Goal: Task Accomplishment & Management: Use online tool/utility

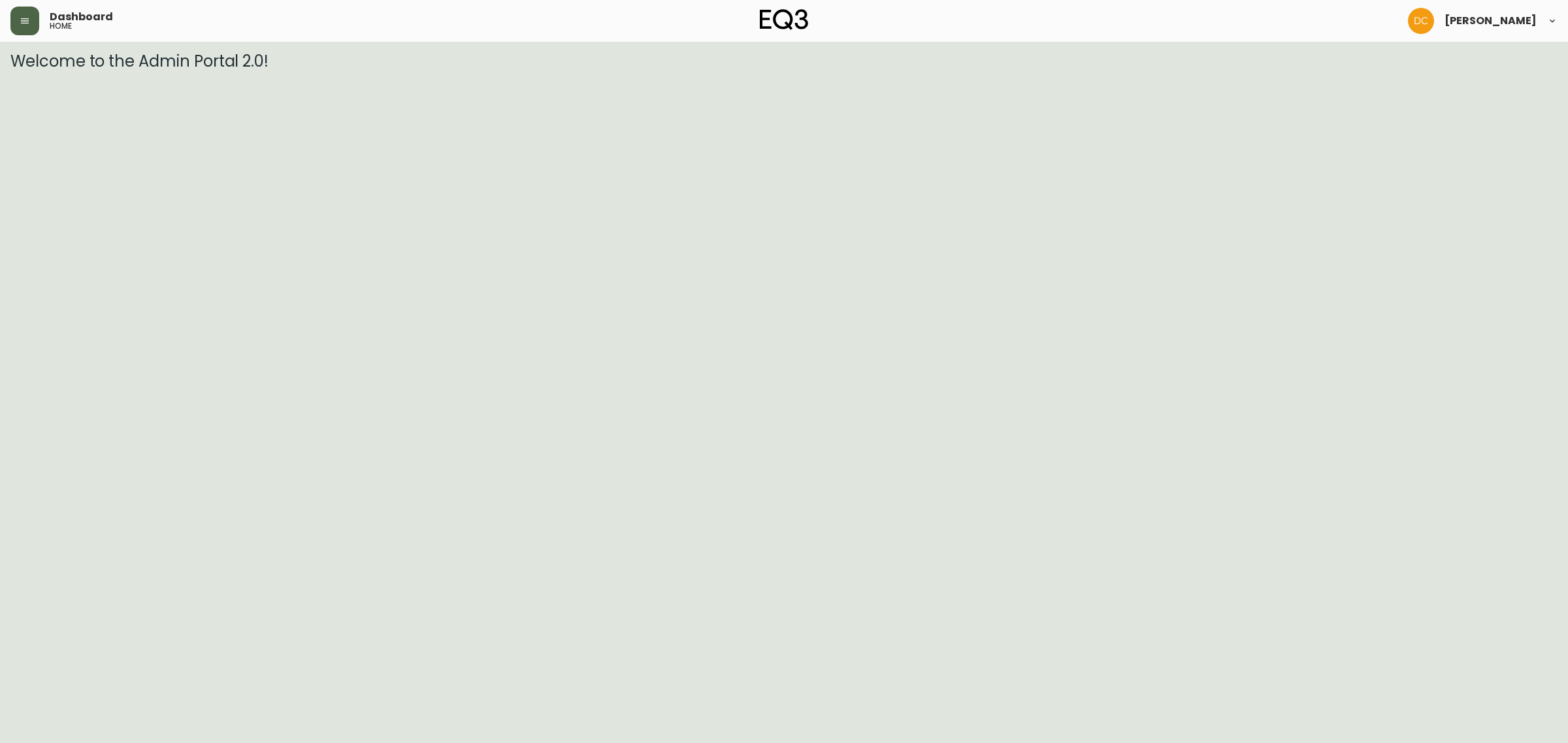
click at [35, 33] on button "button" at bounding box center [24, 21] width 29 height 29
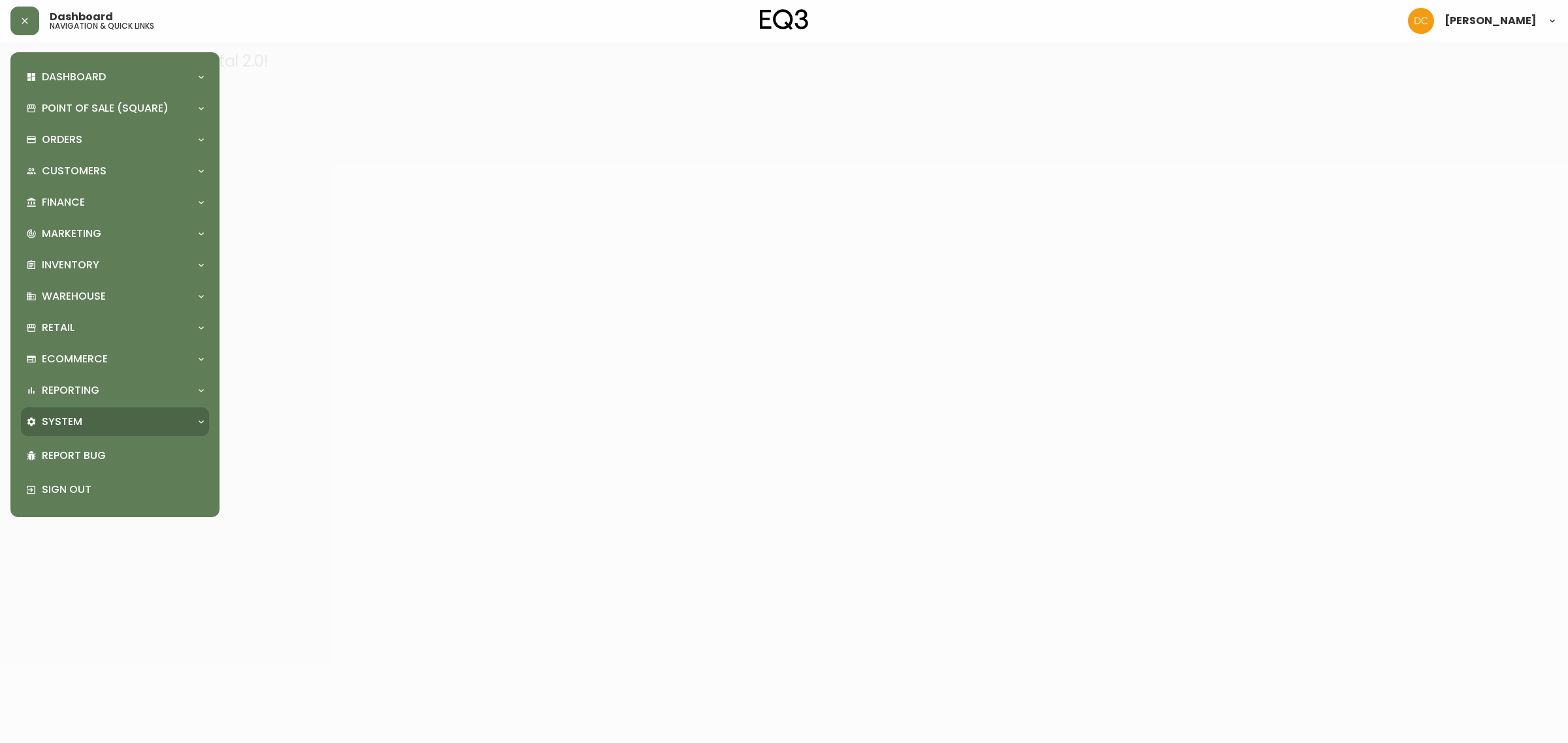
click at [85, 423] on div "System" at bounding box center [109, 421] width 165 height 14
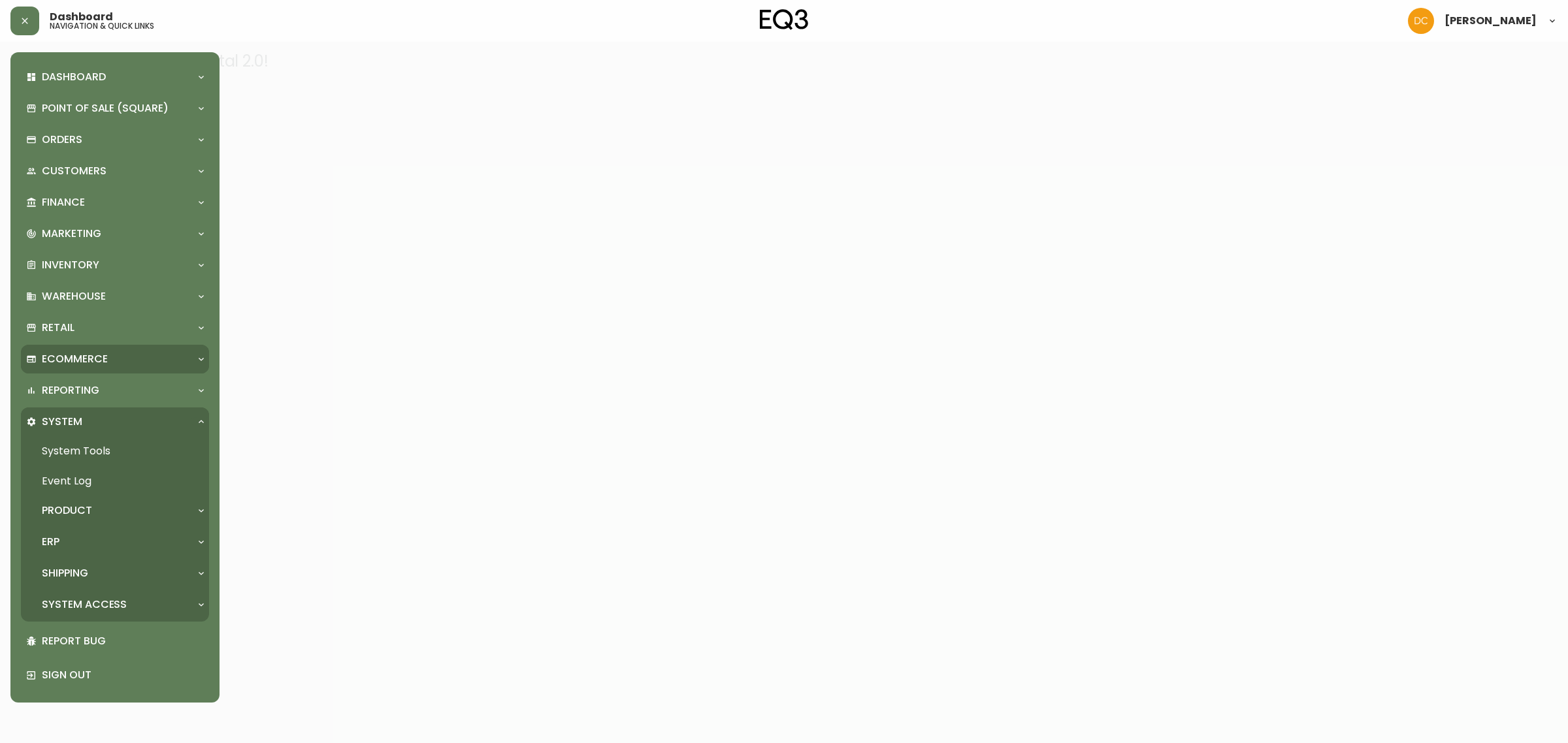
click at [115, 363] on div "Ecommerce" at bounding box center [109, 358] width 165 height 14
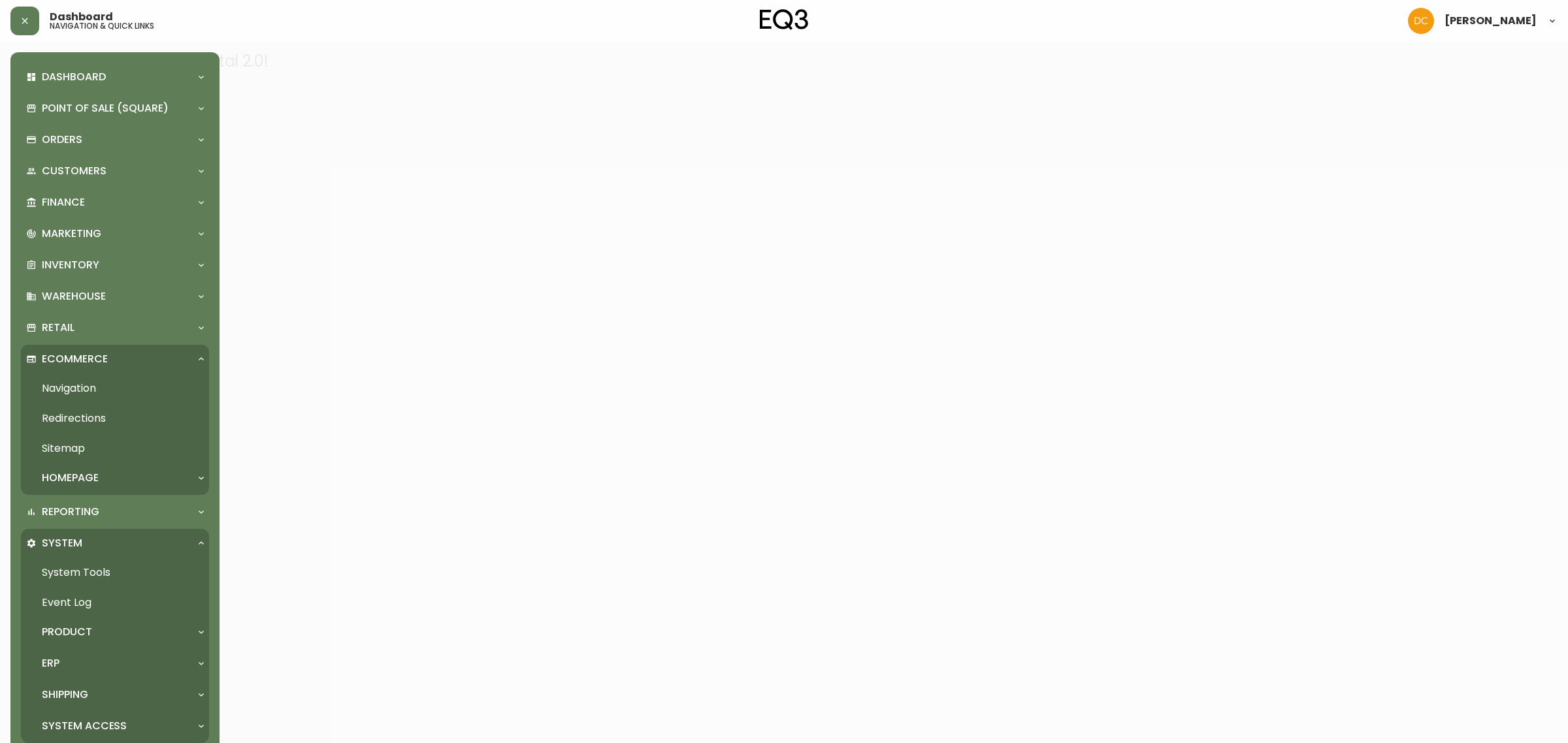
click at [111, 343] on div "Dashboard Quotes and Sales Orders New Quote Point of Sale (Square) Payments Vir…" at bounding box center [114, 438] width 188 height 750
drag, startPoint x: 114, startPoint y: 331, endPoint x: 115, endPoint y: 355, distance: 24.0
click at [114, 331] on div "Retail" at bounding box center [109, 328] width 165 height 14
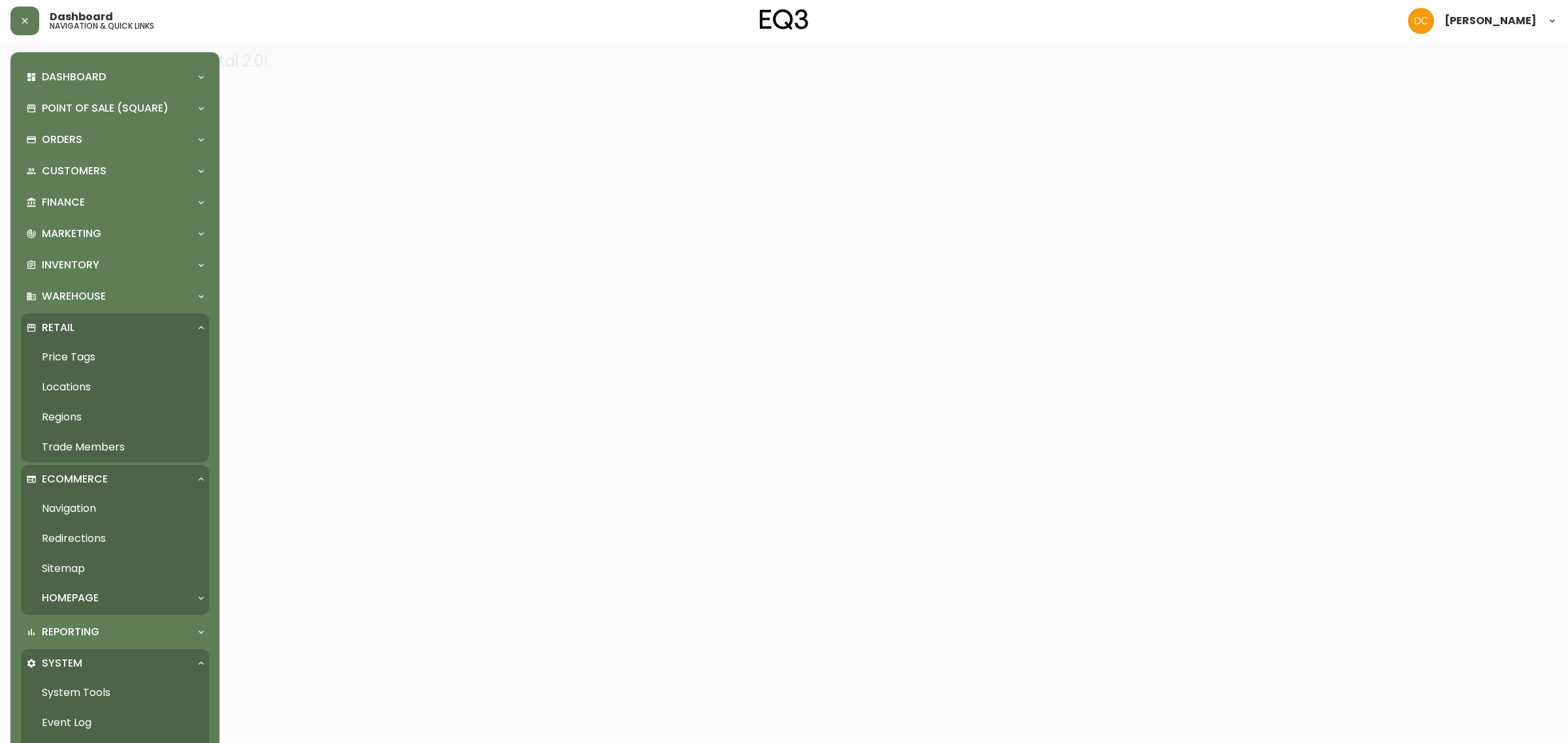
click at [110, 388] on link "Locations" at bounding box center [114, 387] width 188 height 30
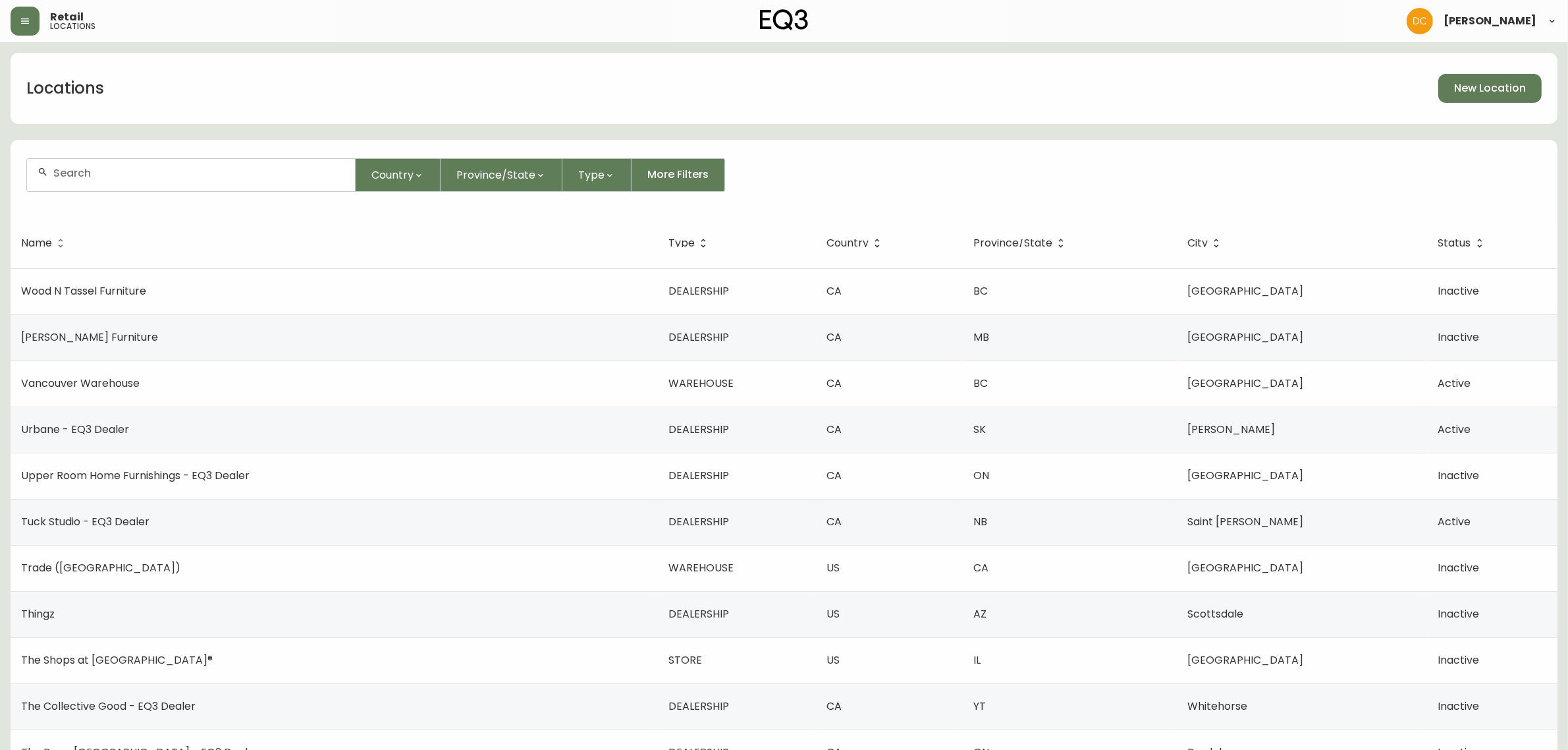
click at [211, 162] on div at bounding box center [191, 175] width 328 height 32
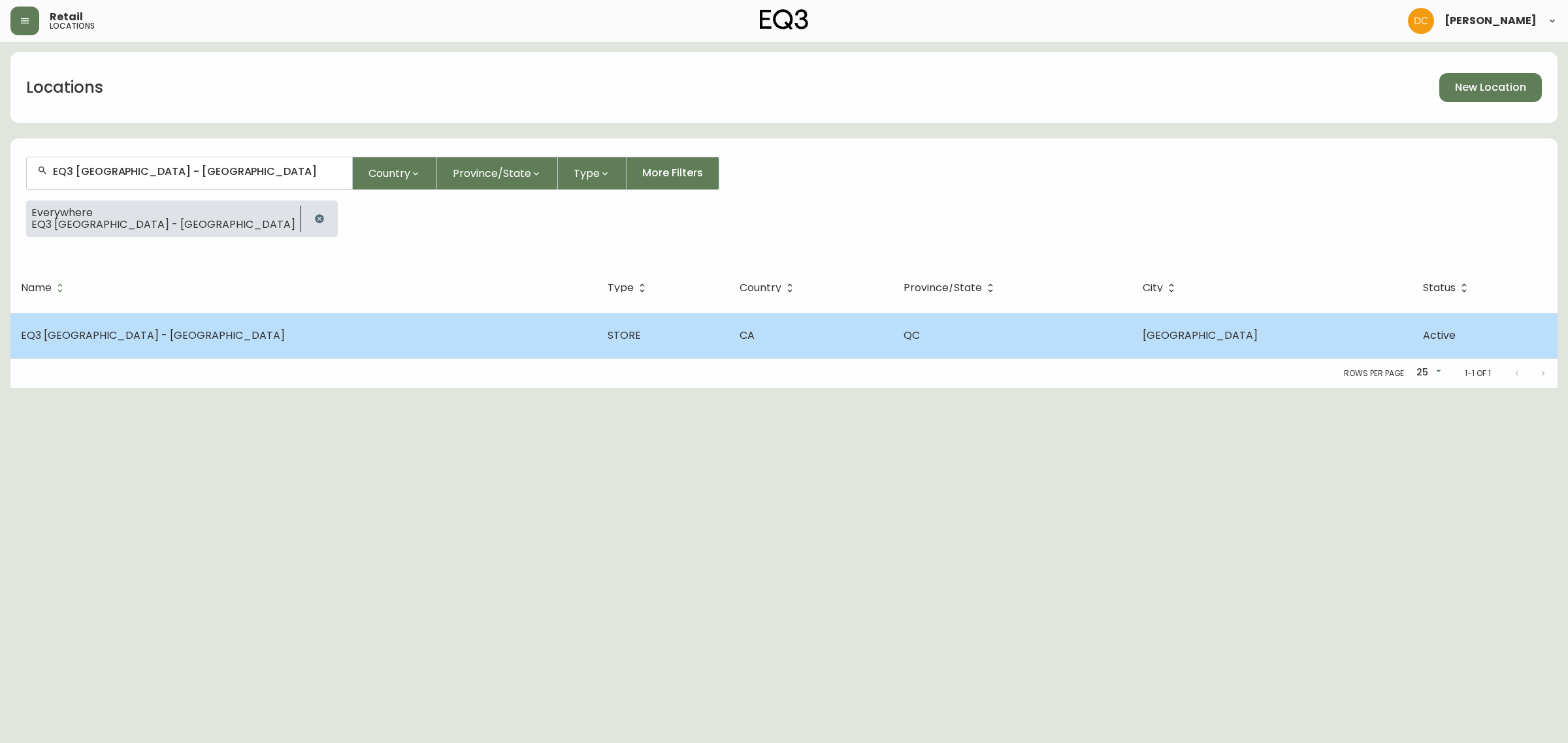
type input "EQ3 [GEOGRAPHIC_DATA] - [GEOGRAPHIC_DATA]"
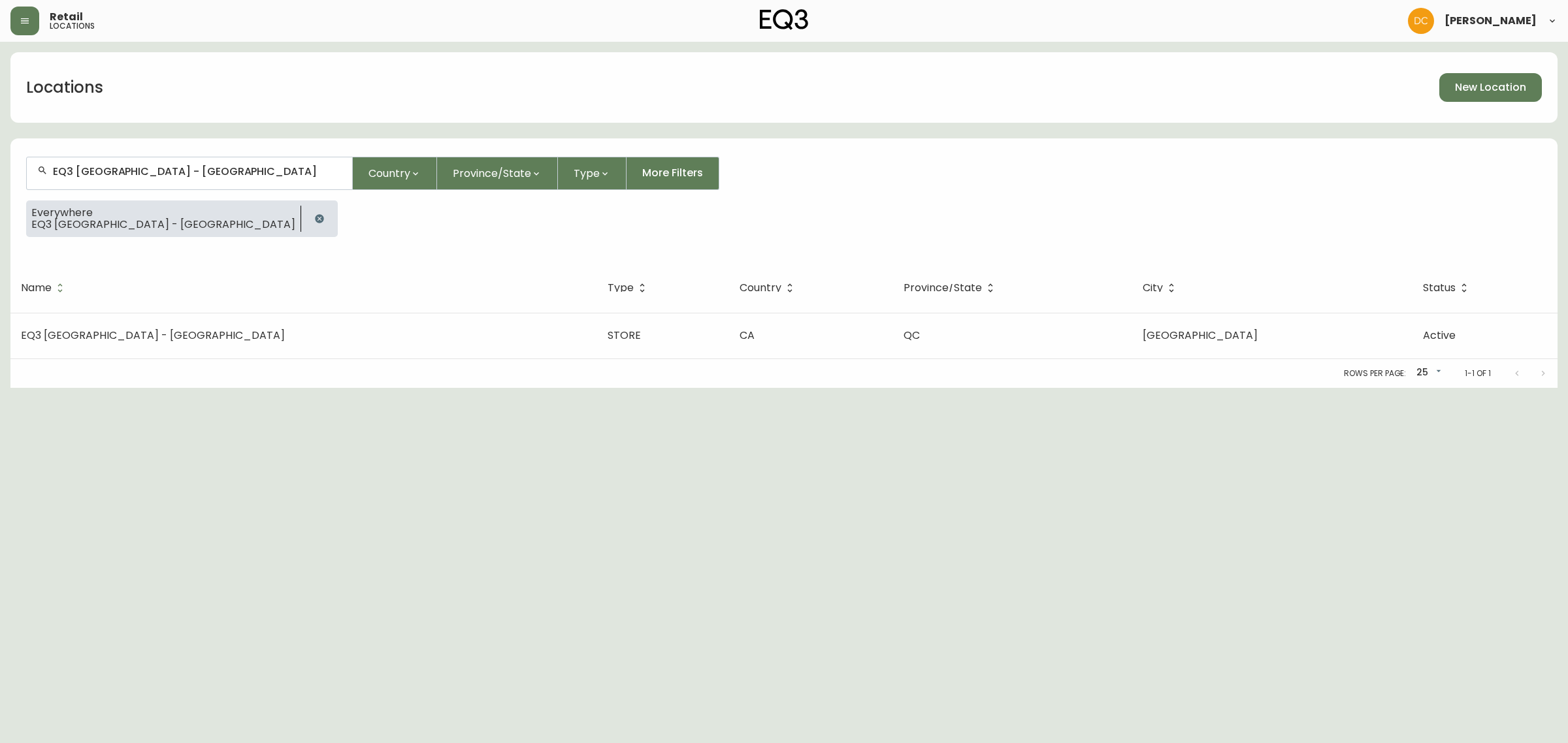
click at [729, 344] on td "CA" at bounding box center [811, 335] width 164 height 46
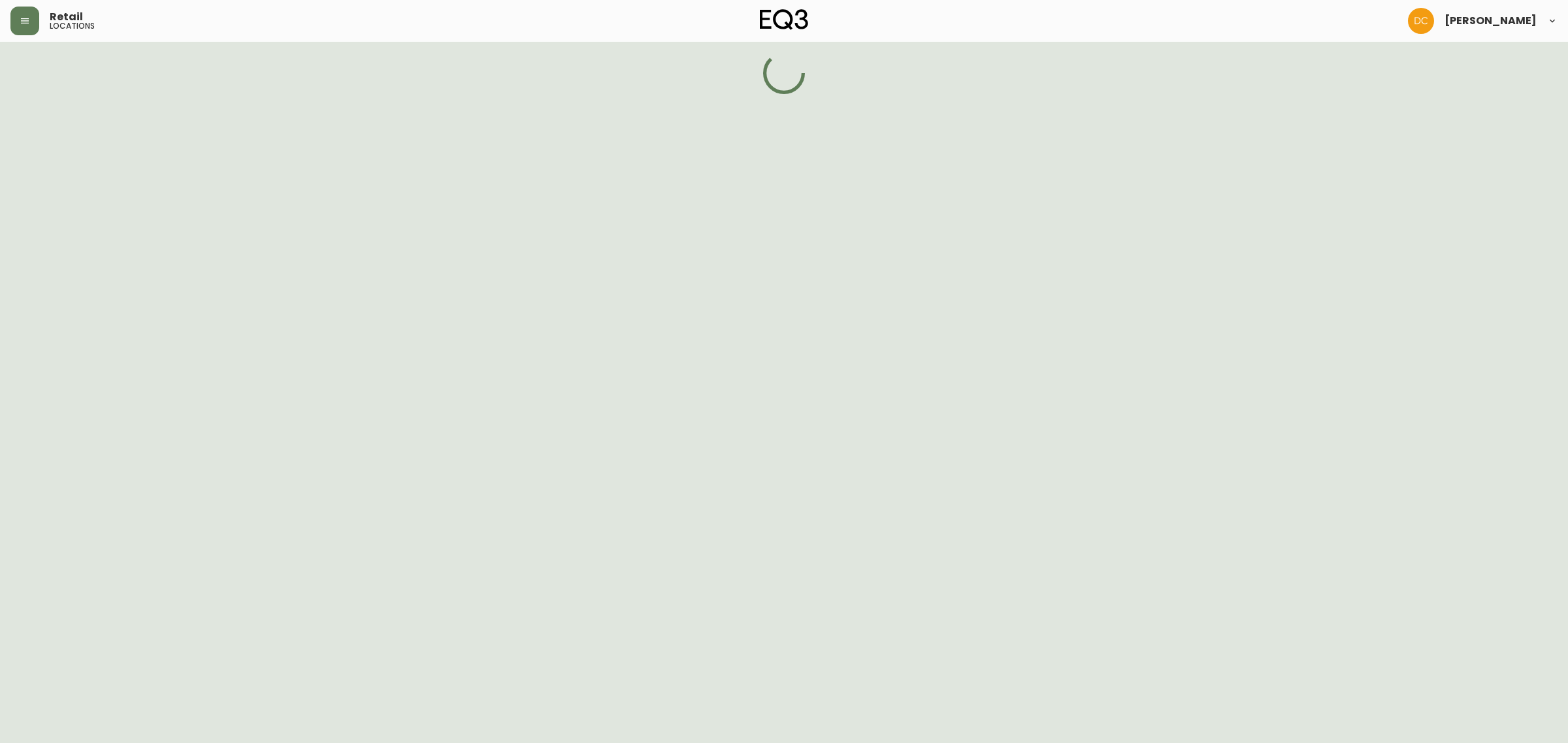
select select "QC"
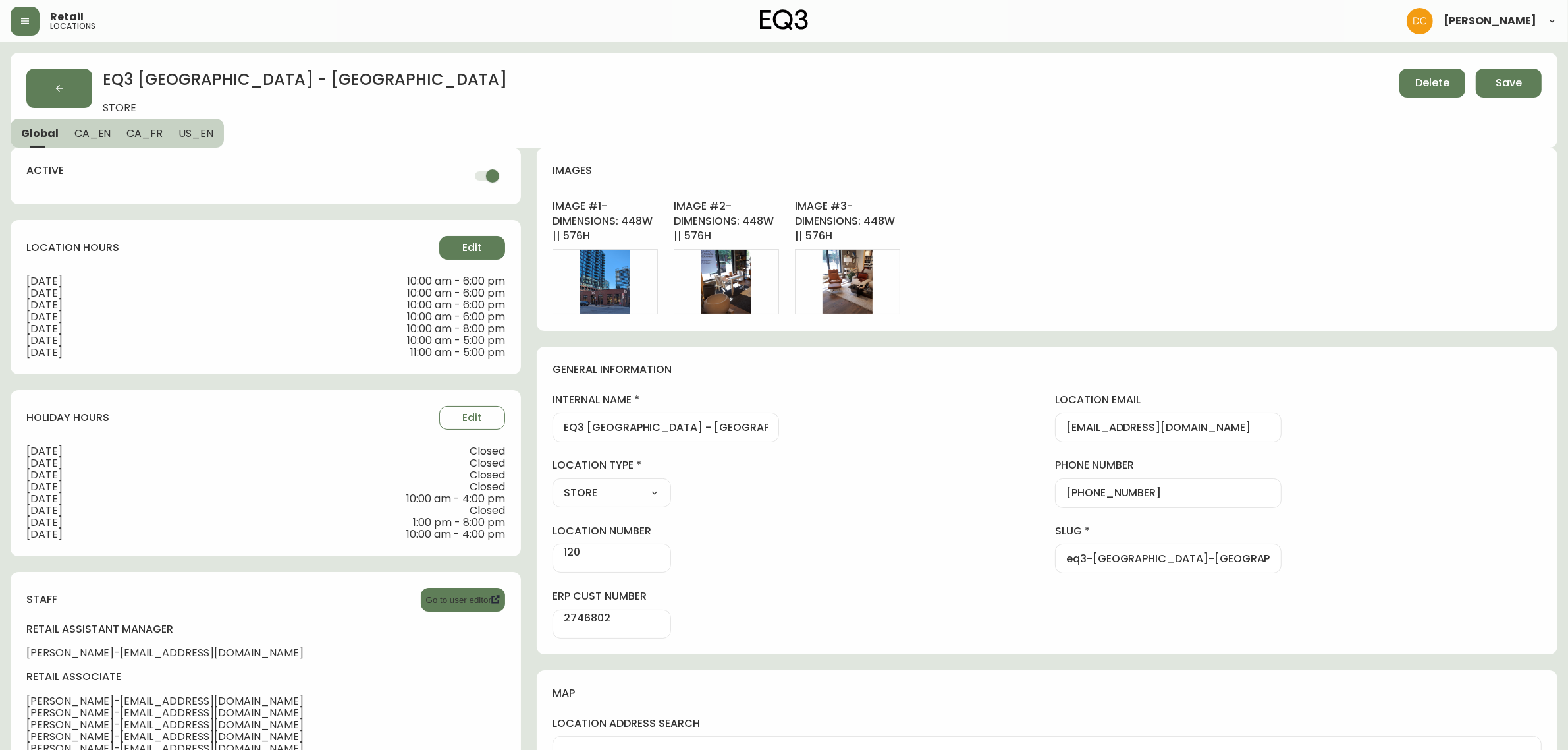
click at [463, 242] on span "Edit" at bounding box center [472, 247] width 20 height 14
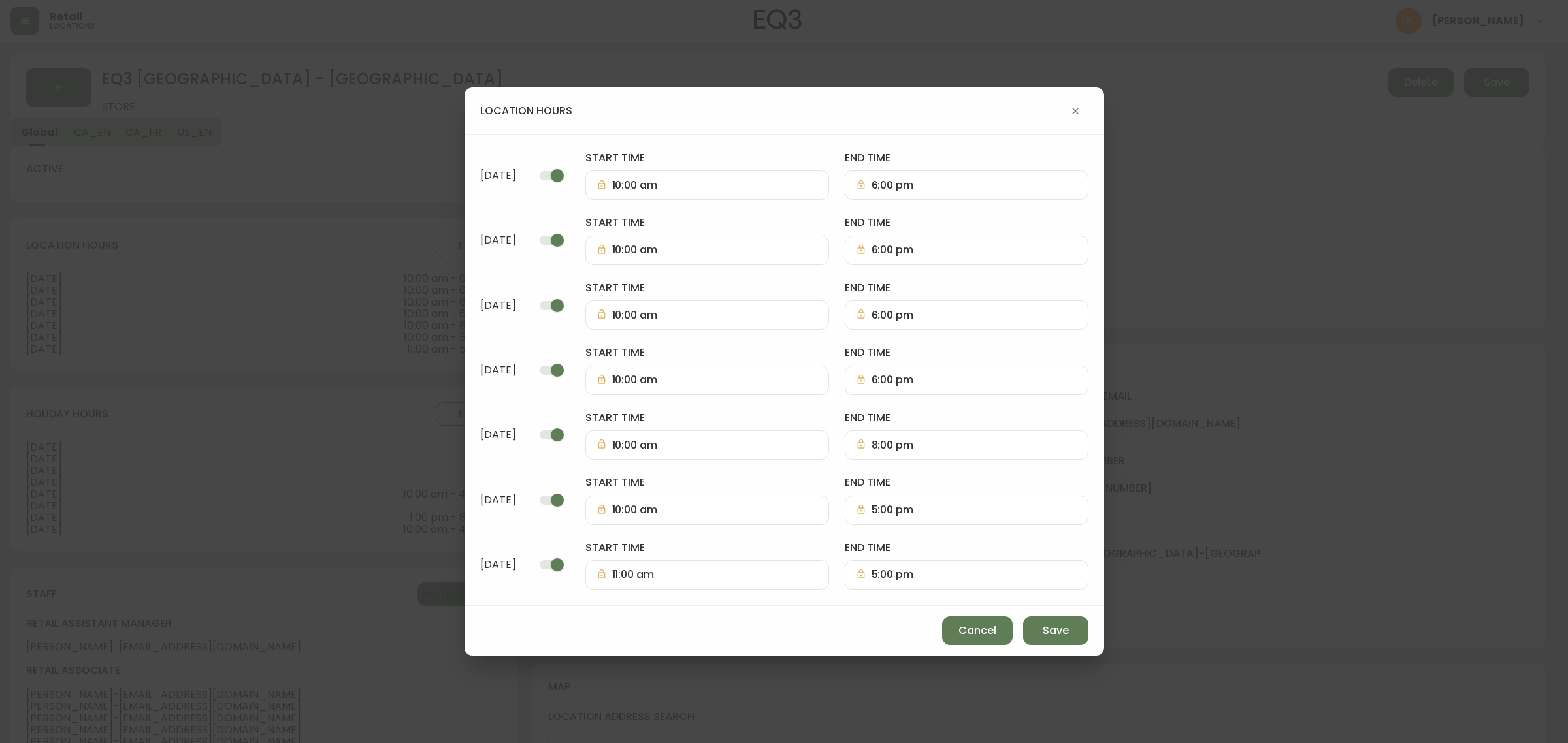
click at [959, 638] on span "Cancel" at bounding box center [977, 630] width 37 height 14
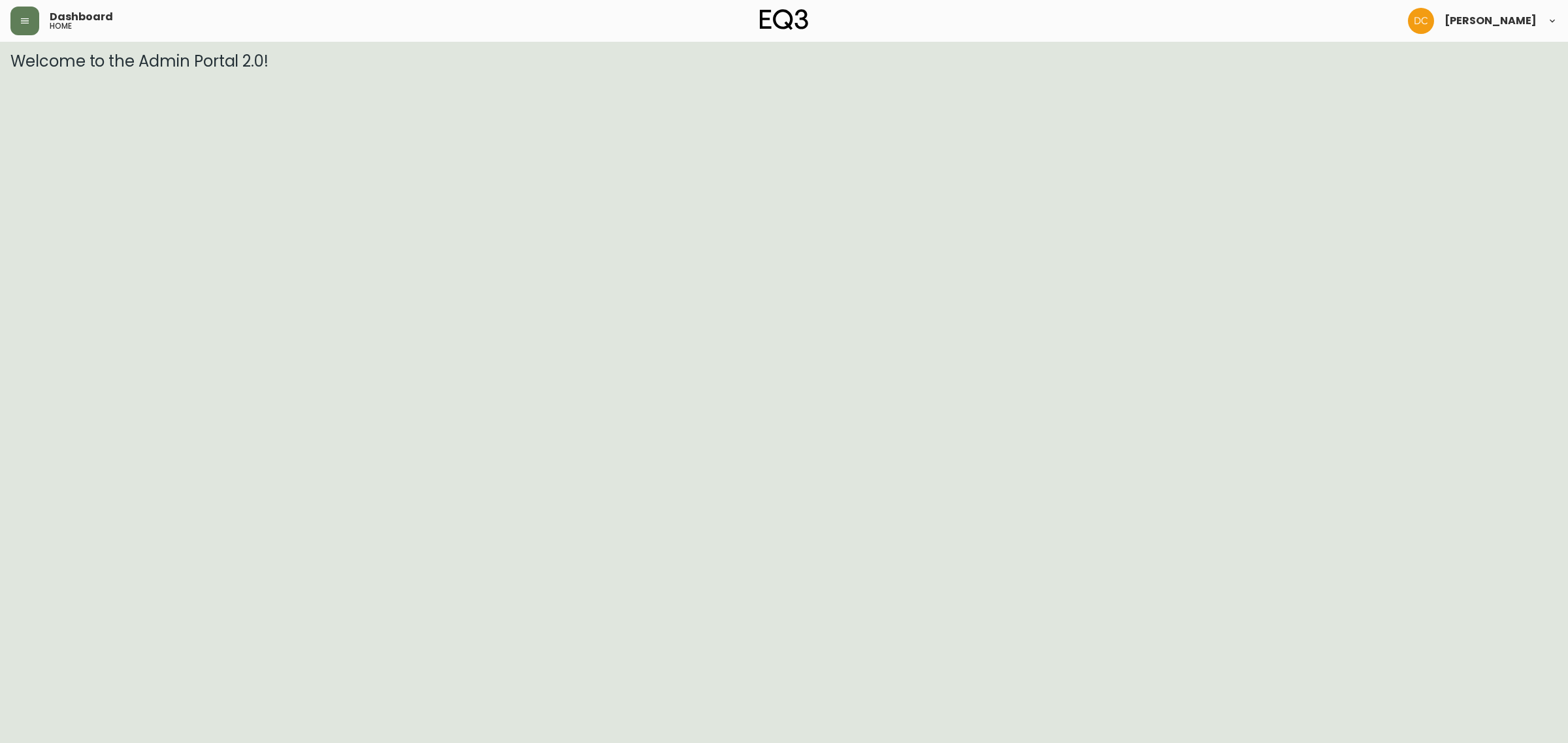
click at [33, 22] on button "button" at bounding box center [24, 21] width 29 height 29
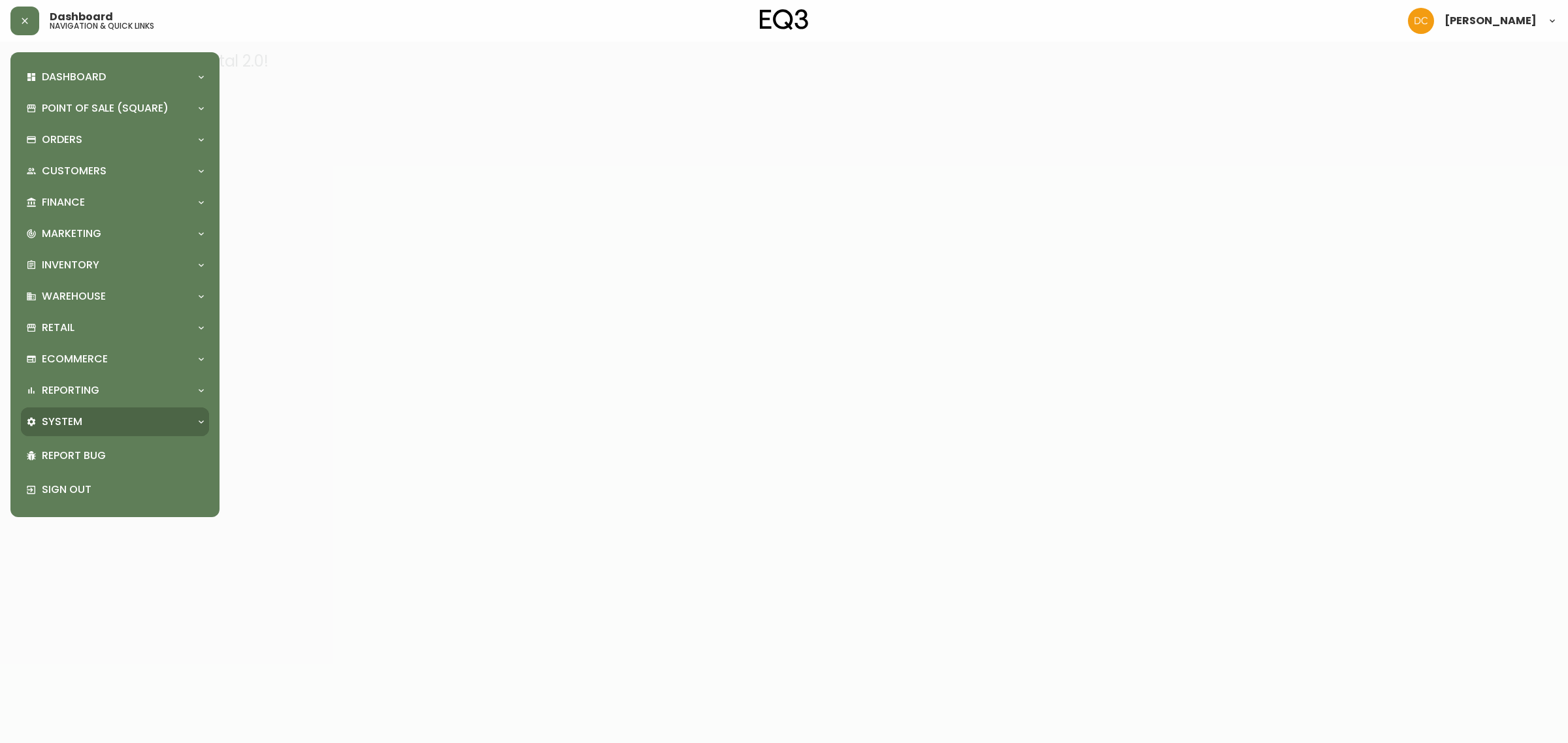
click at [92, 415] on div "System" at bounding box center [109, 421] width 165 height 14
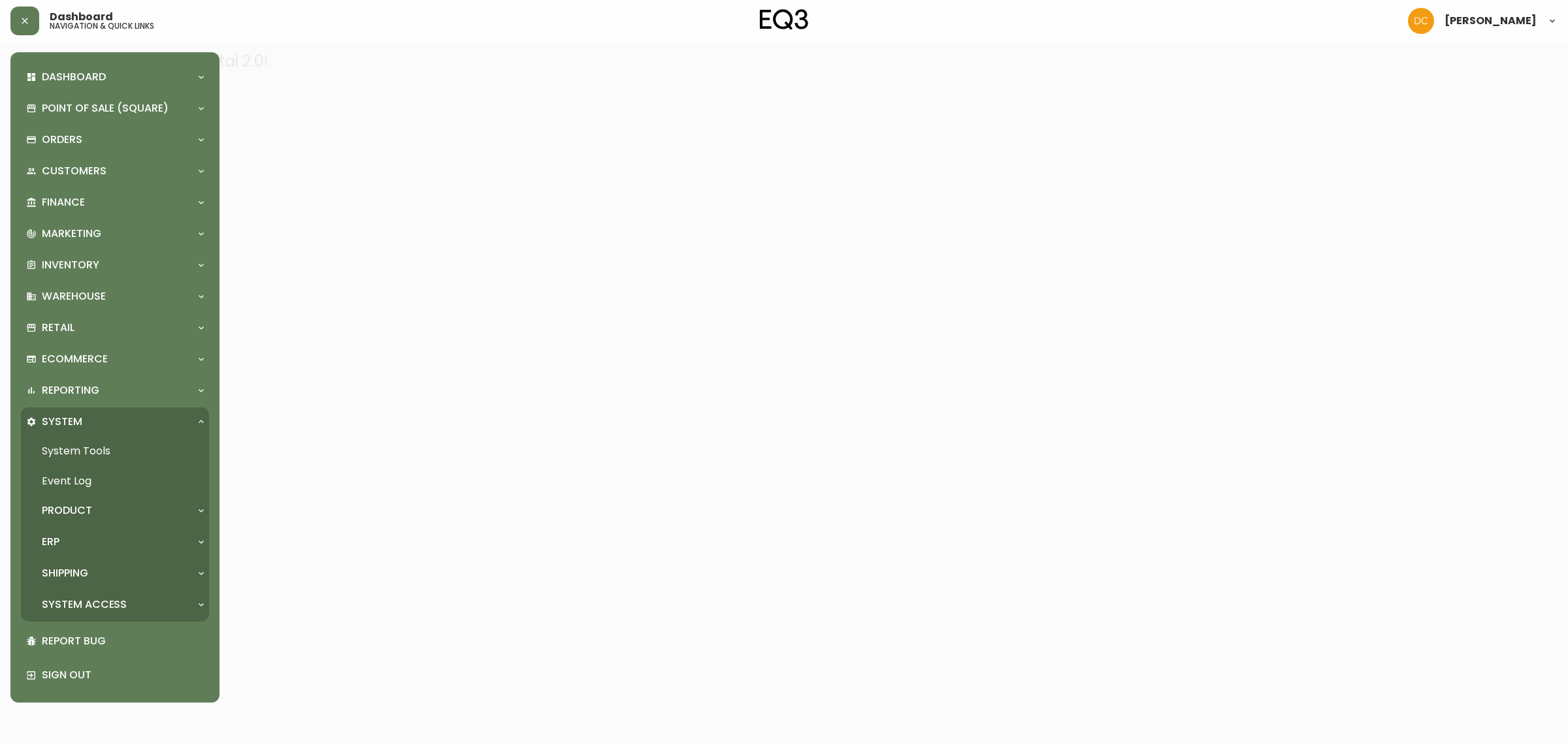
click at [113, 546] on div "ERP" at bounding box center [109, 541] width 165 height 14
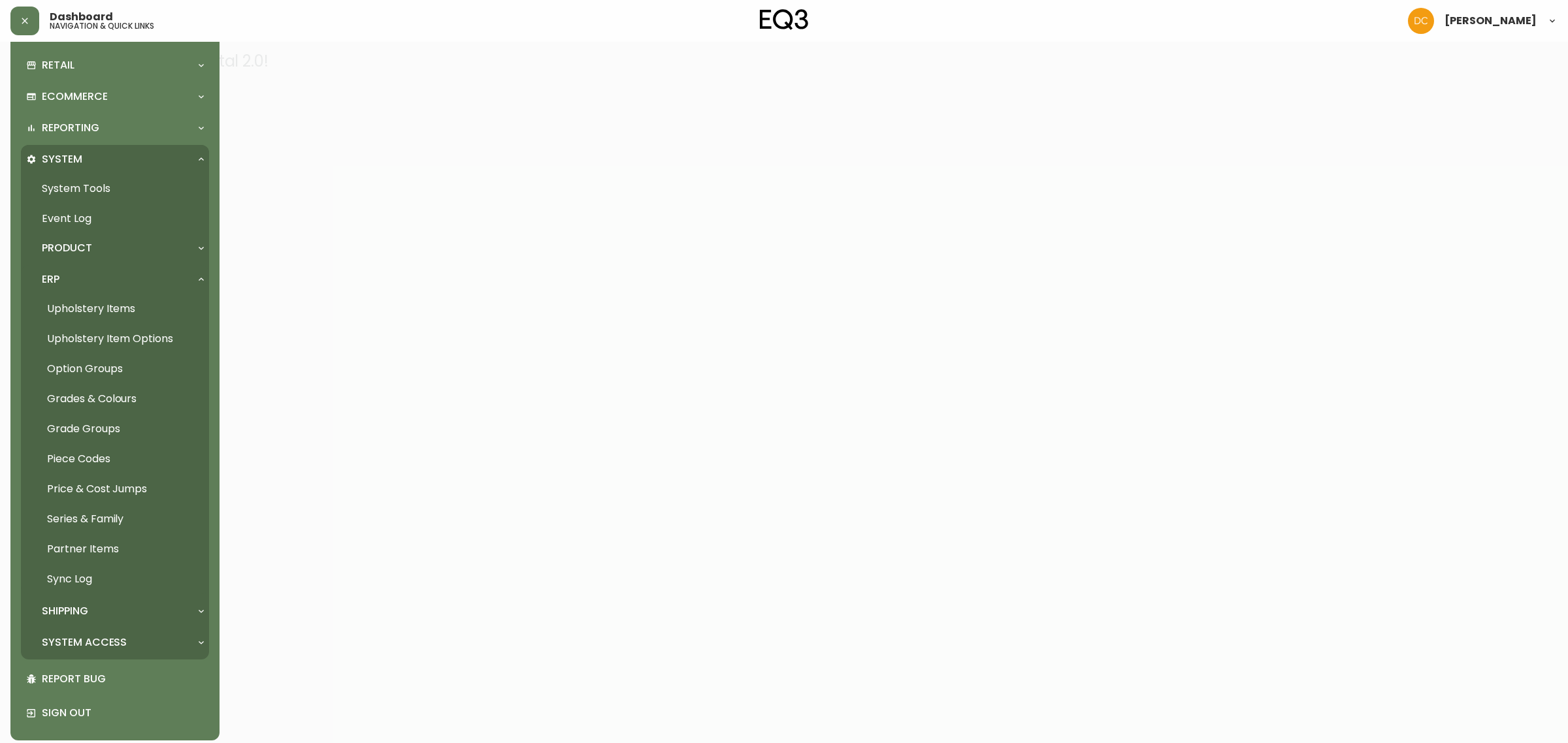
scroll to position [266, 0]
click at [131, 310] on link "Upholstery Items" at bounding box center [114, 306] width 188 height 30
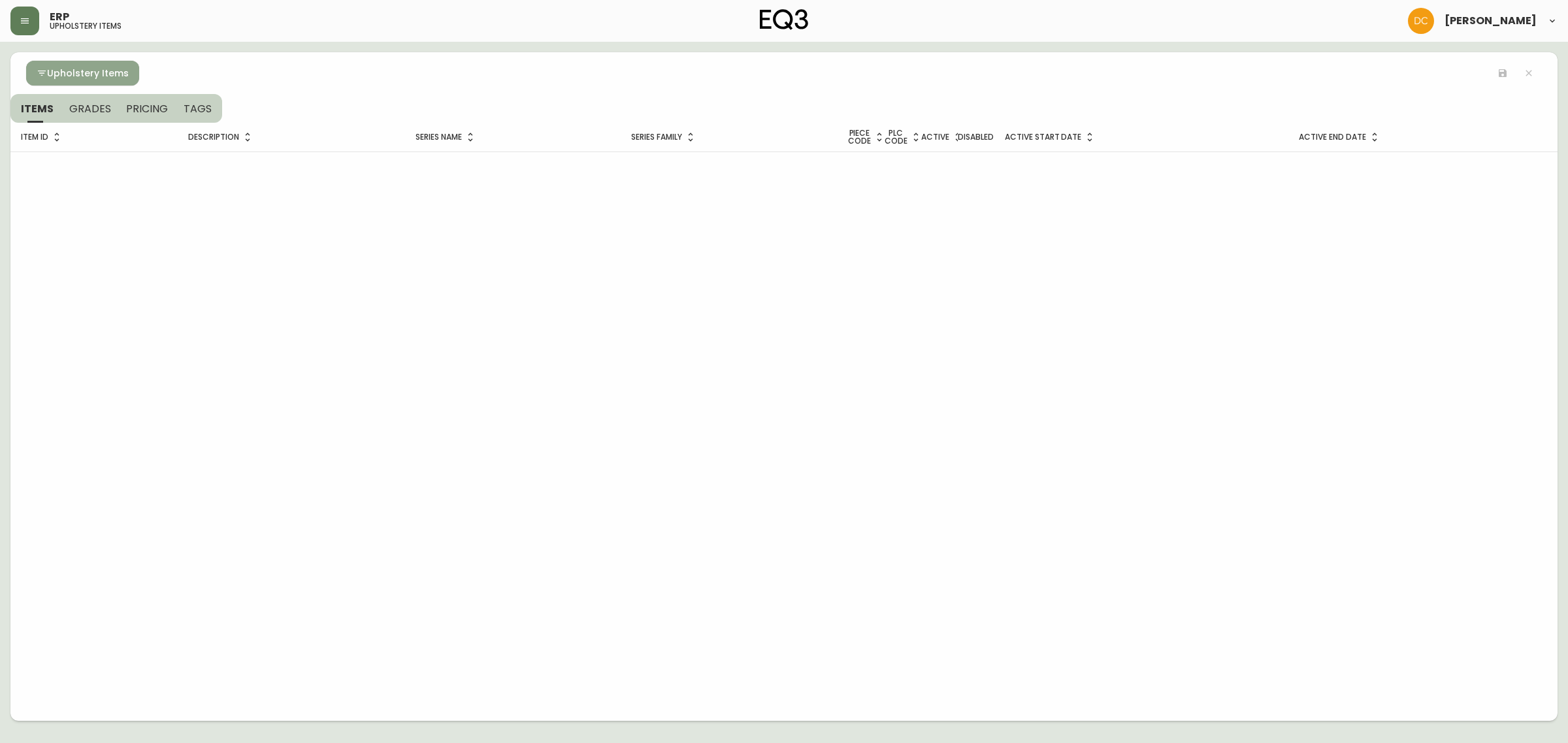
click at [54, 77] on span "Upholstery Items" at bounding box center [87, 73] width 81 height 16
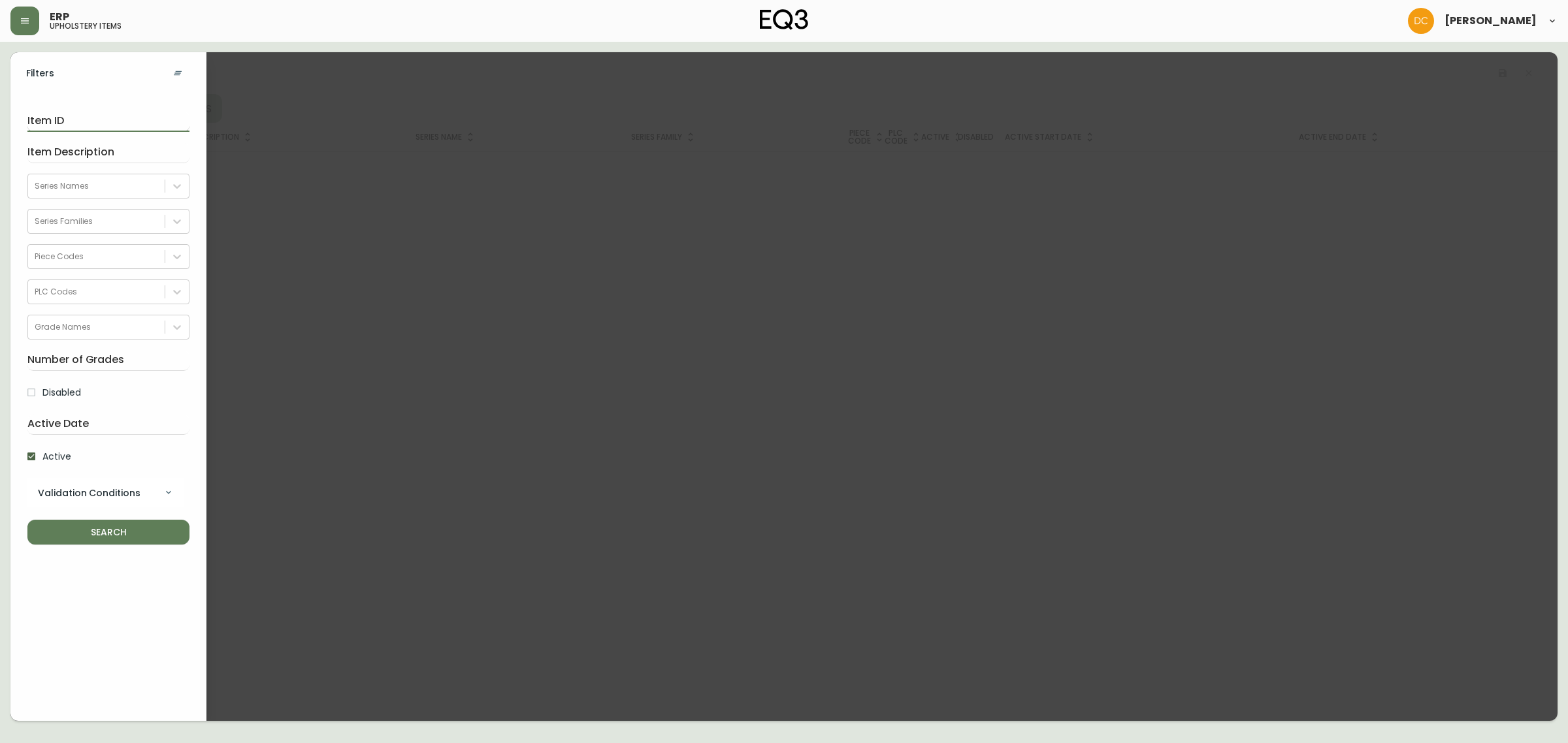
click at [66, 123] on input "text" at bounding box center [108, 122] width 162 height 21
paste input "30148-64"
type input "30148-64"
click at [138, 526] on span "SEARCH" at bounding box center [108, 532] width 141 height 16
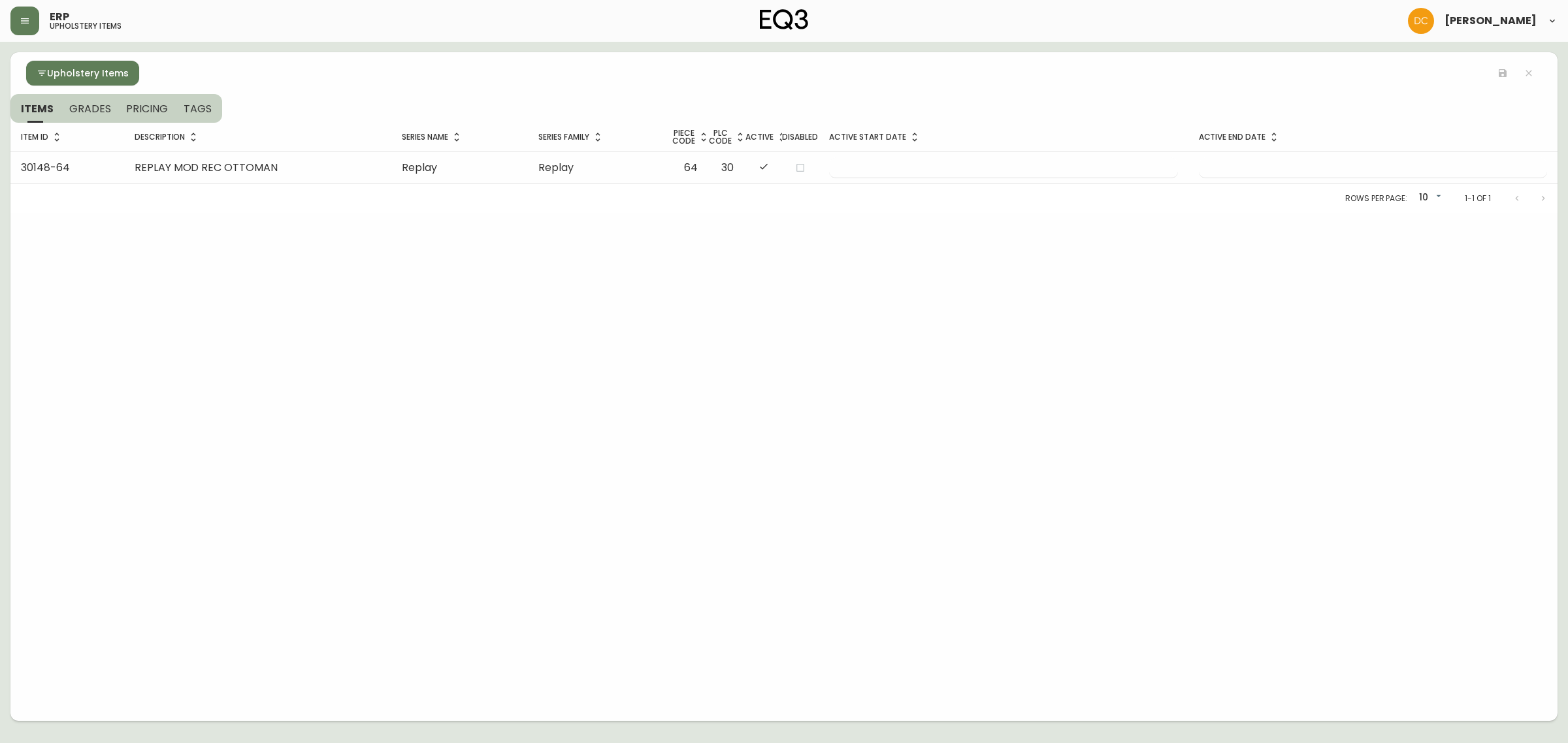
click at [207, 100] on button "TAGS" at bounding box center [199, 108] width 47 height 29
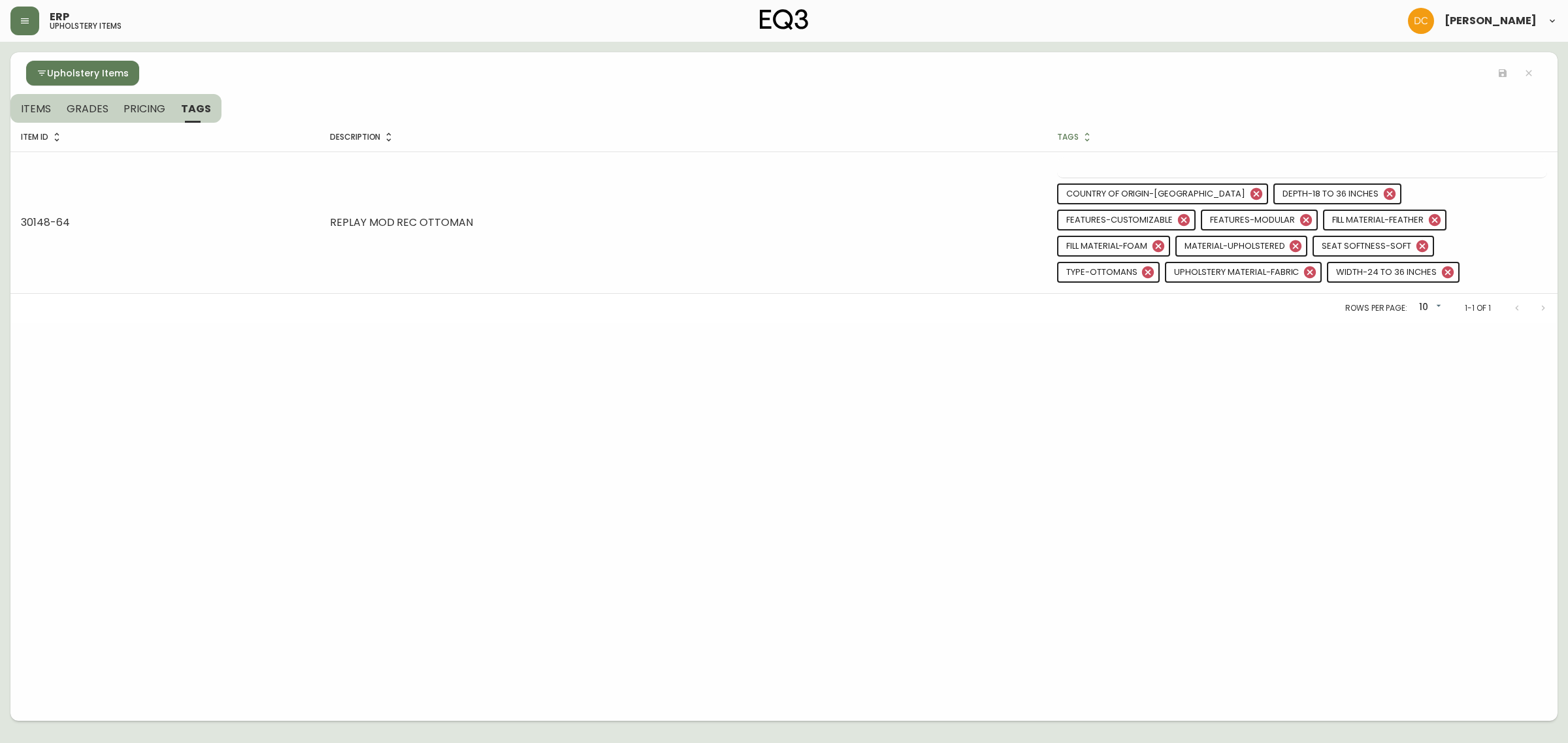
click at [21, 98] on button "ITEMS" at bounding box center [35, 108] width 49 height 29
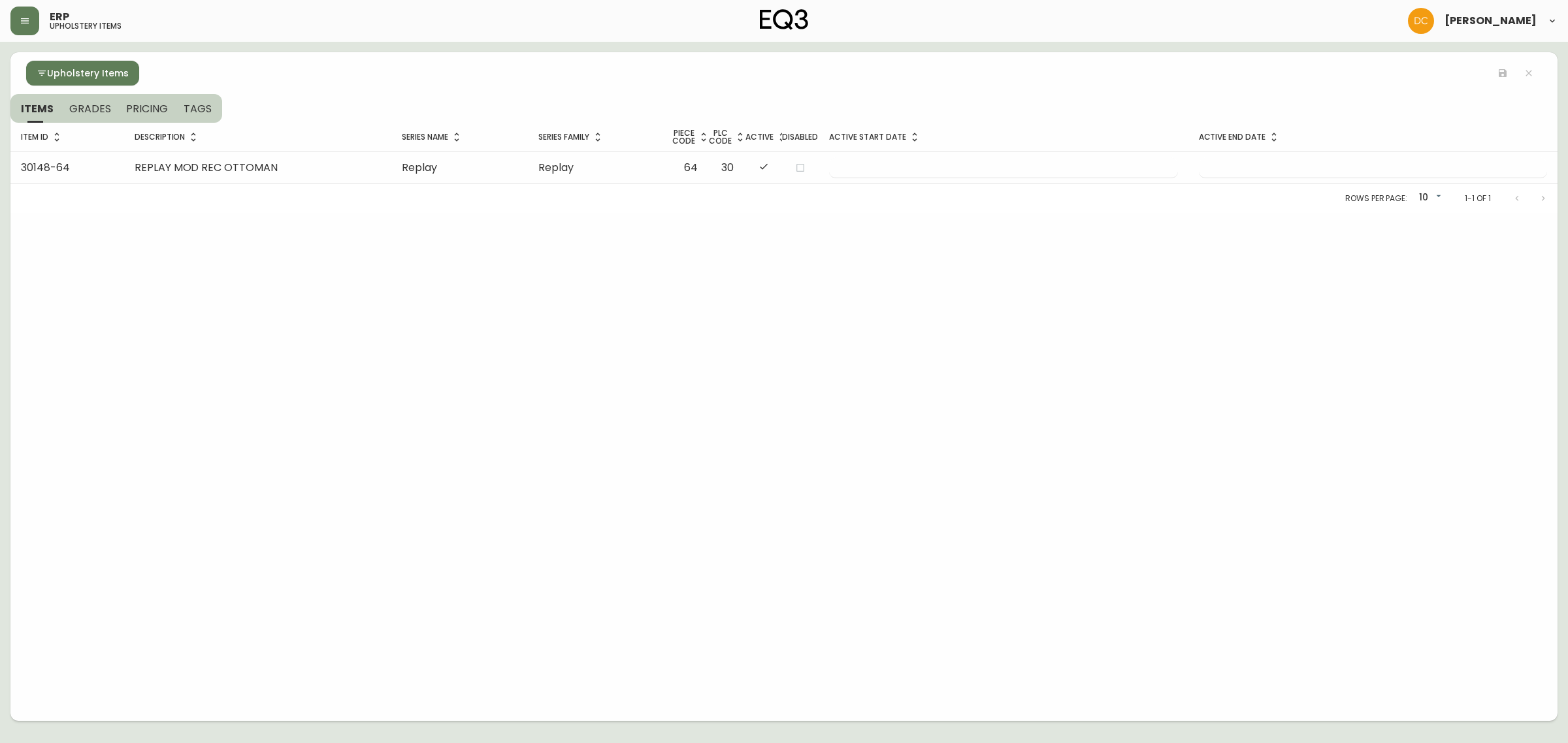
click at [49, 77] on span "Upholstery Items" at bounding box center [87, 73] width 81 height 16
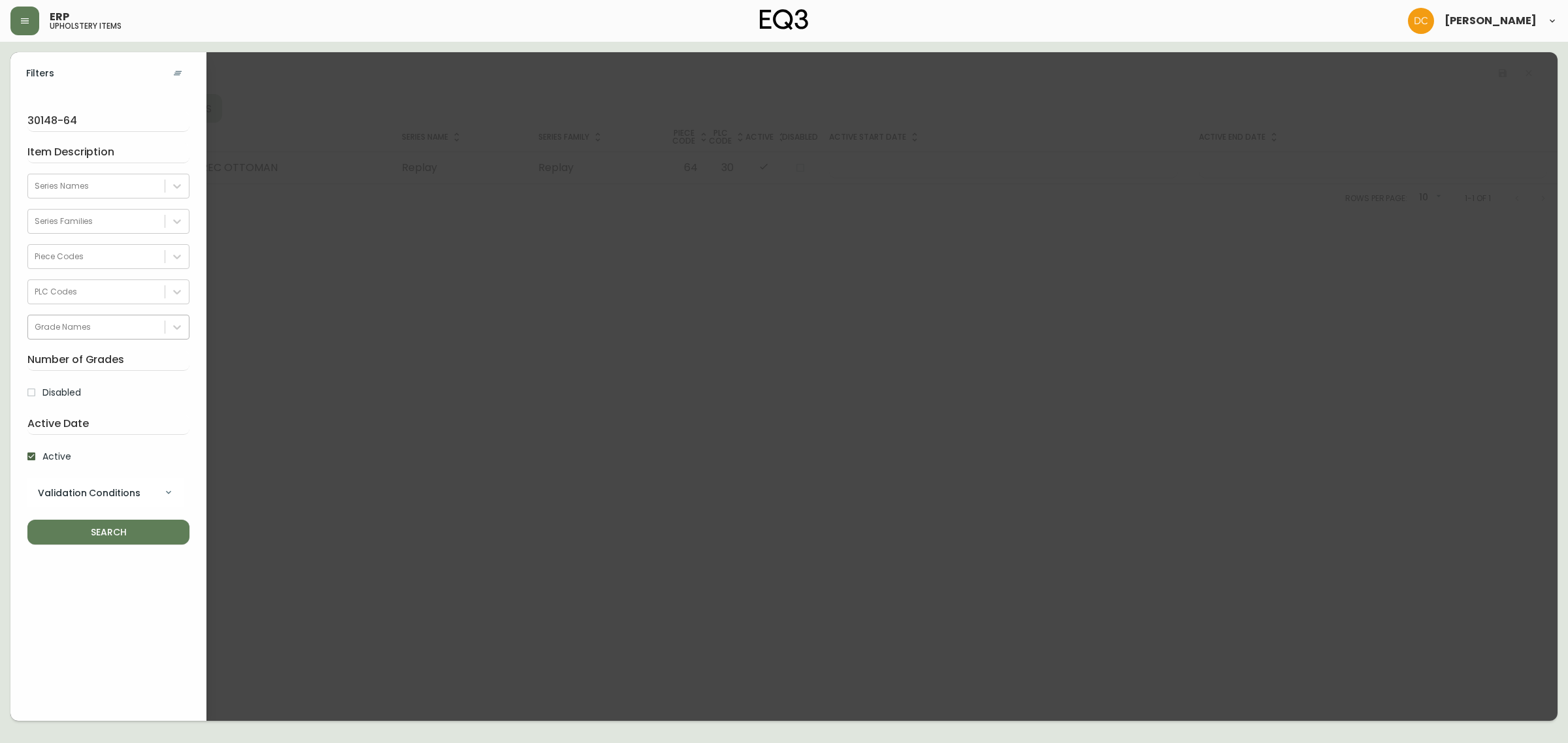
click at [114, 340] on div "Grade Names" at bounding box center [108, 327] width 162 height 25
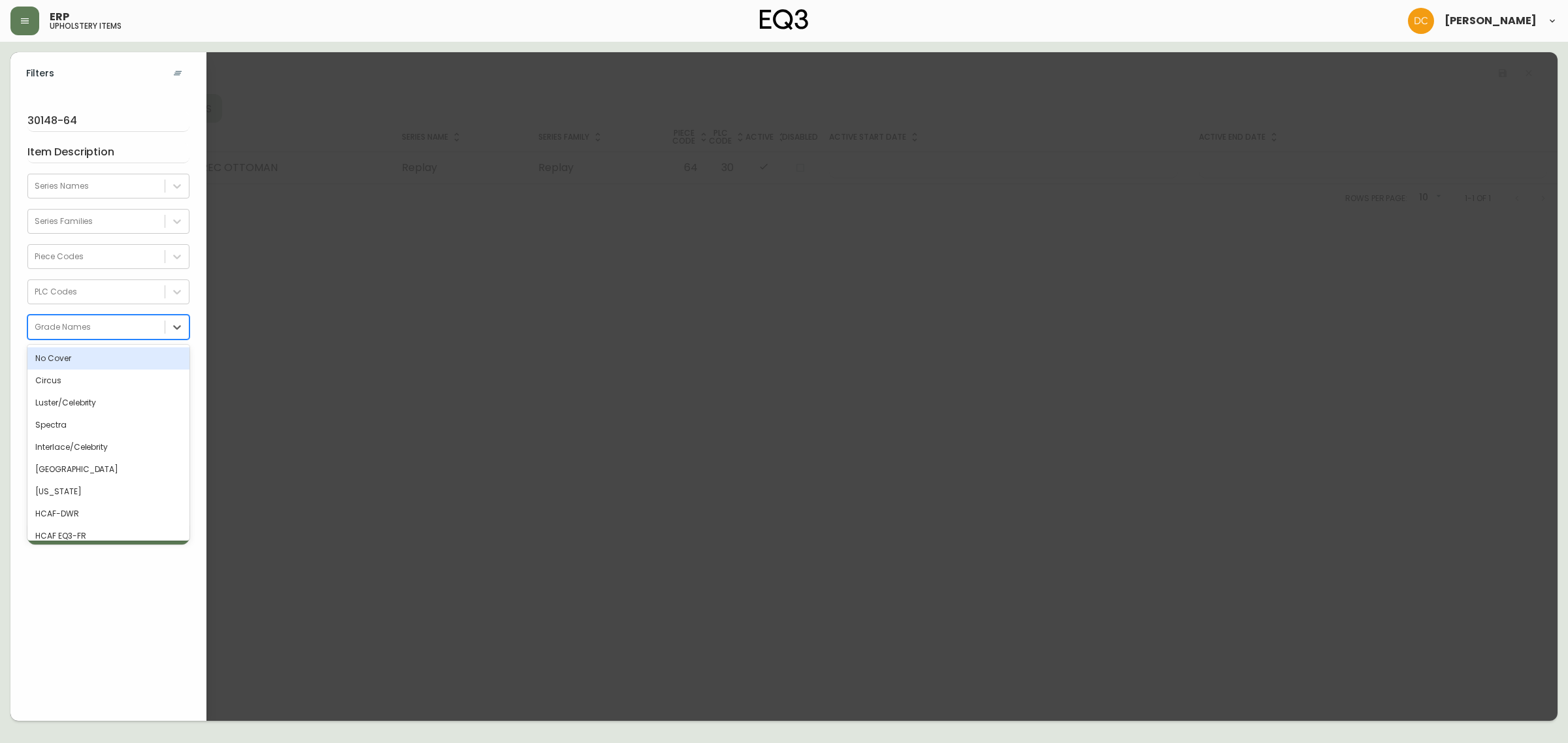
type input "x"
type input "cat"
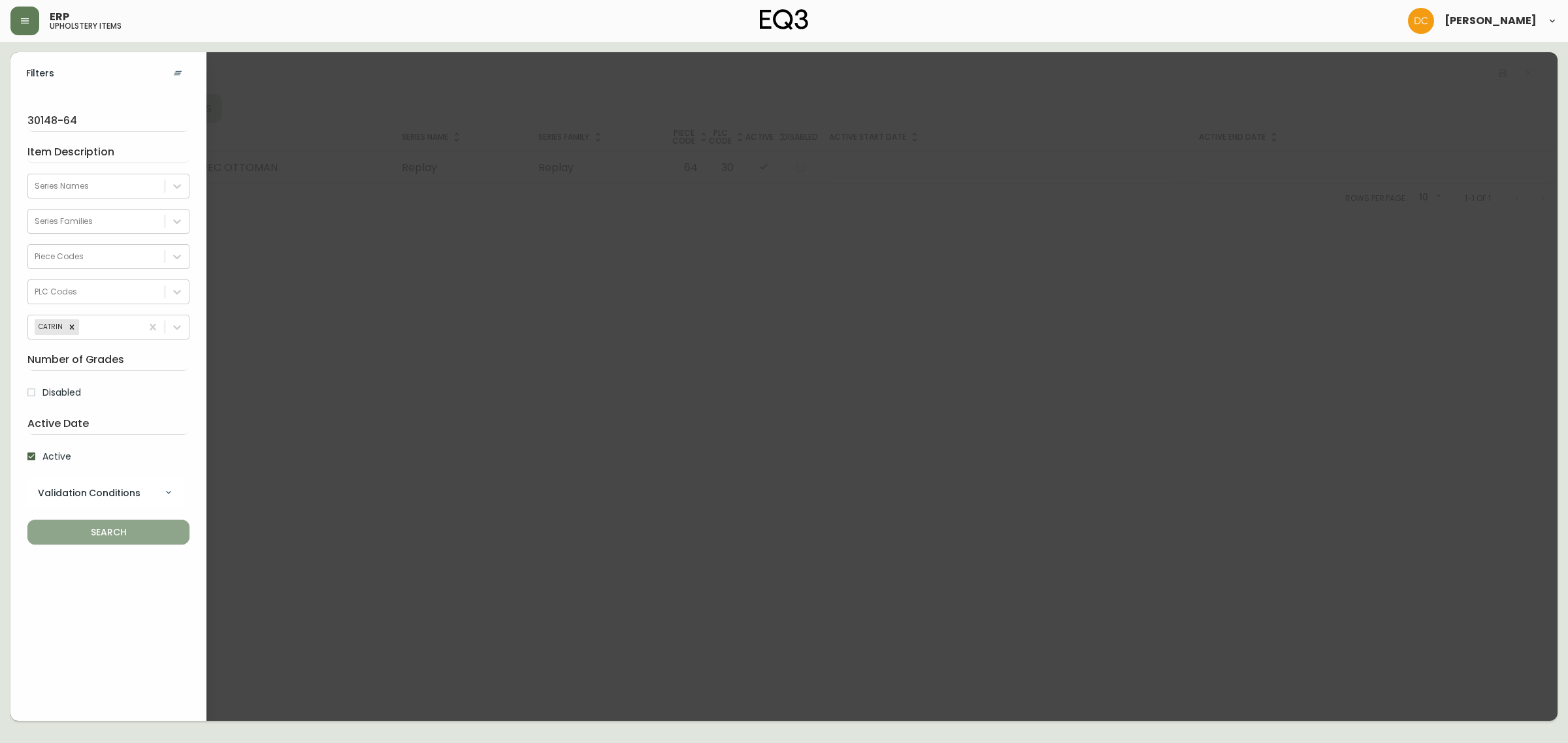
click at [148, 537] on span "SEARCH" at bounding box center [108, 532] width 141 height 16
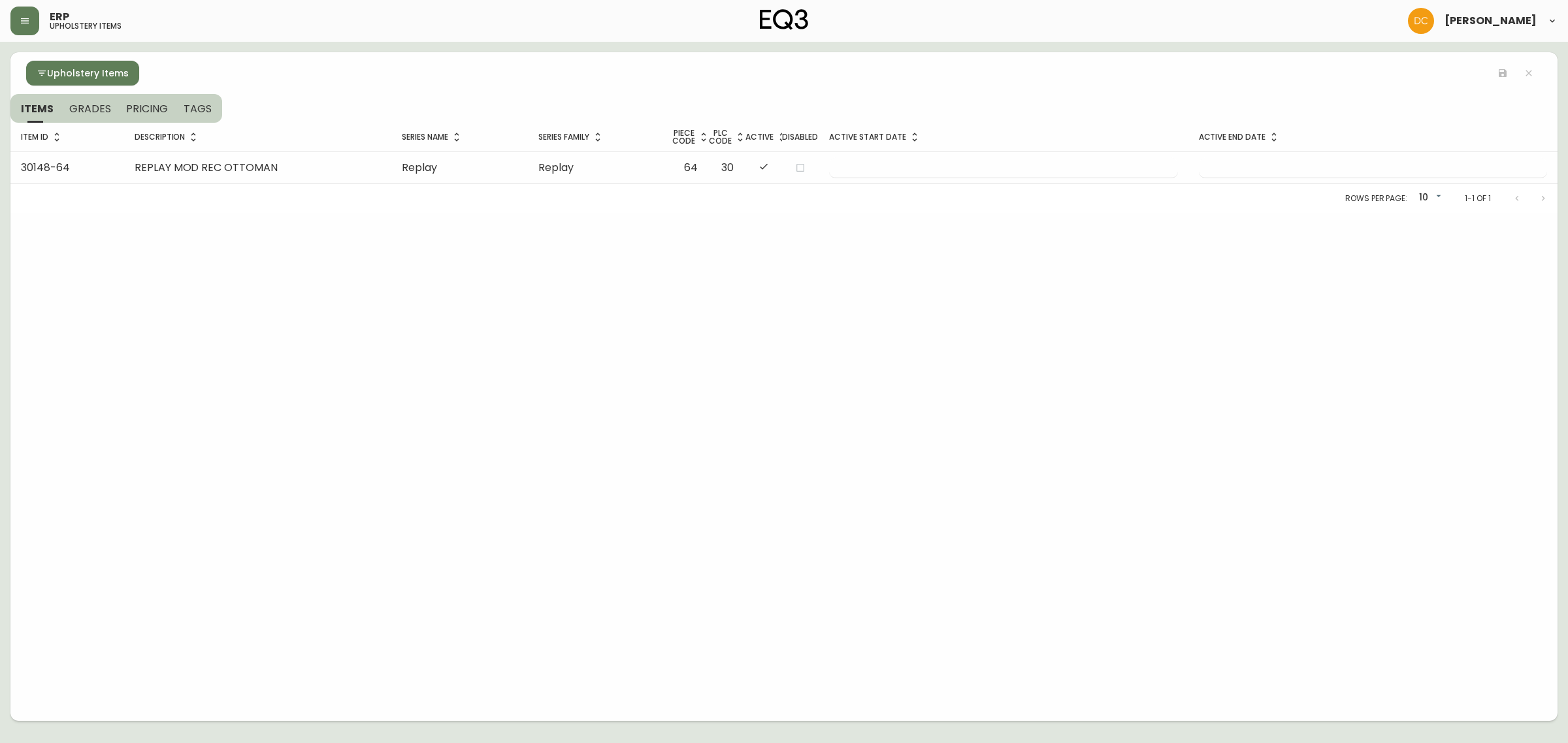
click at [56, 90] on div "Upholstery Items" at bounding box center [784, 73] width 1546 height 42
click at [48, 85] on button "Upholstery Items" at bounding box center [82, 73] width 113 height 25
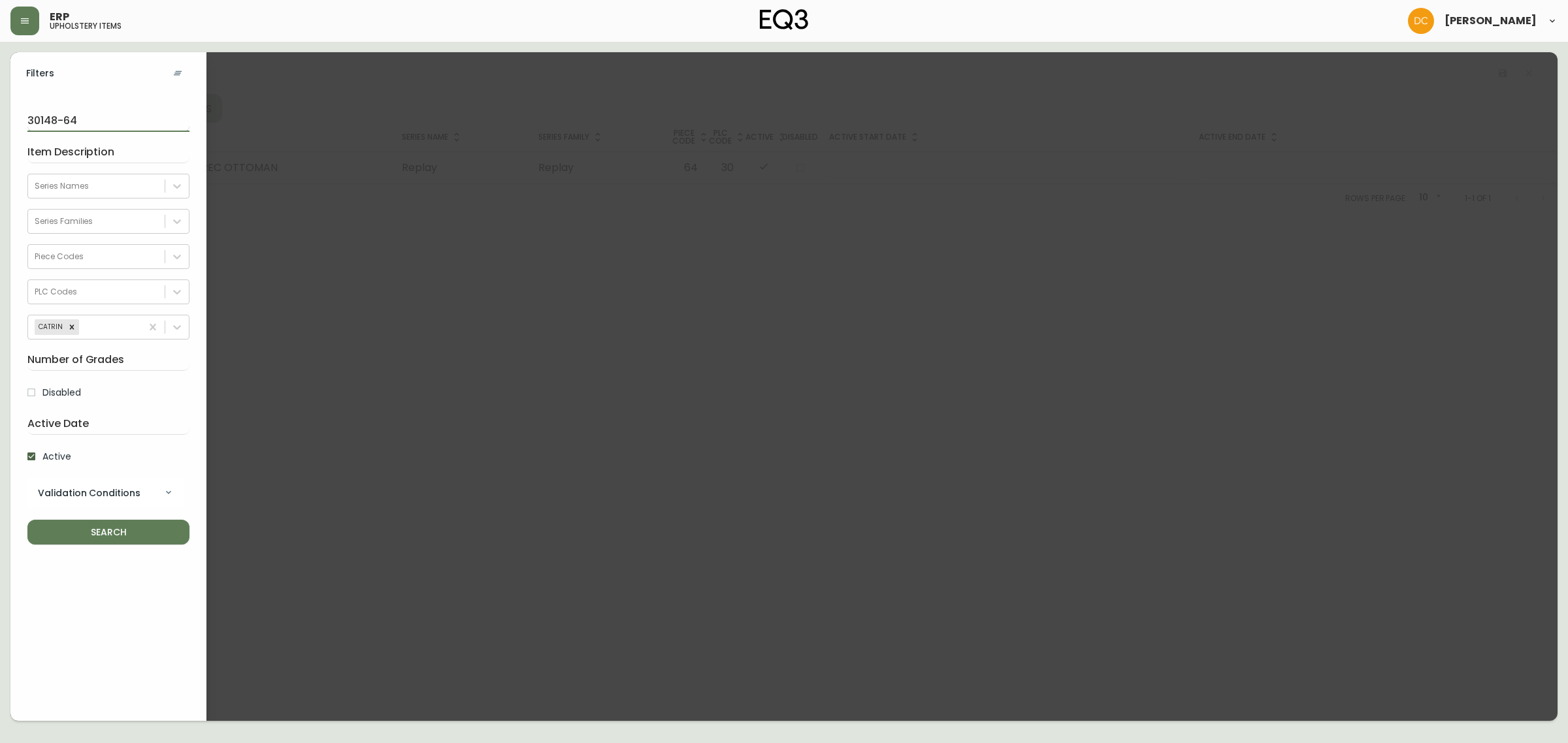
click at [105, 125] on input "30148-64" at bounding box center [108, 122] width 162 height 21
drag, startPoint x: 105, startPoint y: 125, endPoint x: 60, endPoint y: 116, distance: 45.9
click at [60, 116] on input "30148-64" at bounding box center [108, 122] width 162 height 21
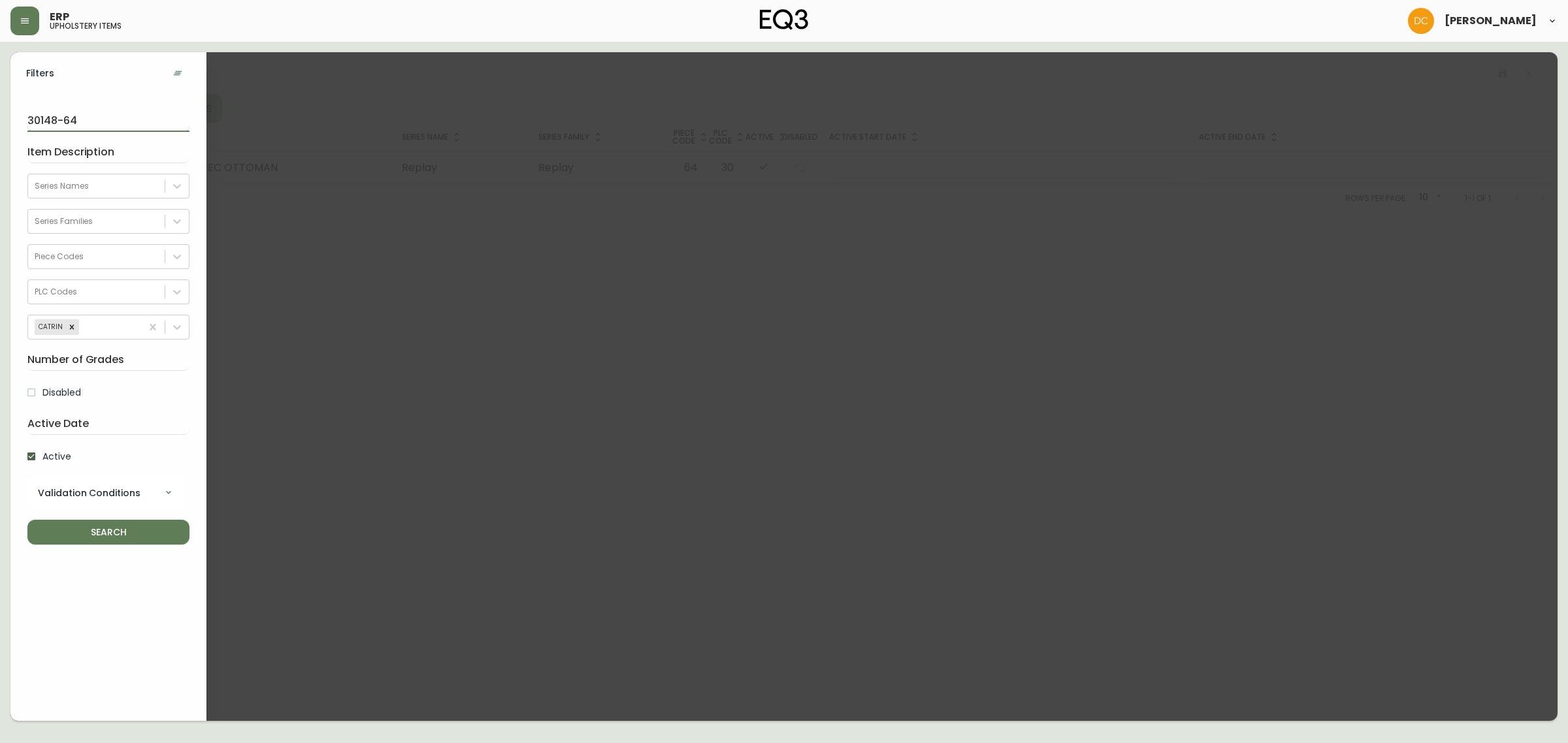
click at [60, 116] on input "30148-64" at bounding box center [108, 122] width 162 height 21
click at [27, 519] on button "SEARCH" at bounding box center [108, 532] width 162 height 25
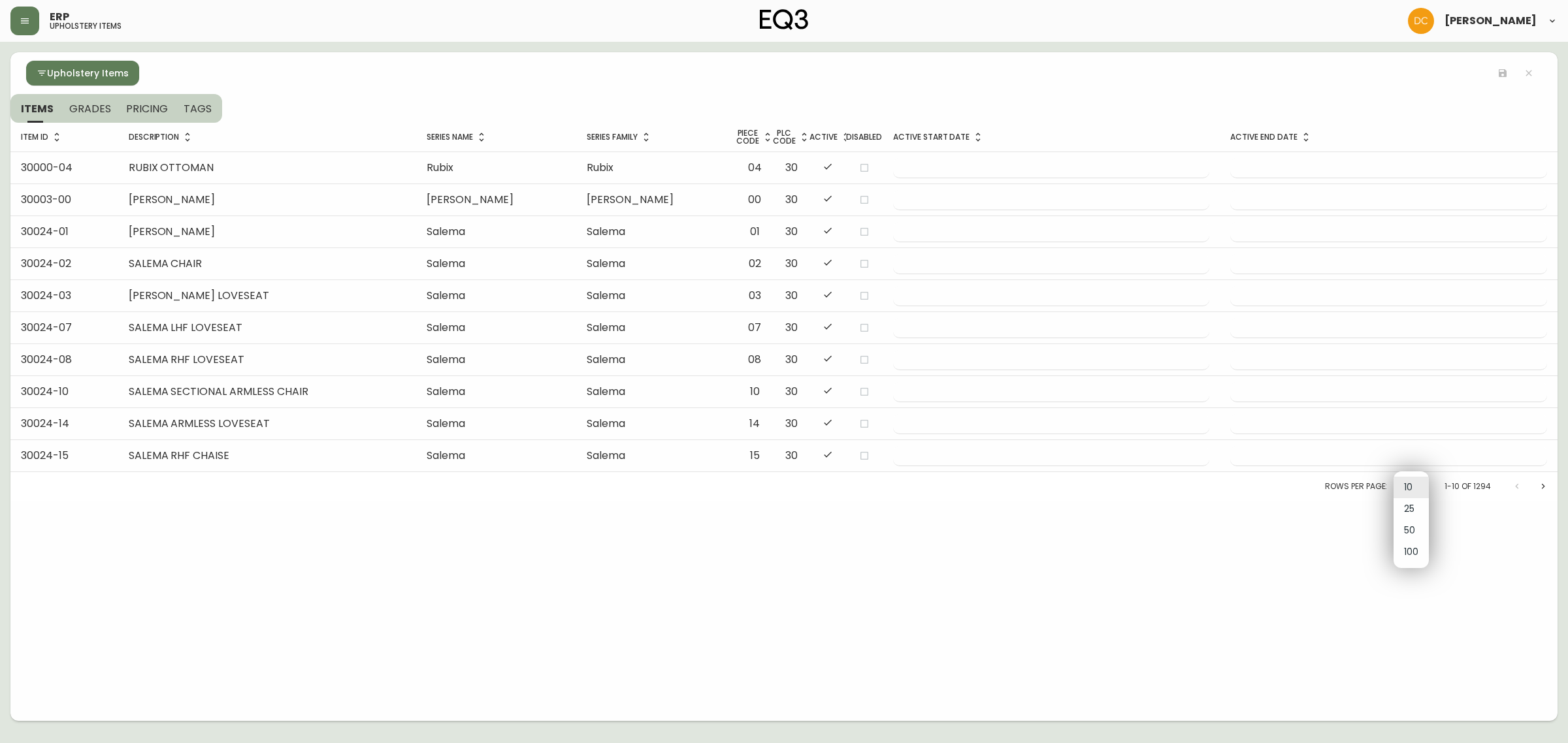
click at [1401, 494] on body "ERP upholstery items [PERSON_NAME] Upholstery Items ITEMS GRADES PRICING TAGS I…" at bounding box center [784, 360] width 1568 height 721
click at [1077, 550] on div at bounding box center [784, 372] width 1568 height 743
click at [1395, 482] on body "ERP upholstery items [PERSON_NAME] Upholstery Items ITEMS GRADES PRICING TAGS I…" at bounding box center [784, 360] width 1568 height 721
click at [1413, 526] on li "50" at bounding box center [1411, 530] width 36 height 22
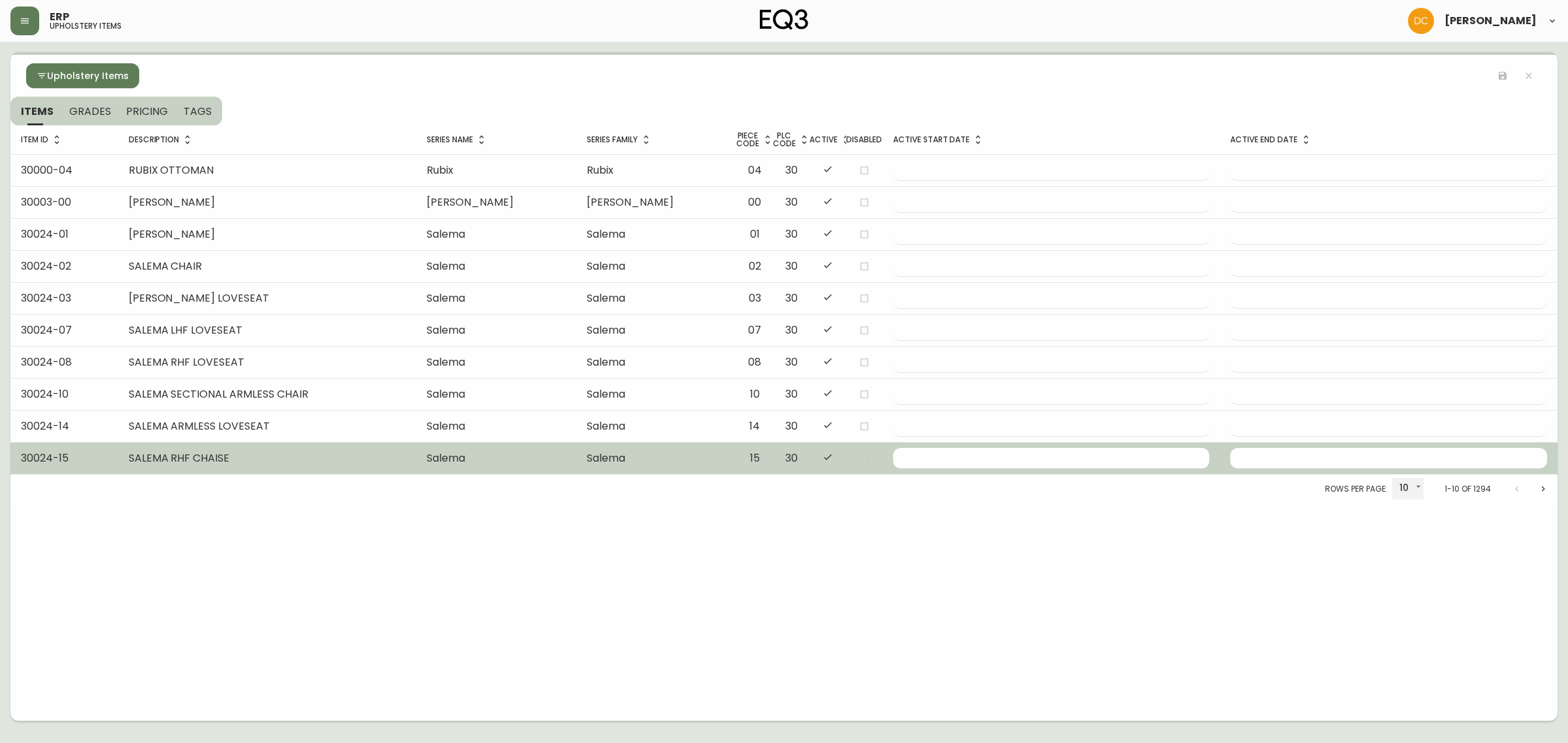
type input "50"
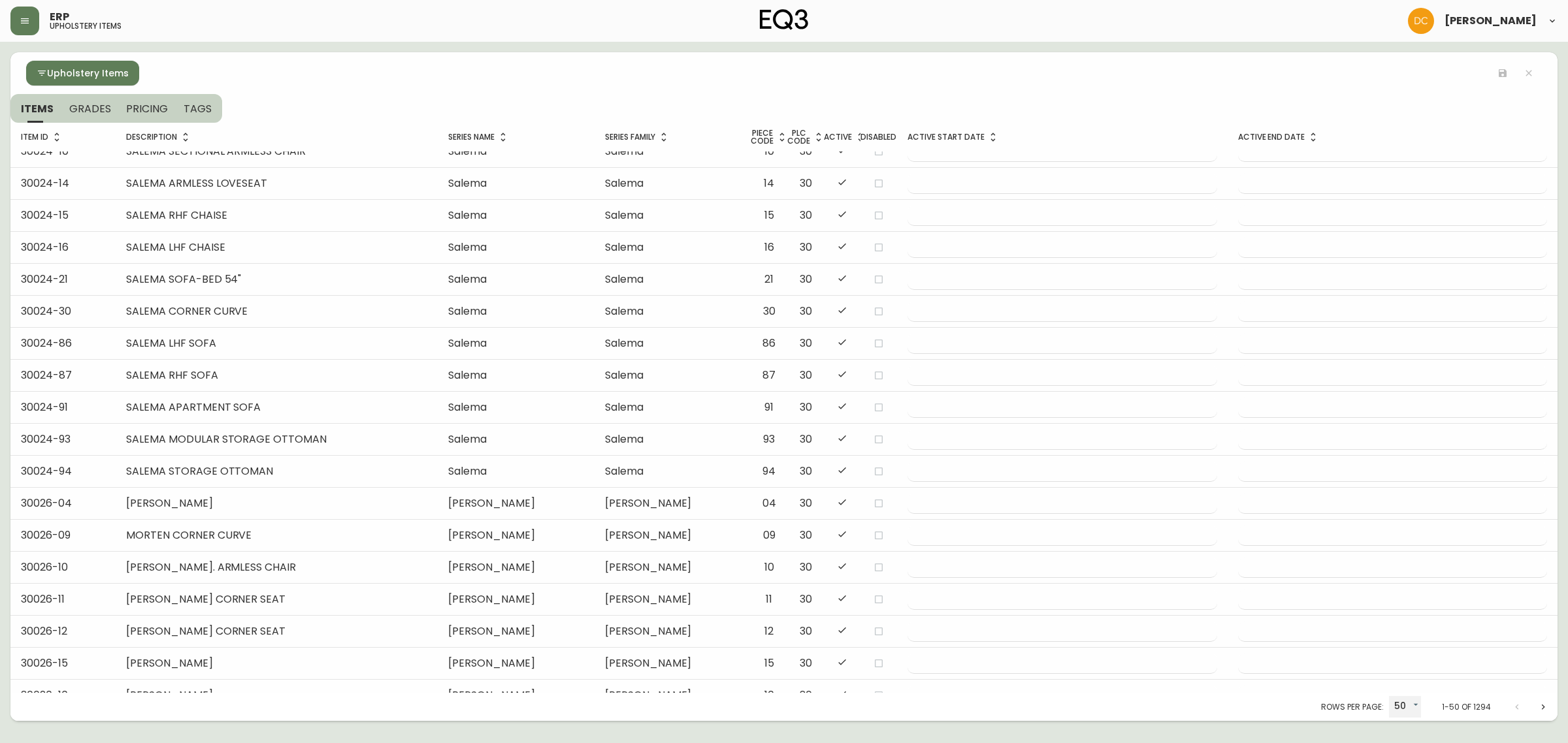
scroll to position [4, 0]
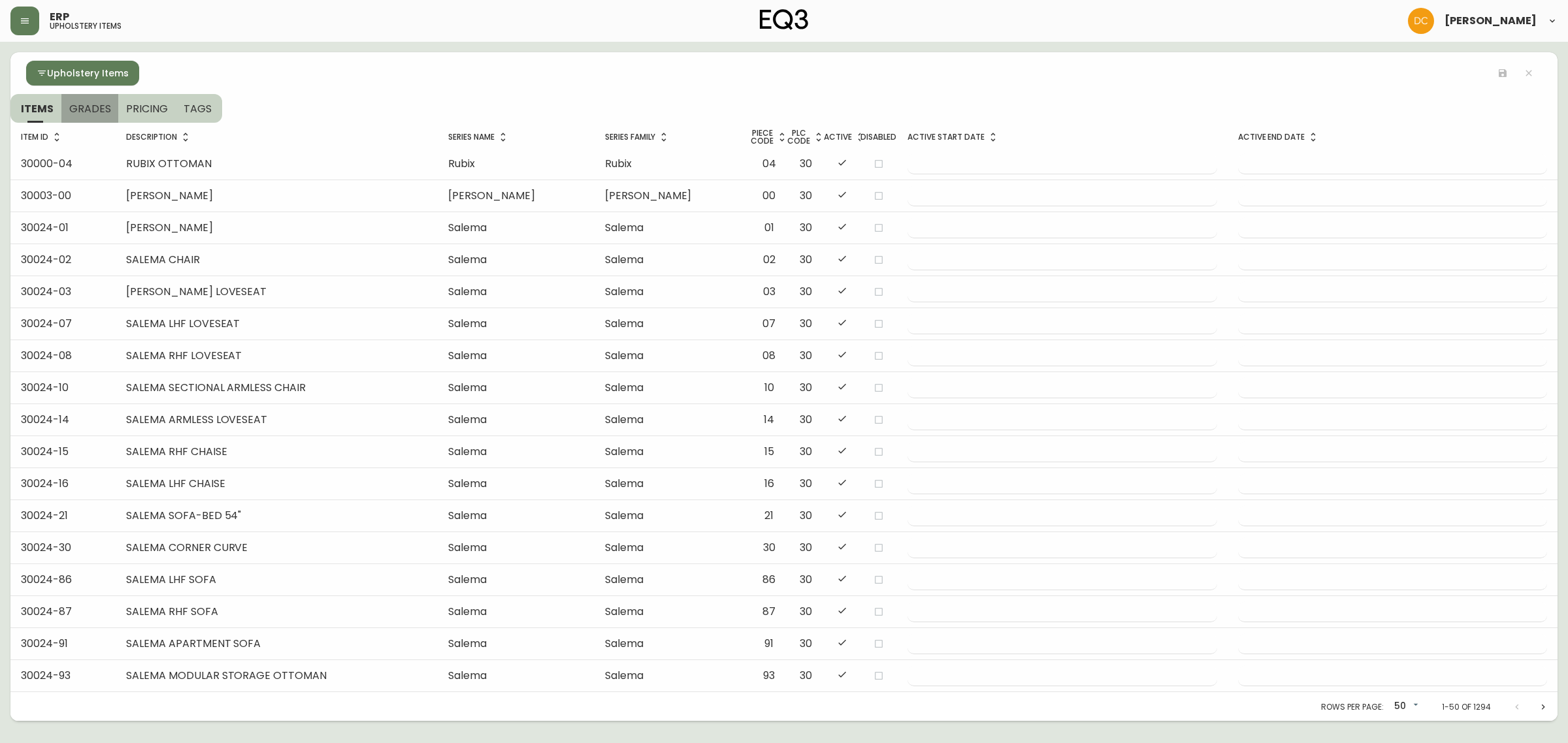
click at [95, 106] on span "GRADES" at bounding box center [90, 109] width 42 height 14
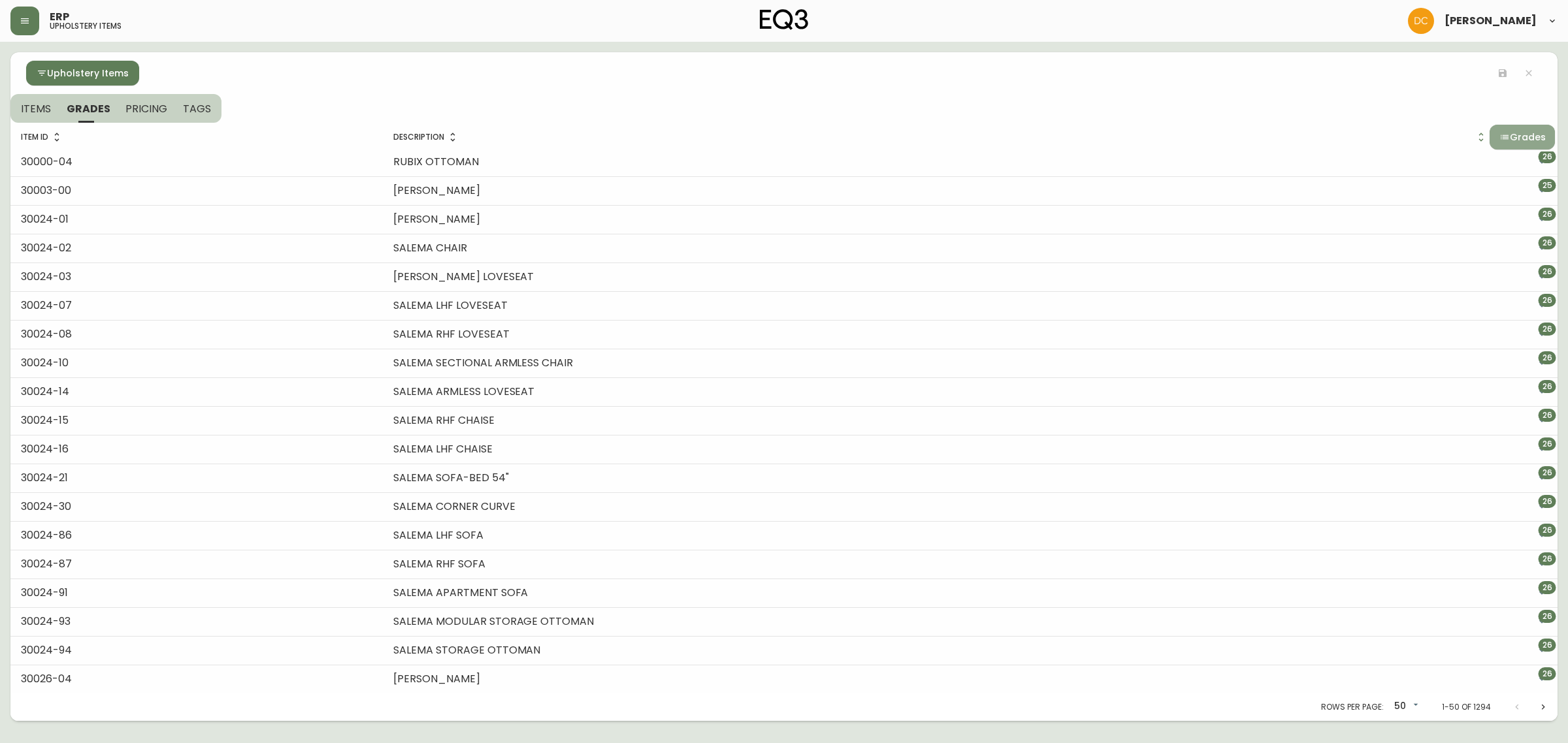
click at [1510, 138] on span "Grades" at bounding box center [1528, 137] width 36 height 16
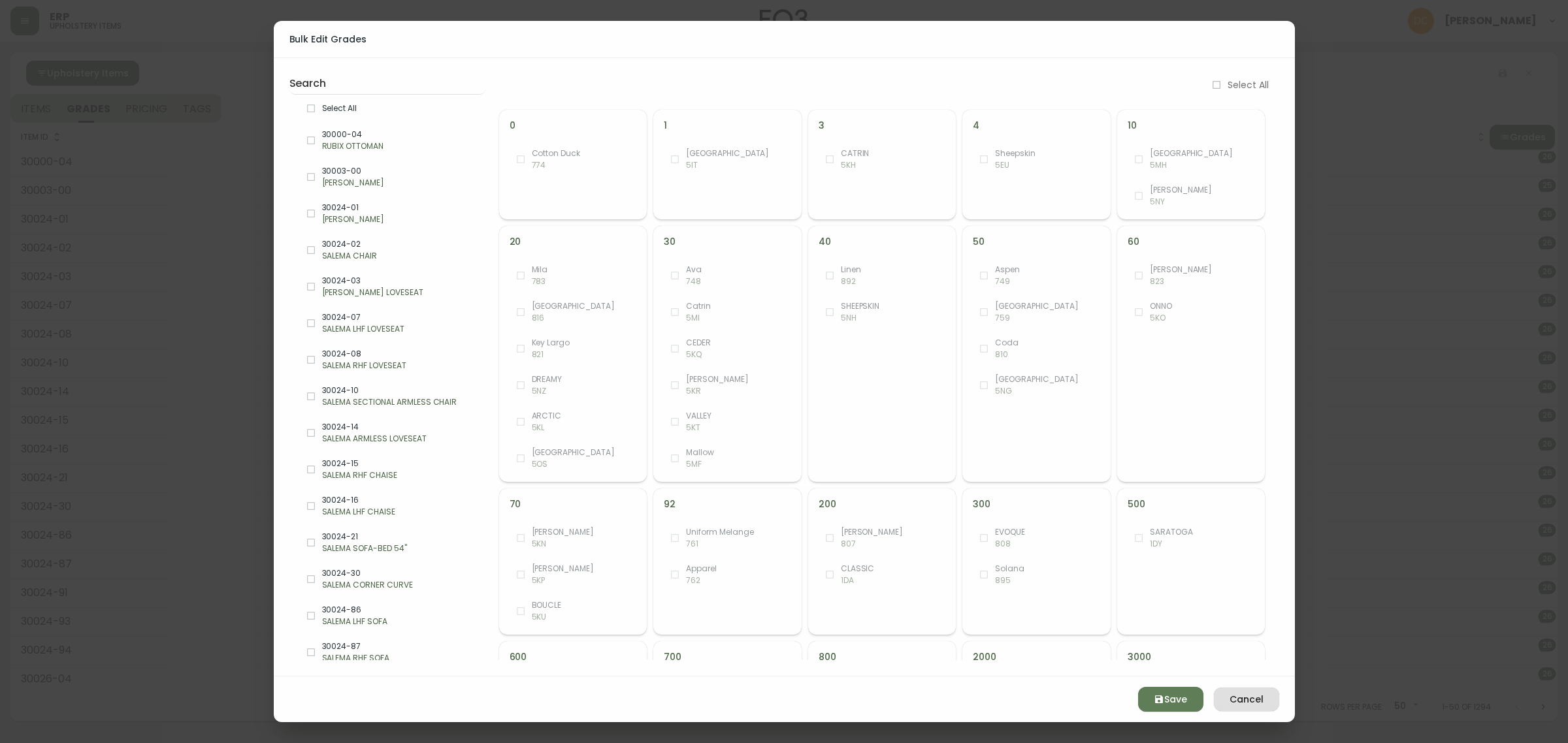
click at [386, 109] on span "Select All" at bounding box center [398, 109] width 153 height 12
checkbox input "true"
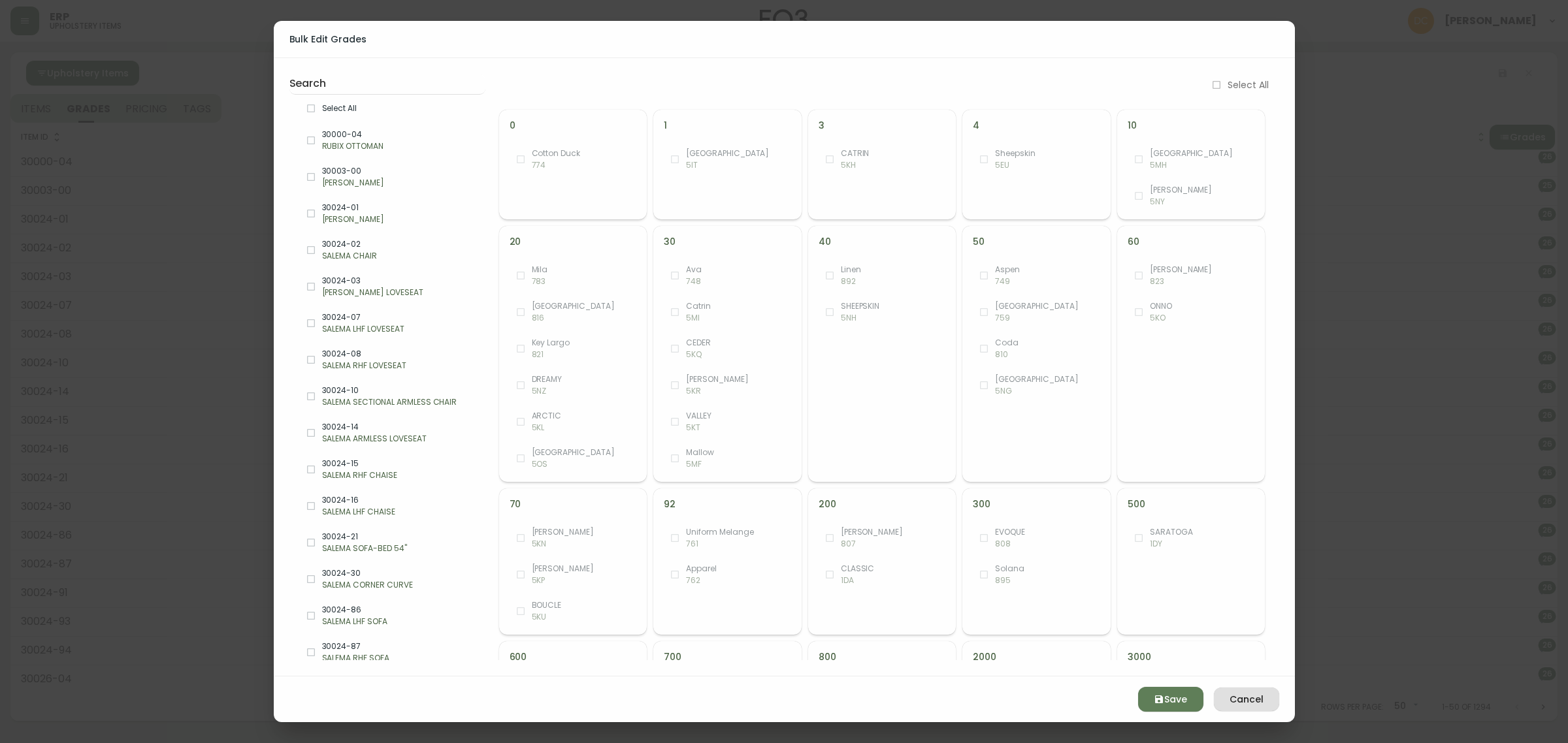
checkbox input "true"
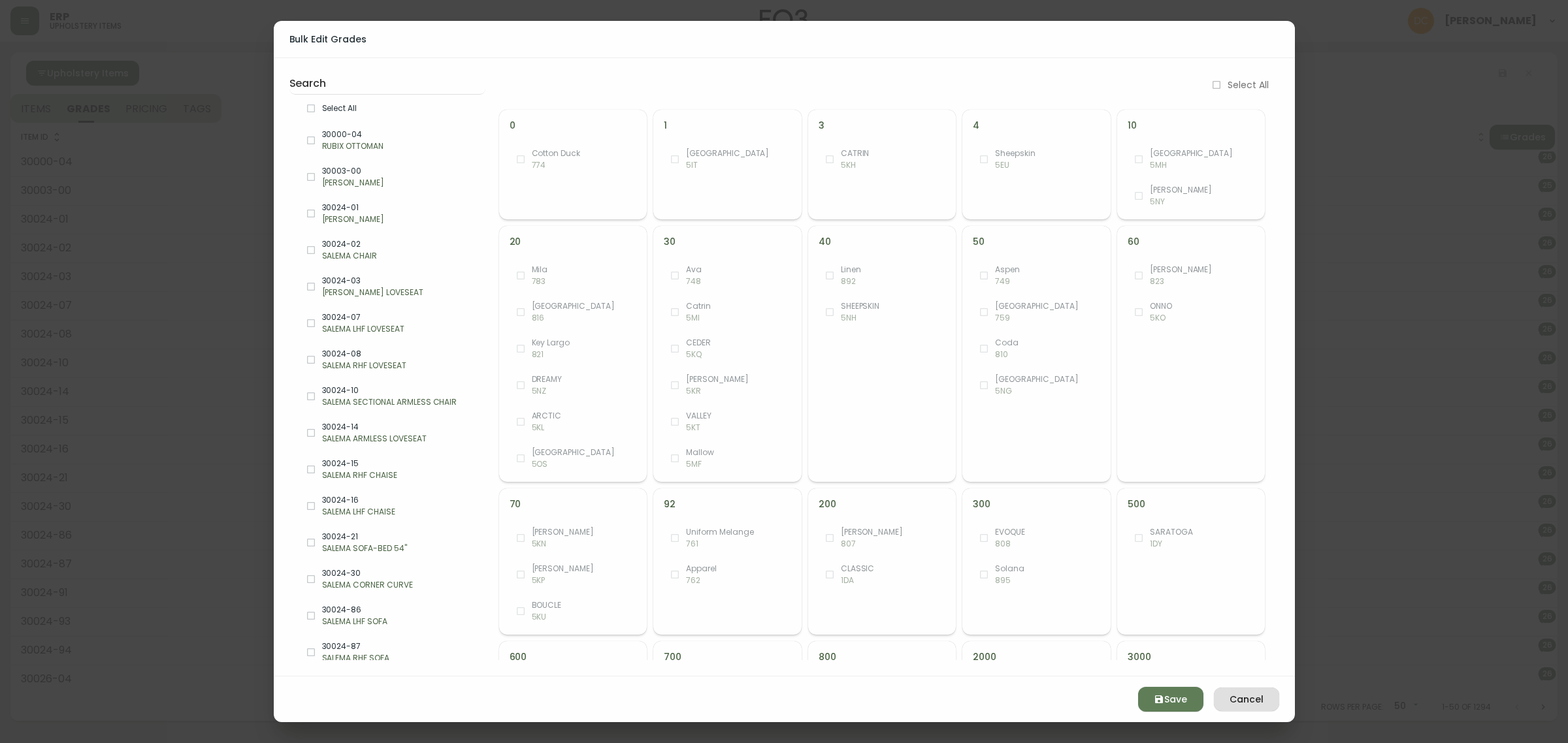
checkbox input "true"
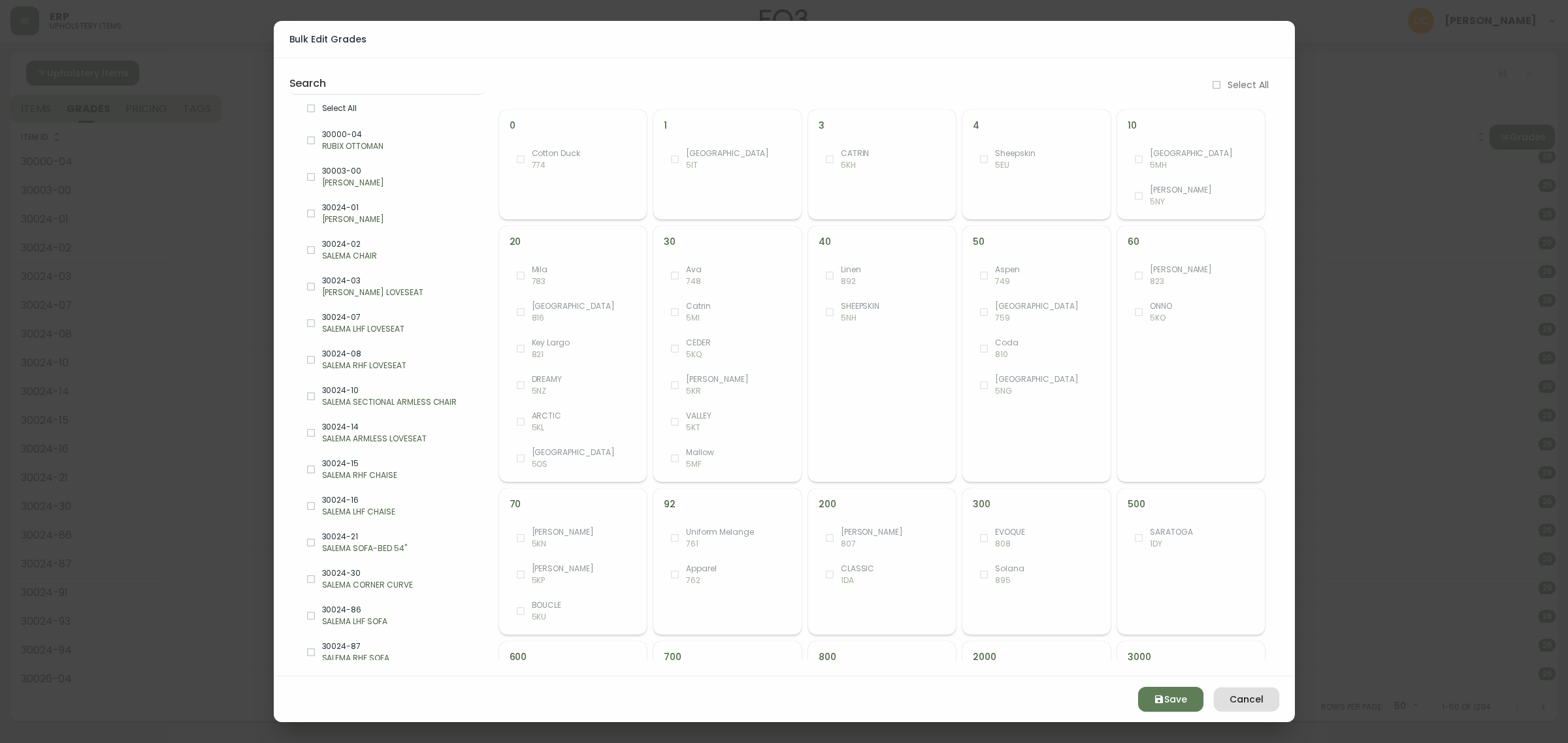
checkbox input "true"
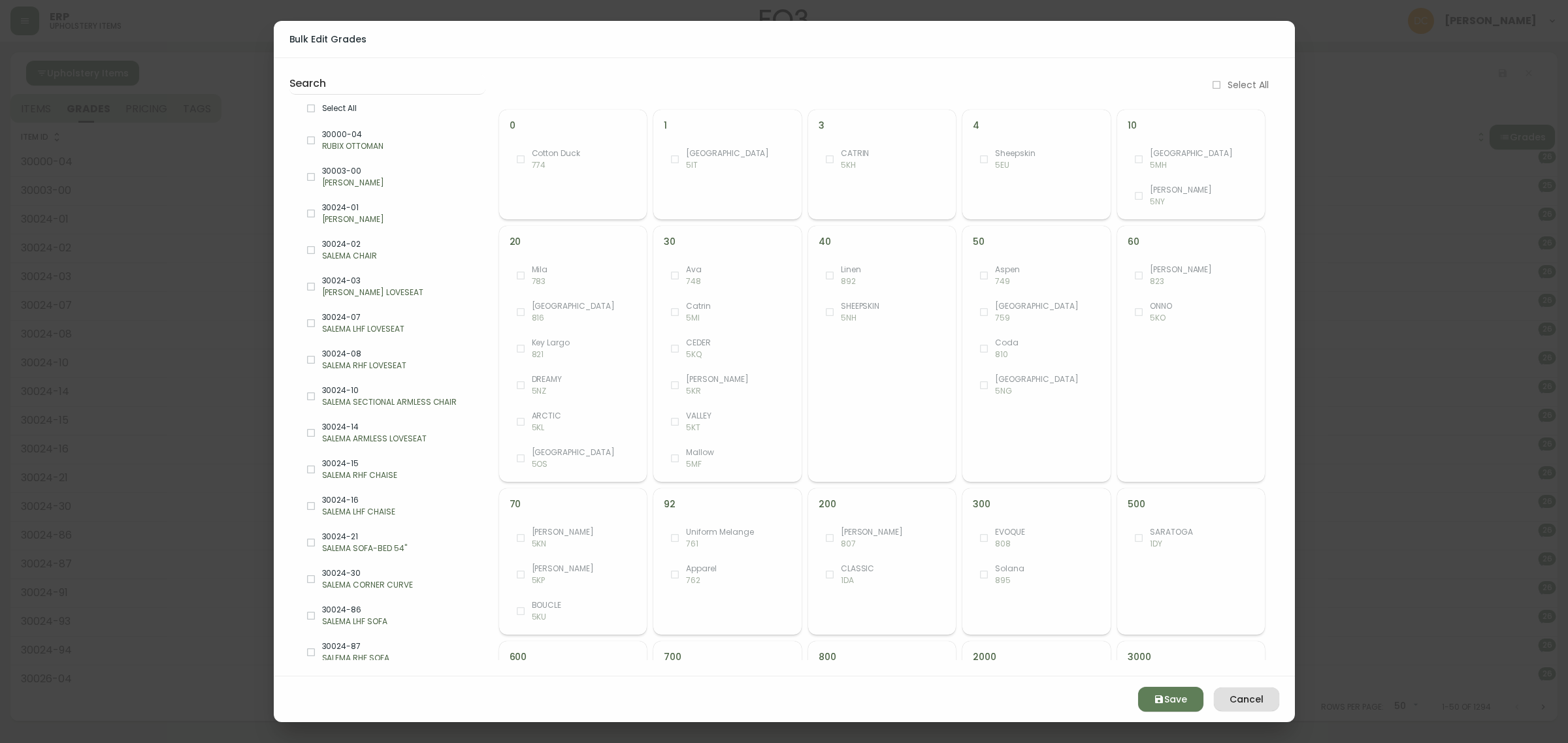
checkbox input "true"
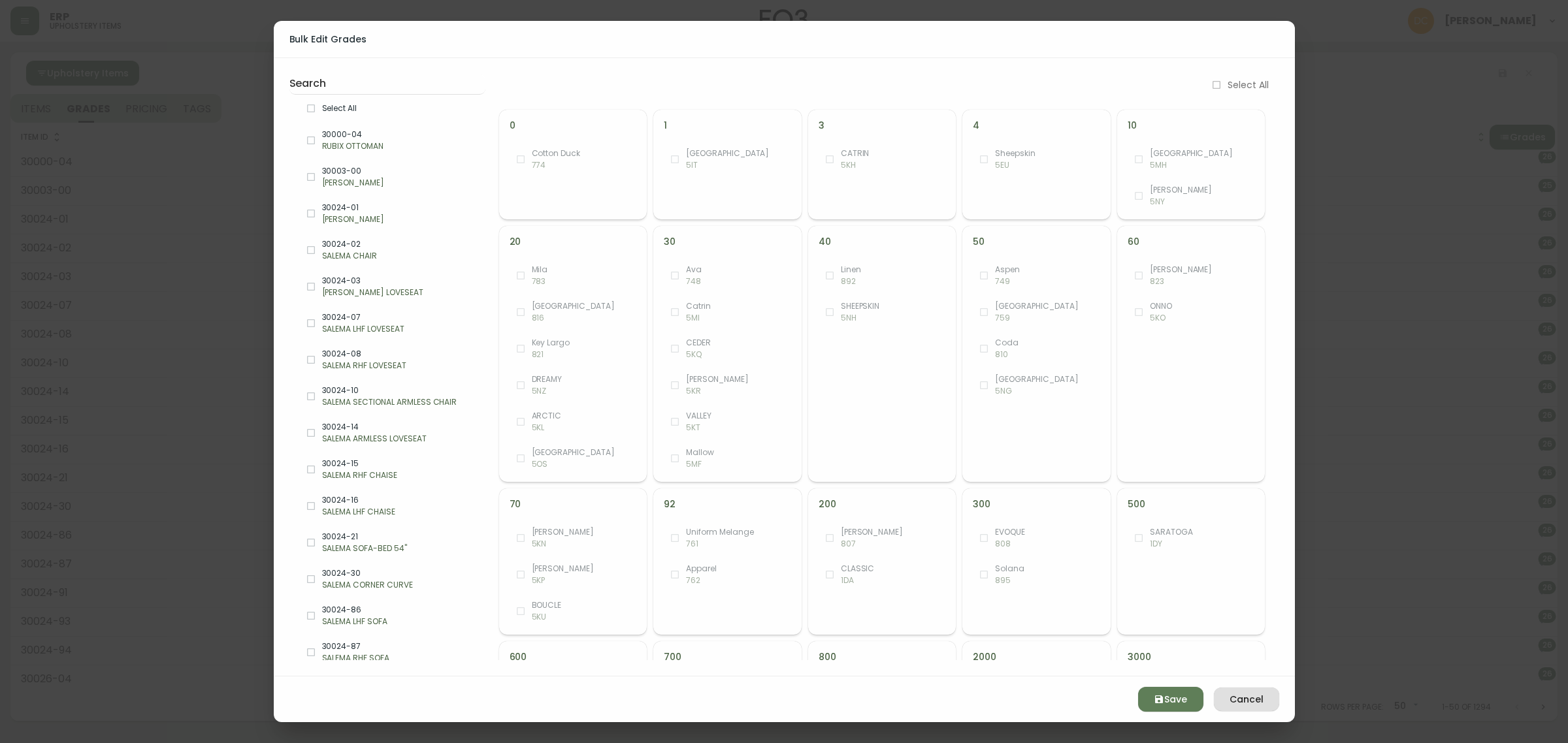
checkbox input "true"
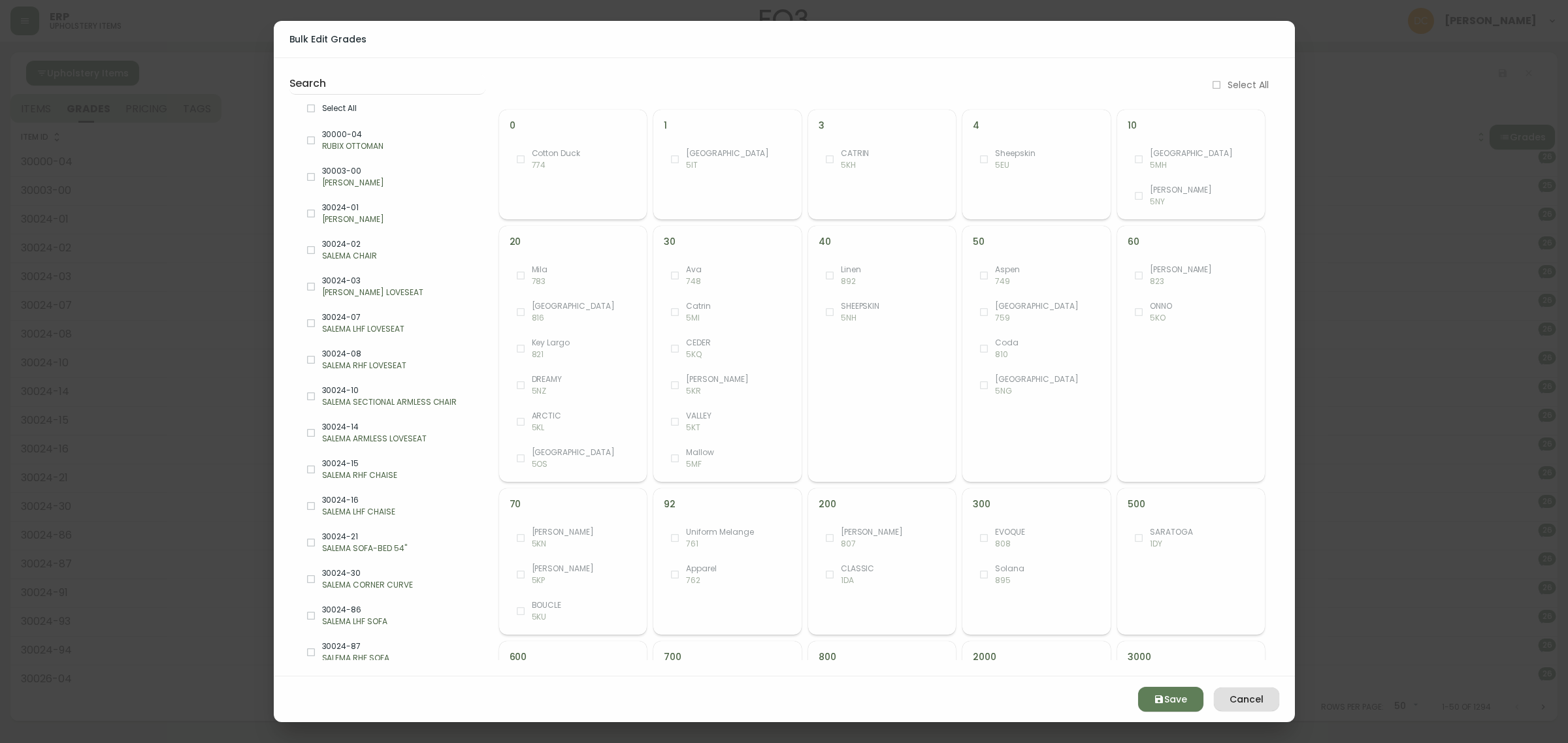
checkbox input "true"
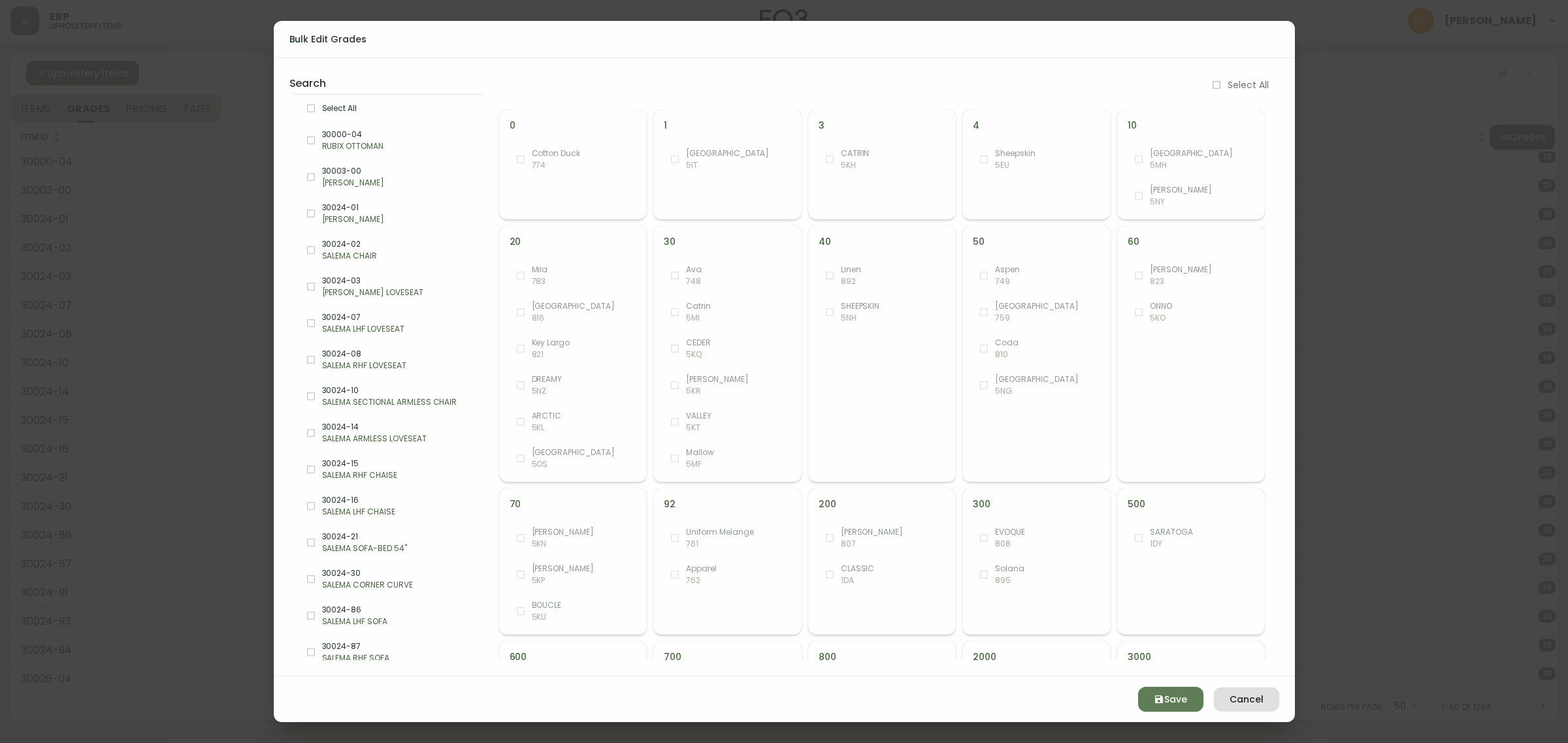
checkbox input "true"
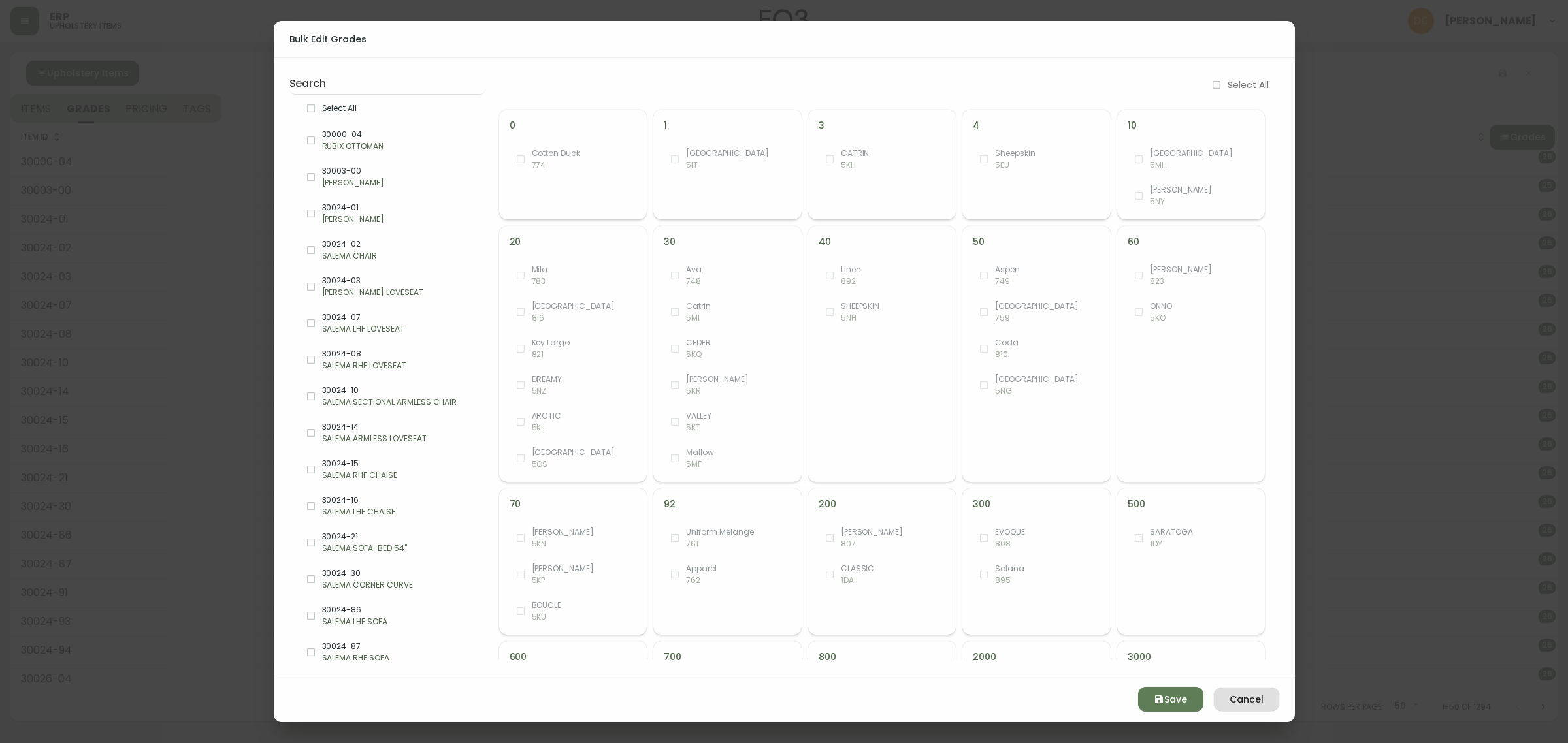
checkbox input "true"
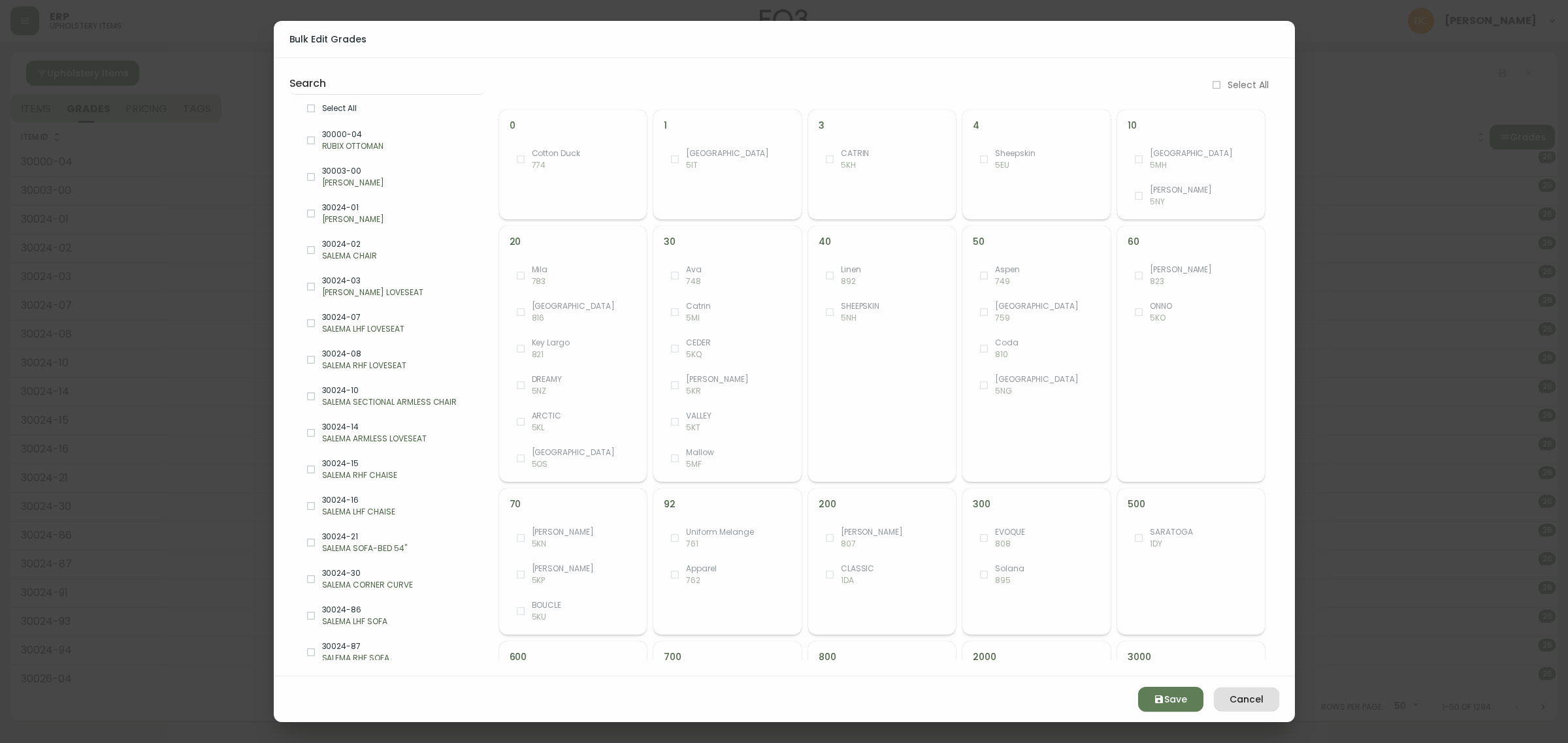
checkbox input "true"
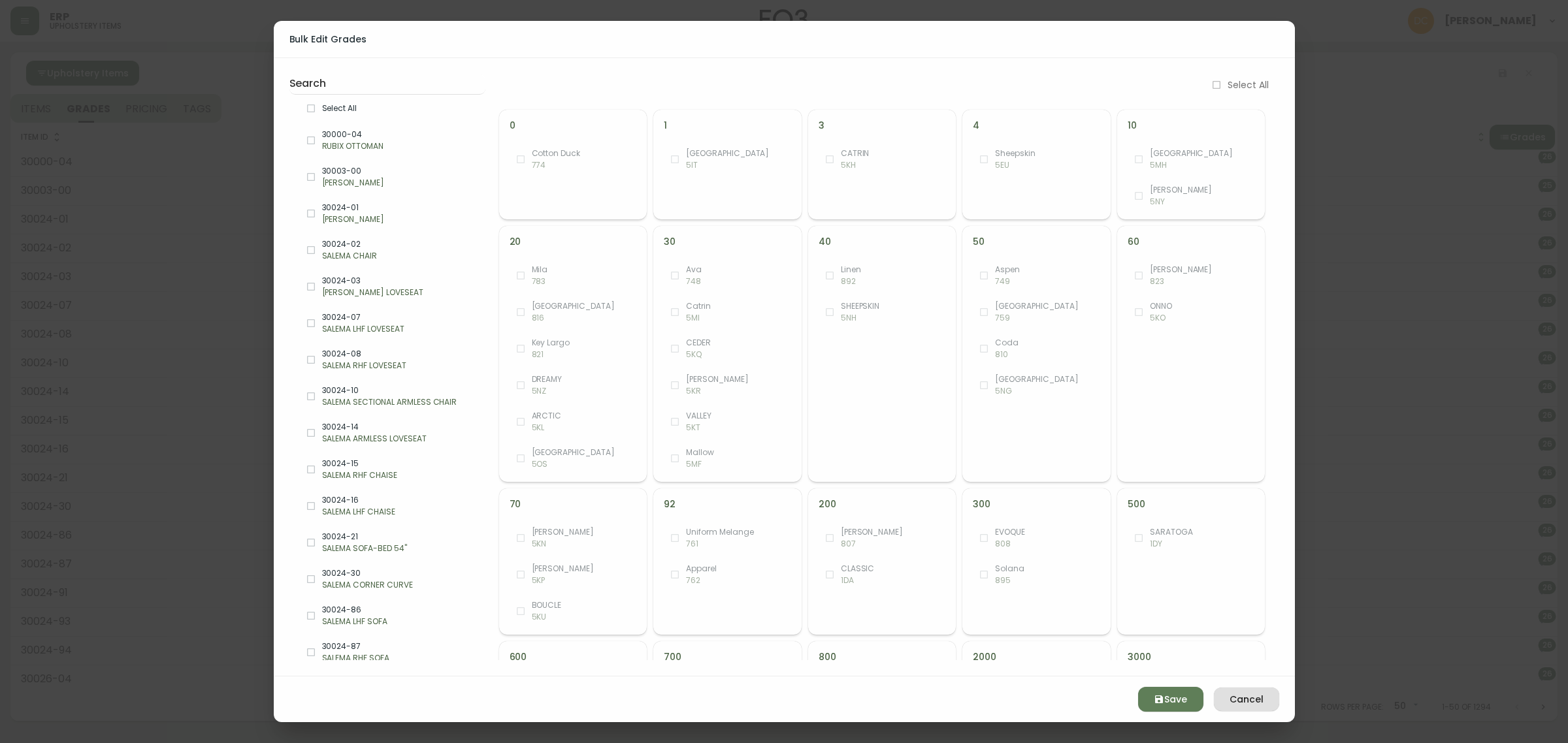
checkbox input "true"
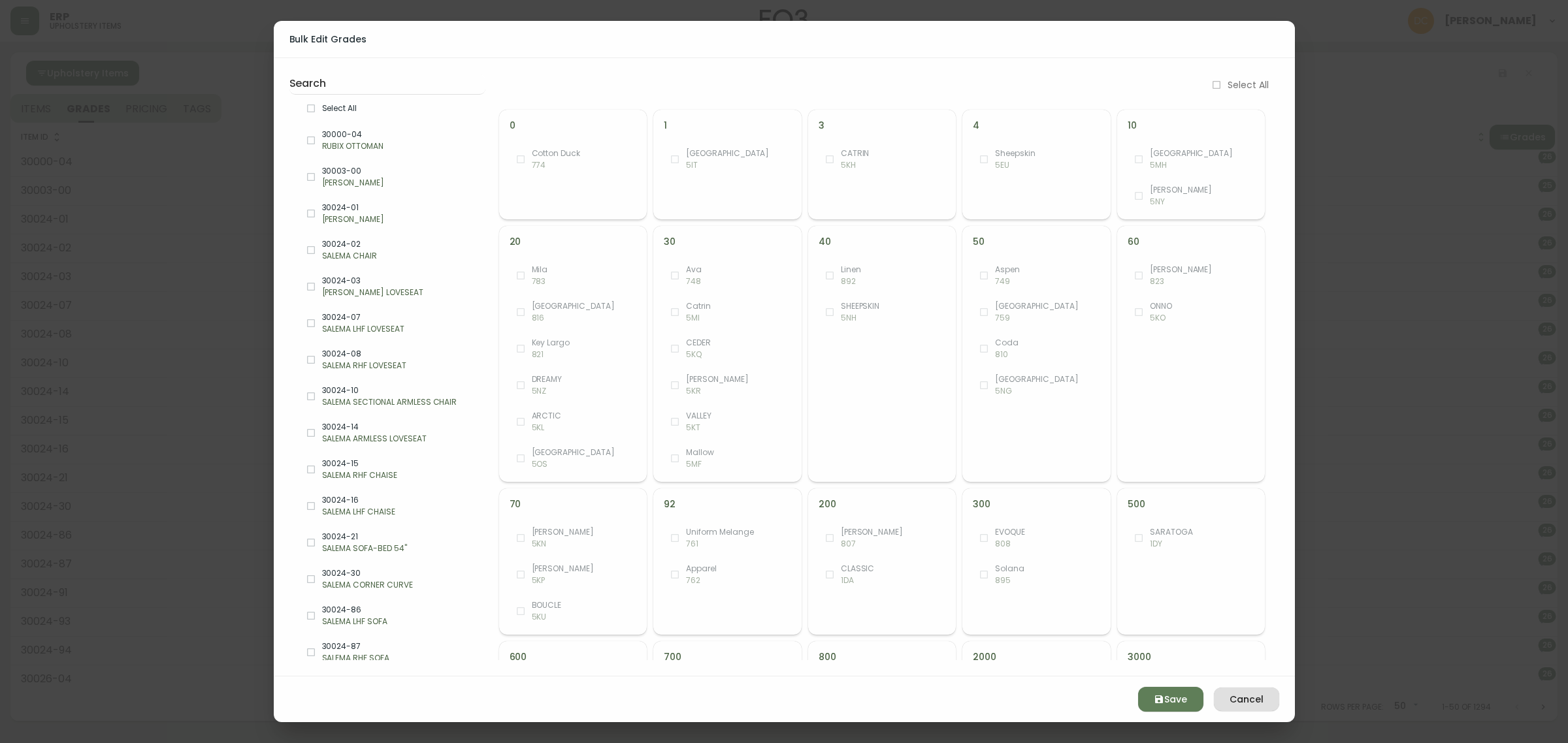
checkbox input "true"
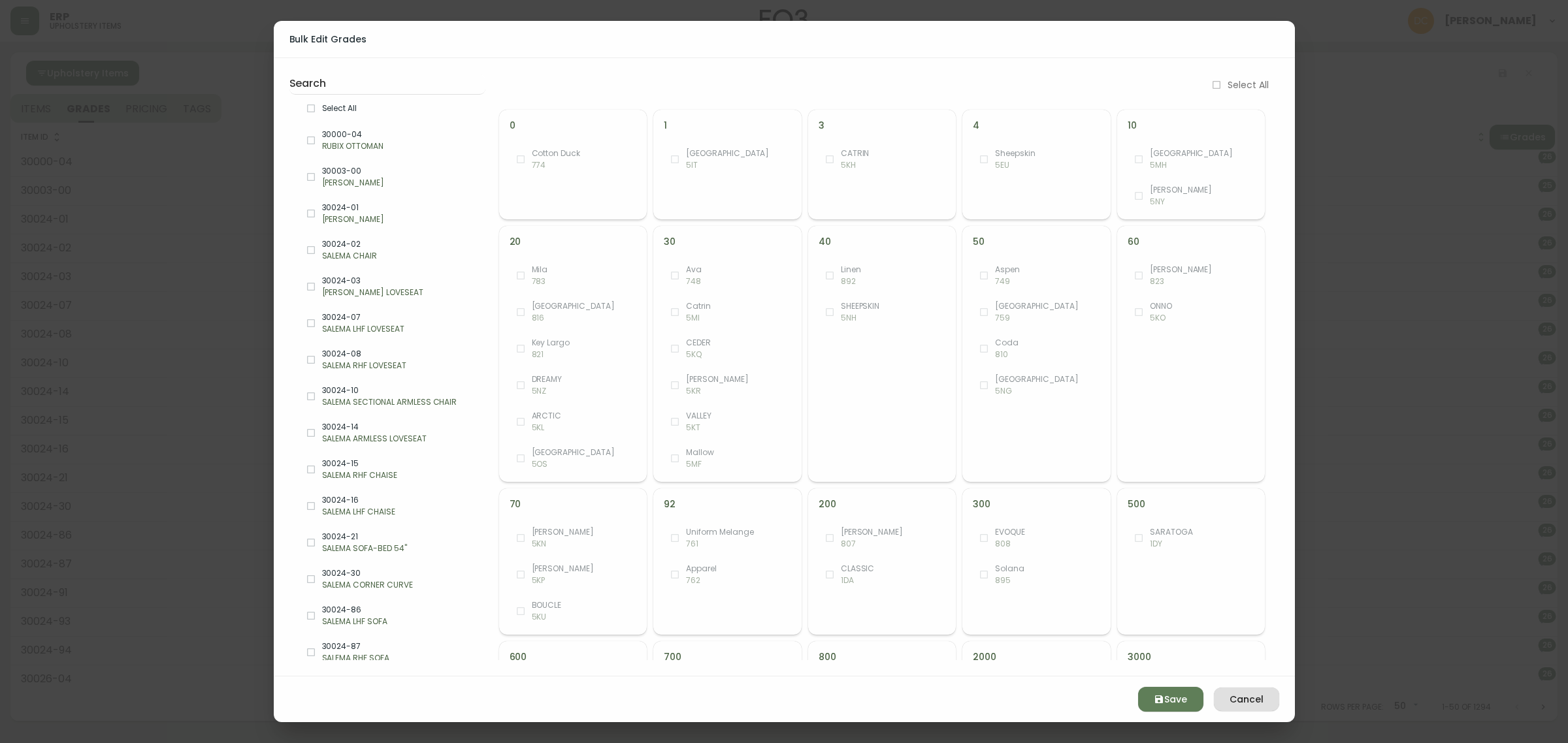
checkbox input "true"
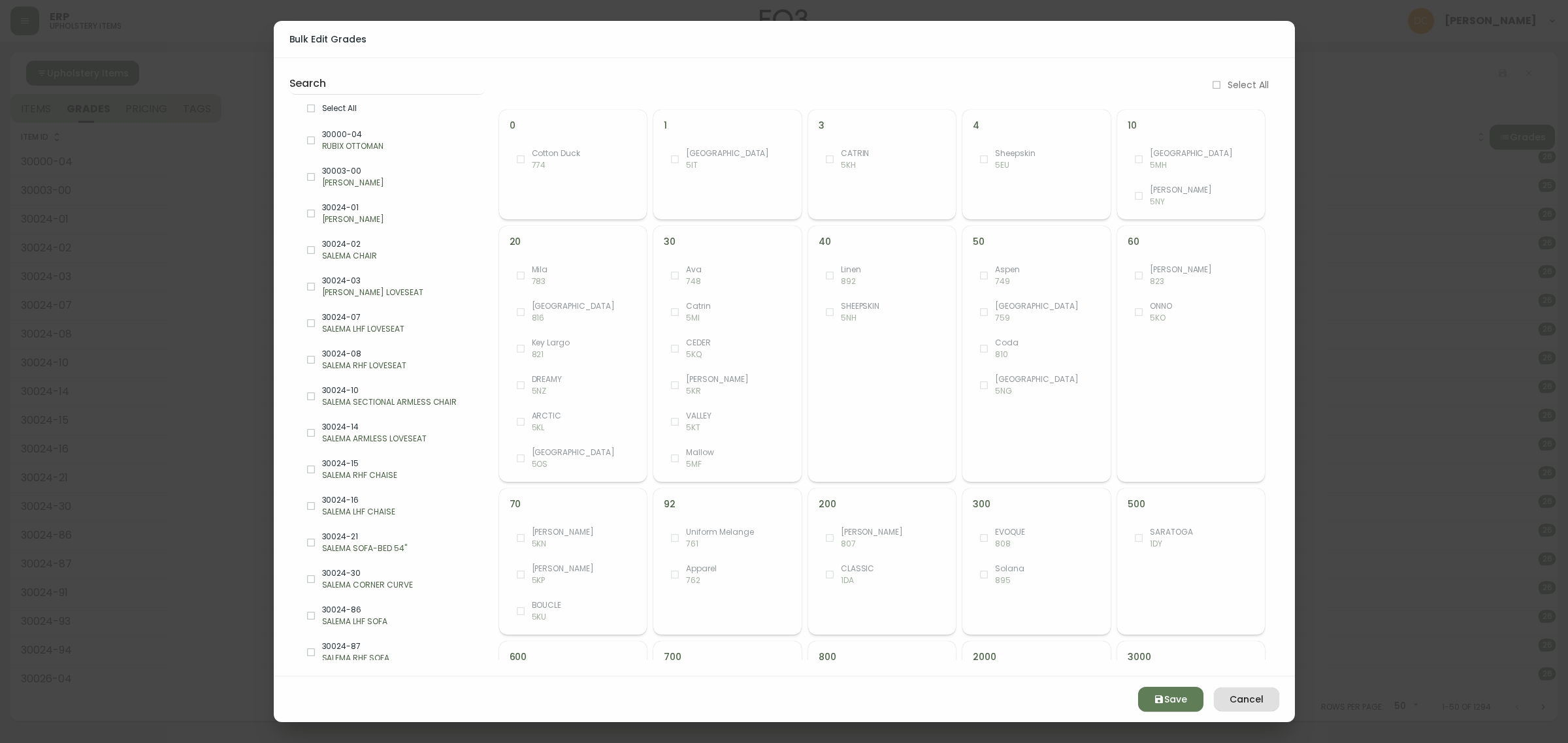
checkbox input "true"
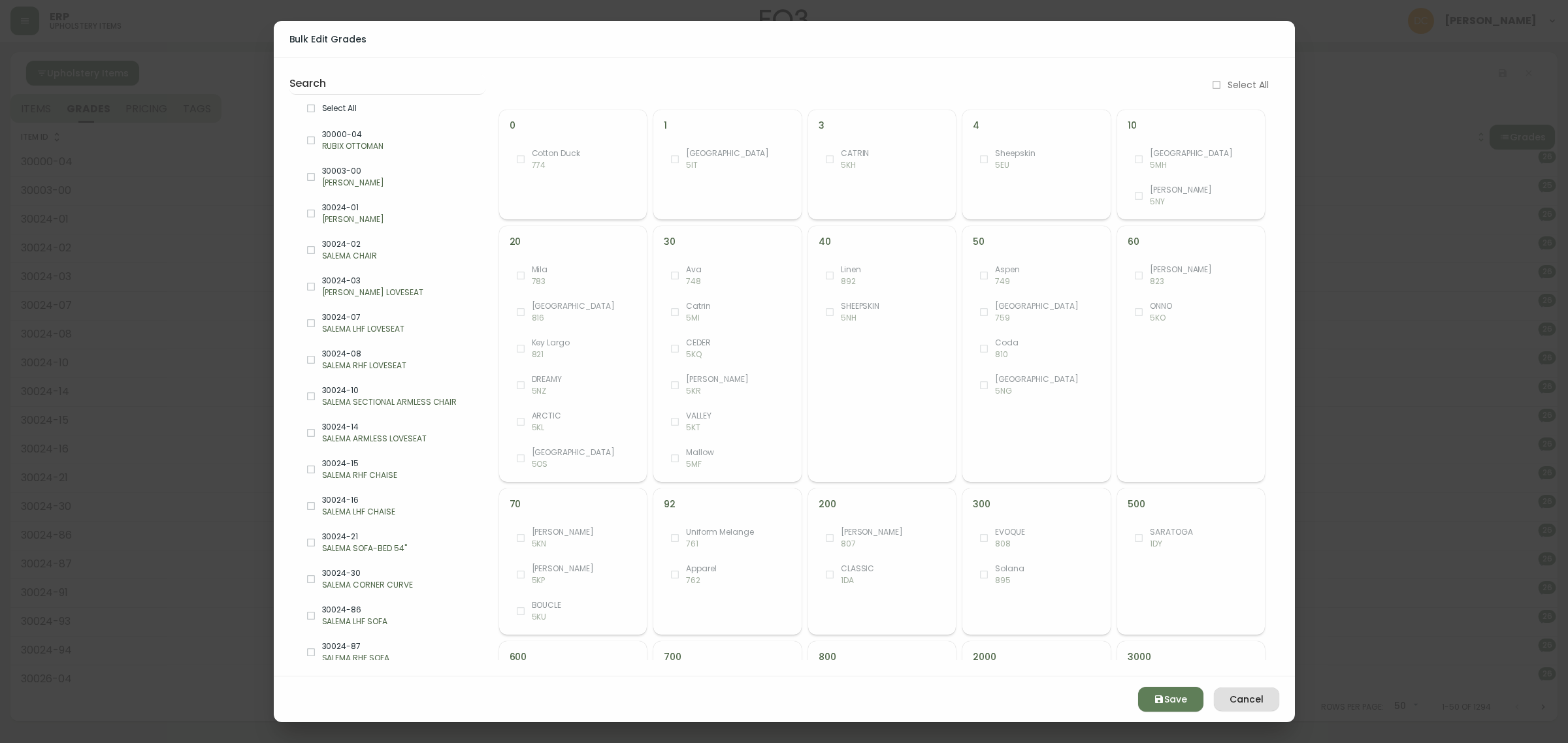
checkbox input "true"
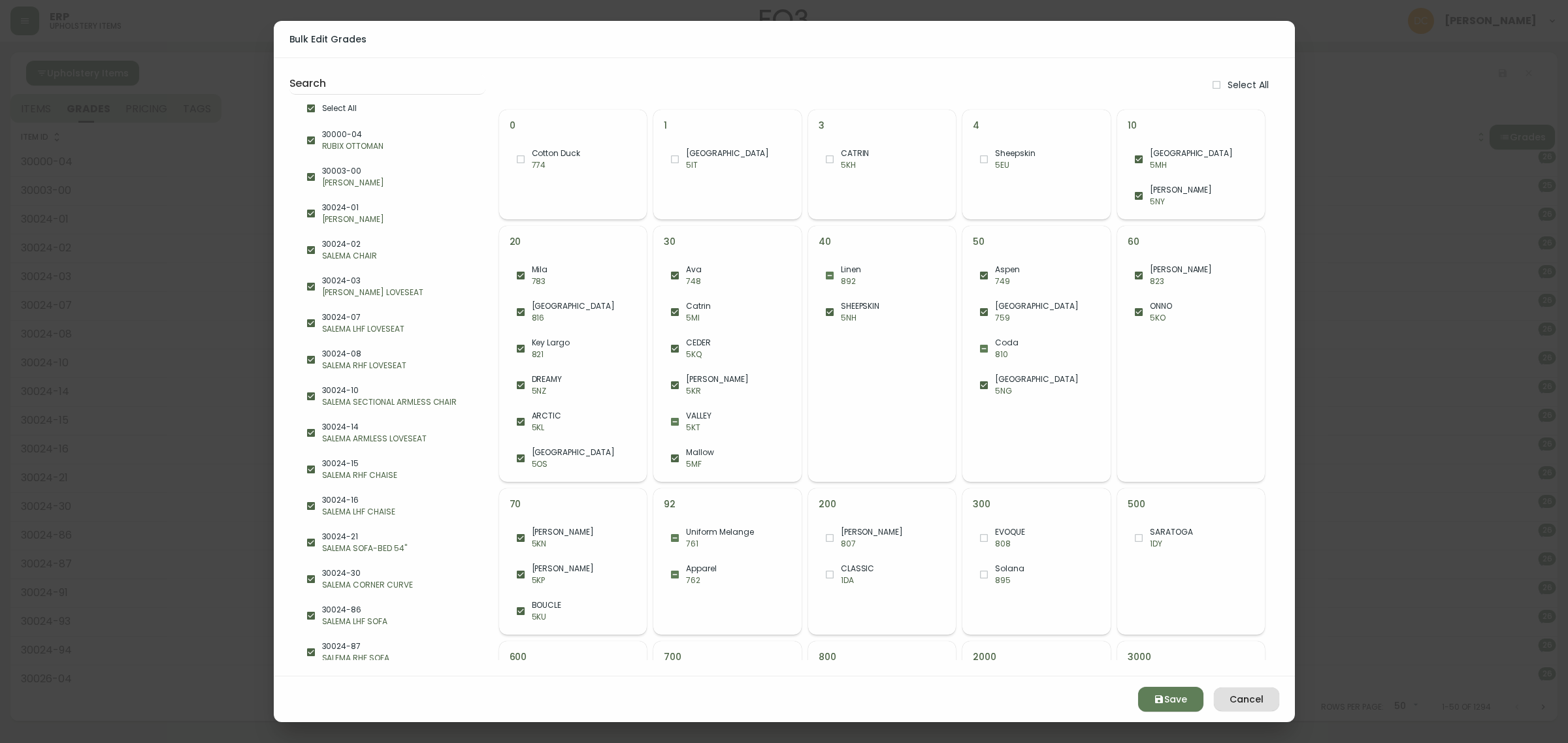
click at [386, 109] on span "Select All" at bounding box center [398, 109] width 153 height 12
checkbox input "false"
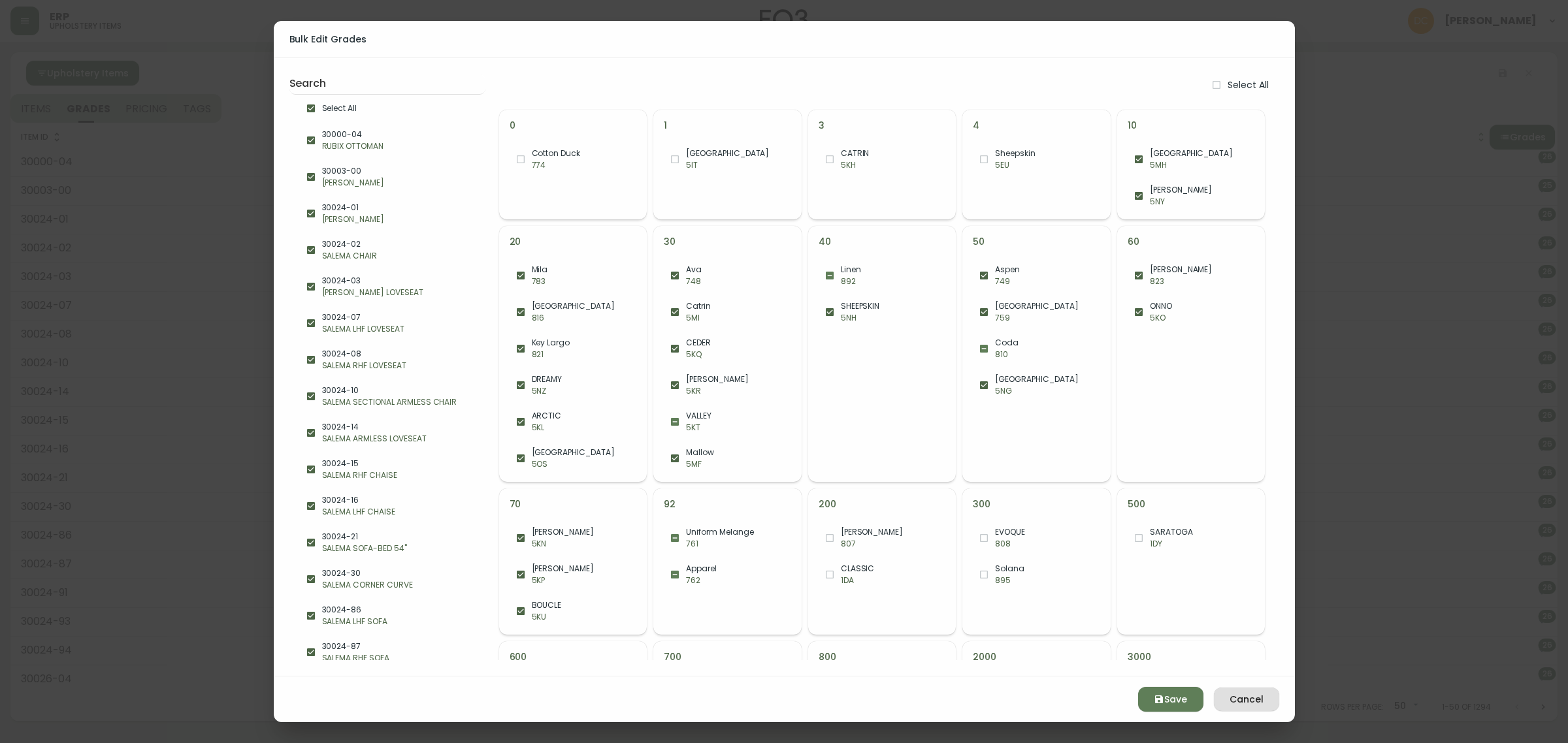
checkbox input "false"
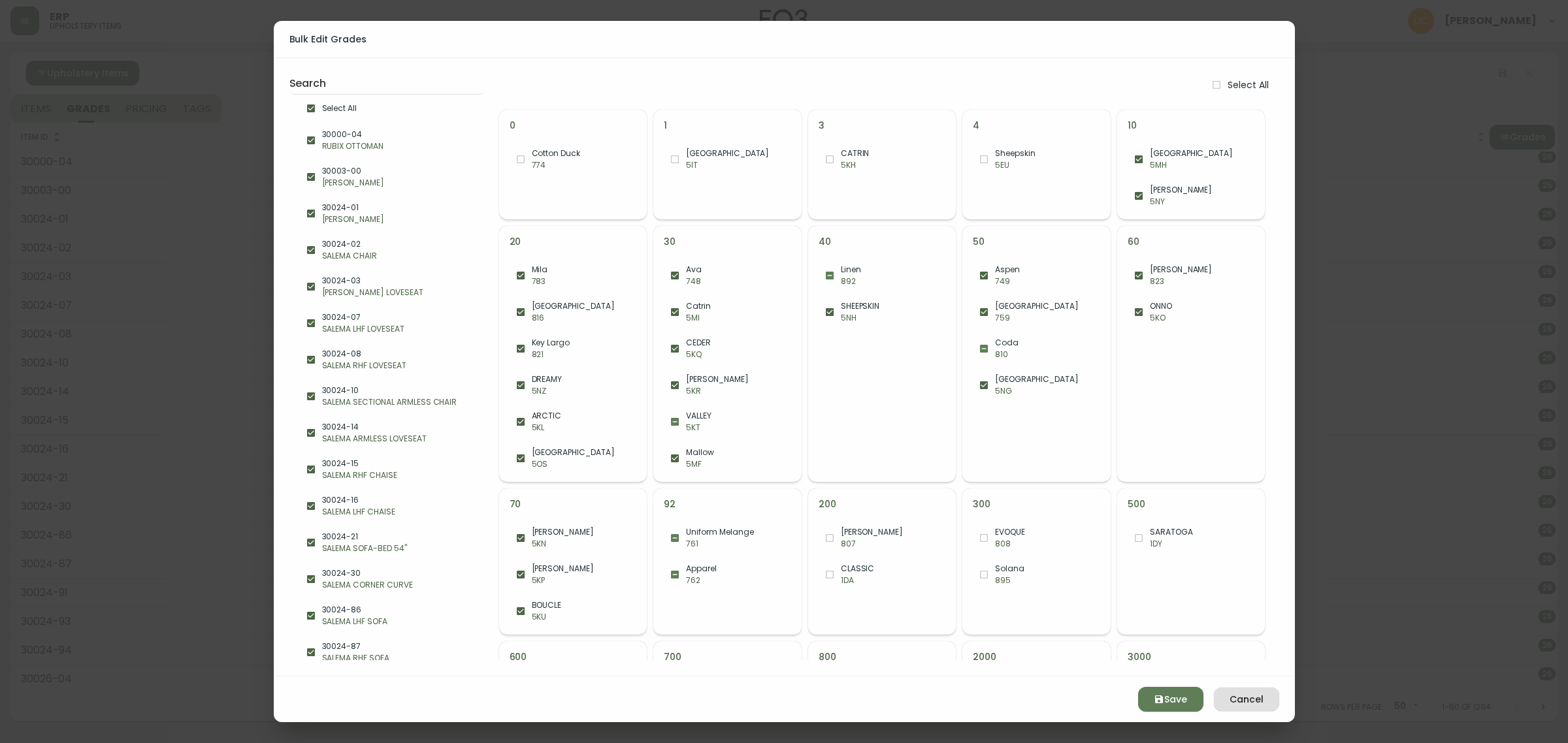
checkbox input "false"
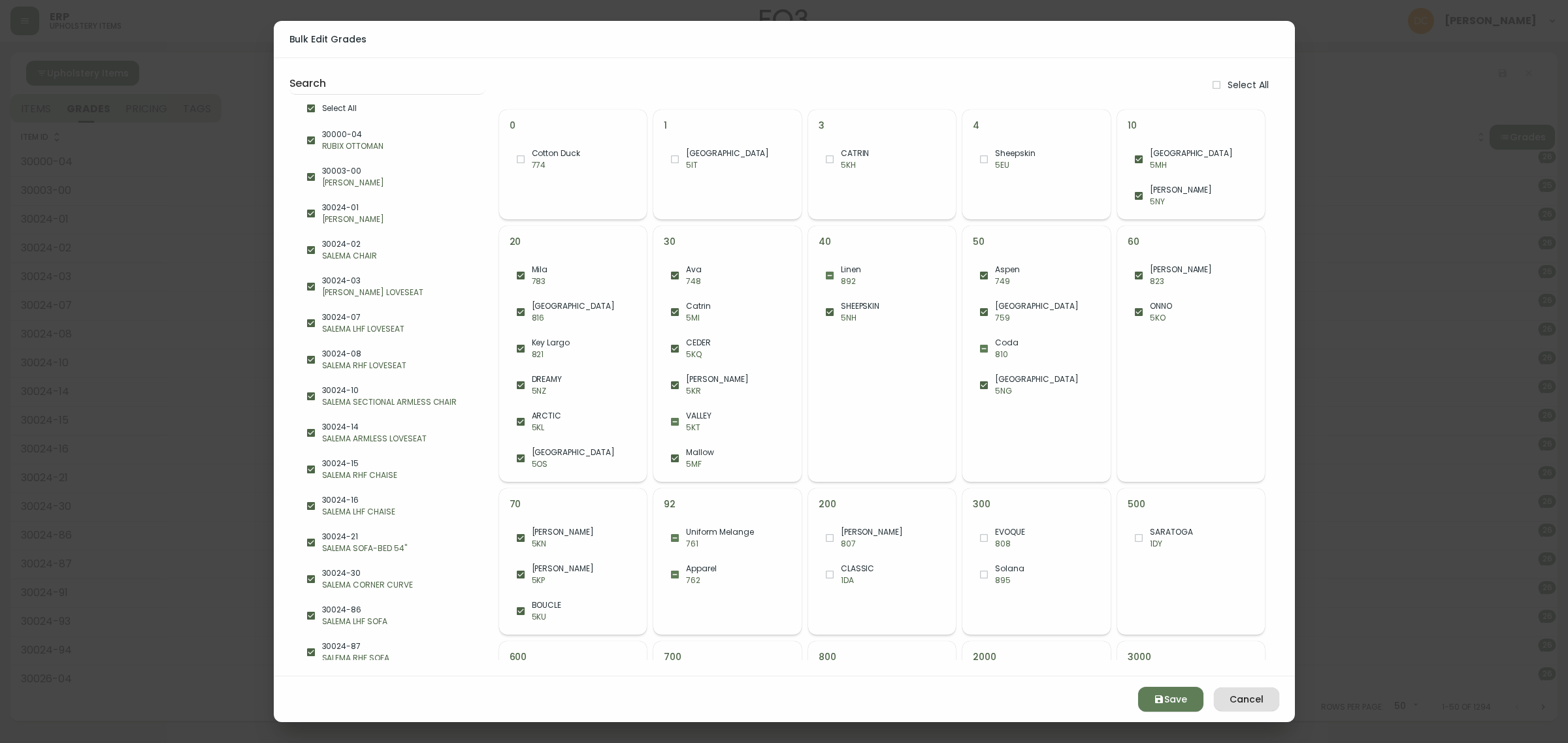
checkbox input "false"
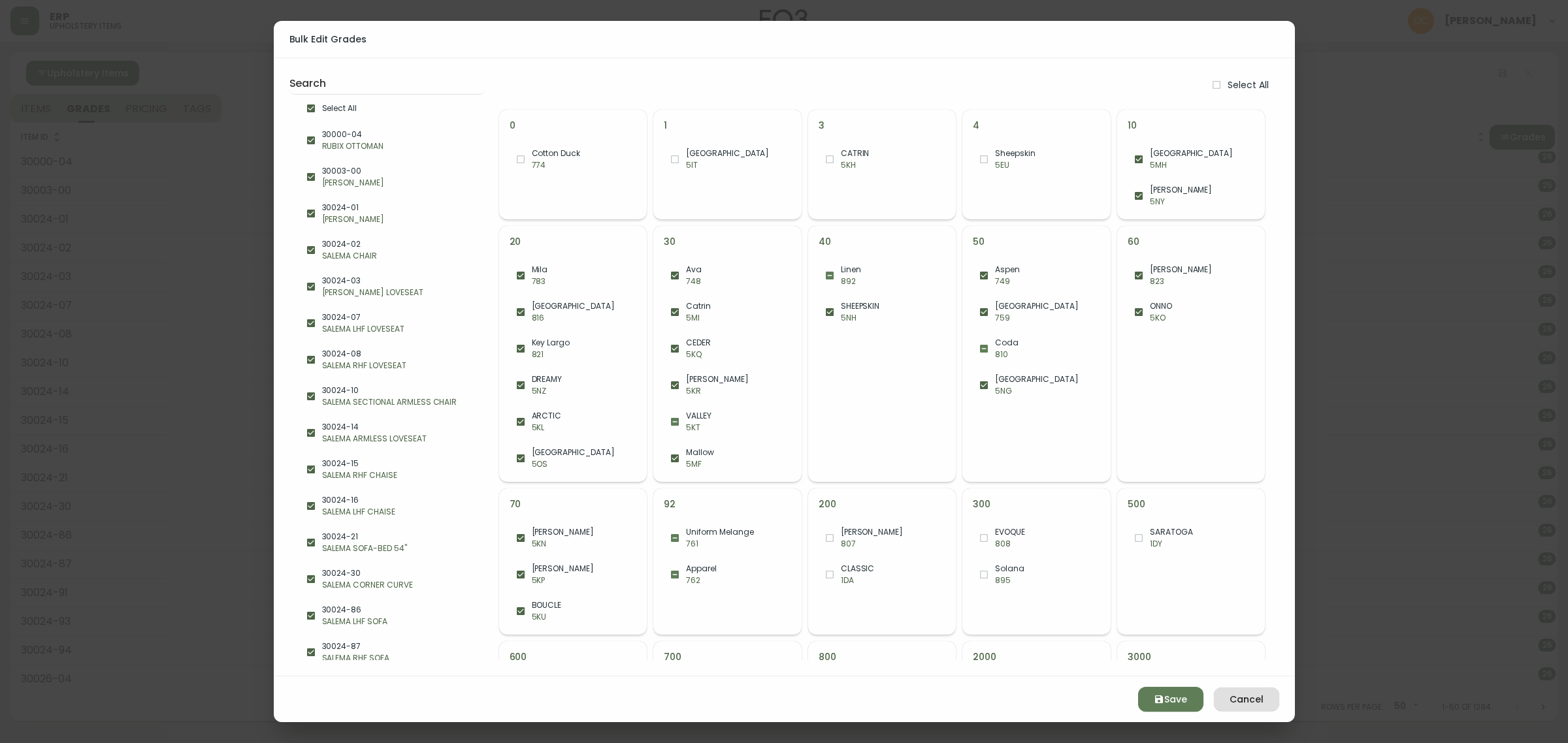
checkbox input "false"
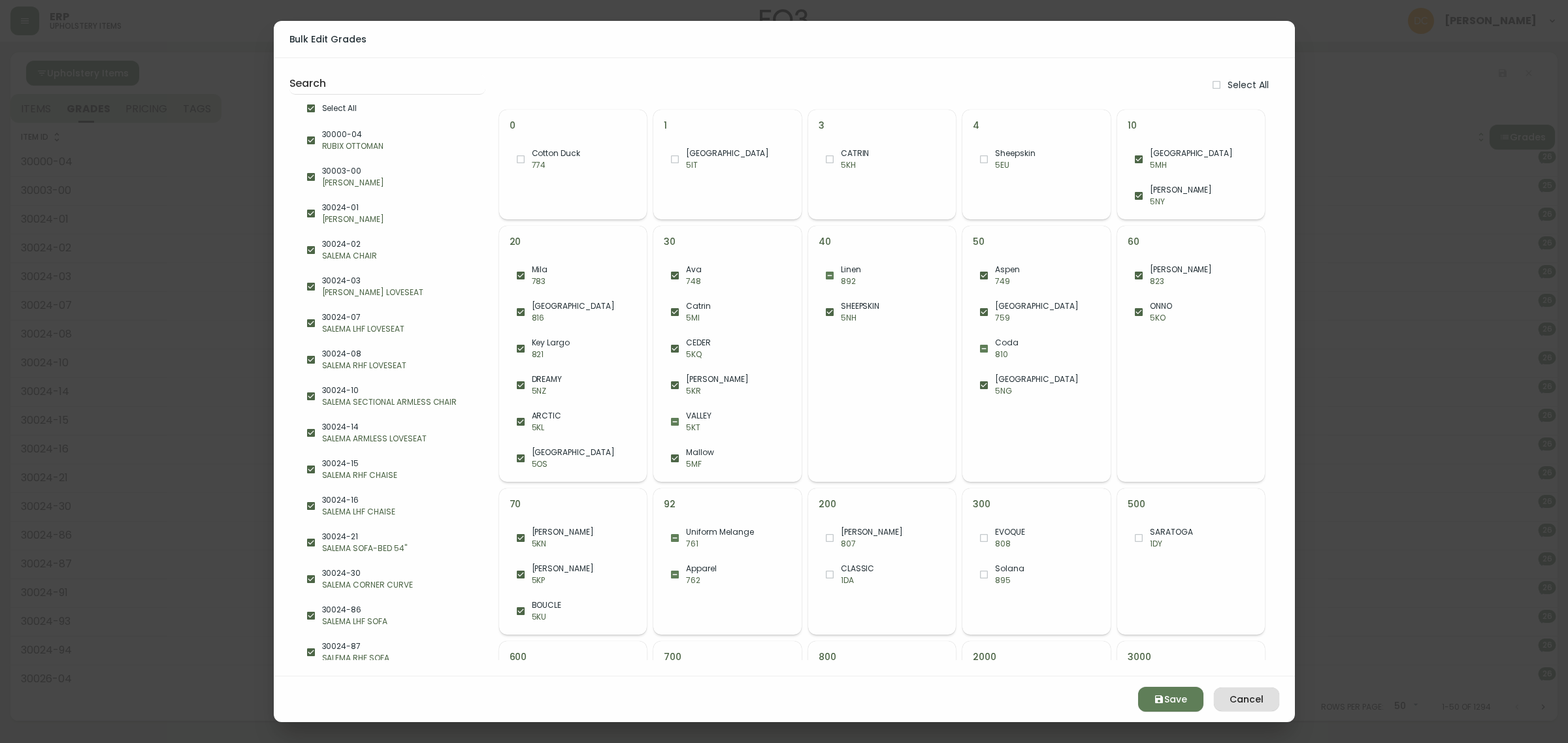
checkbox input "false"
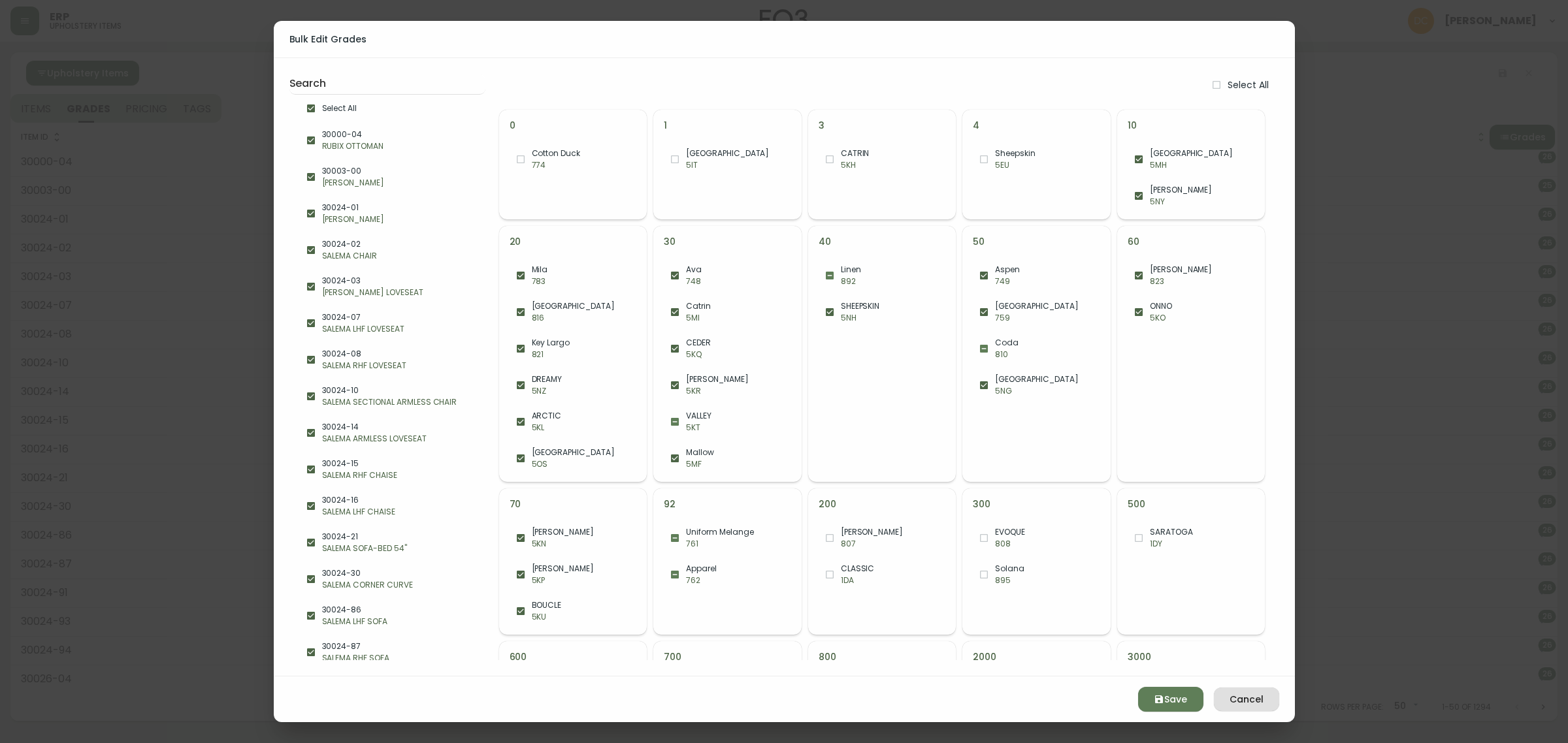
checkbox input "false"
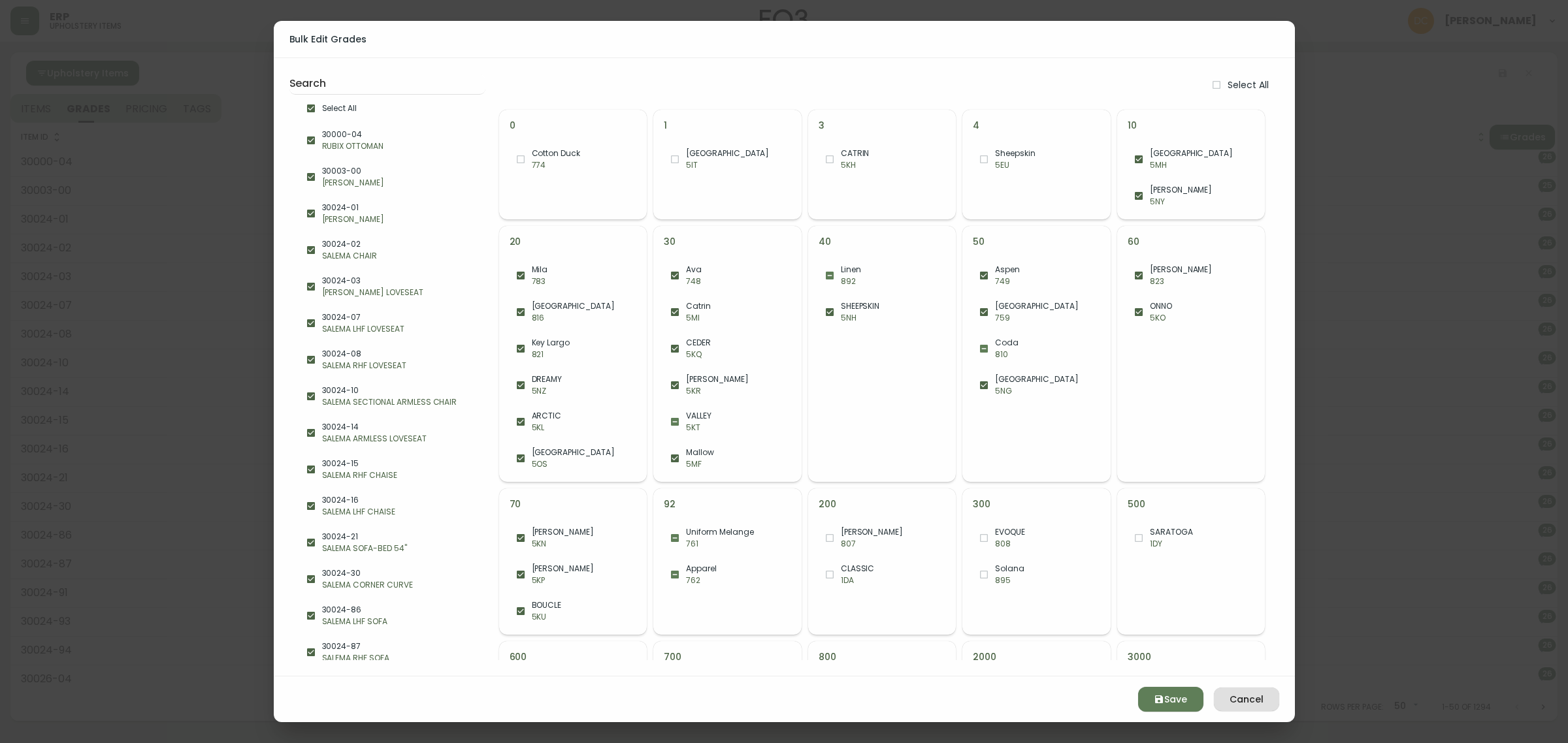
checkbox input "false"
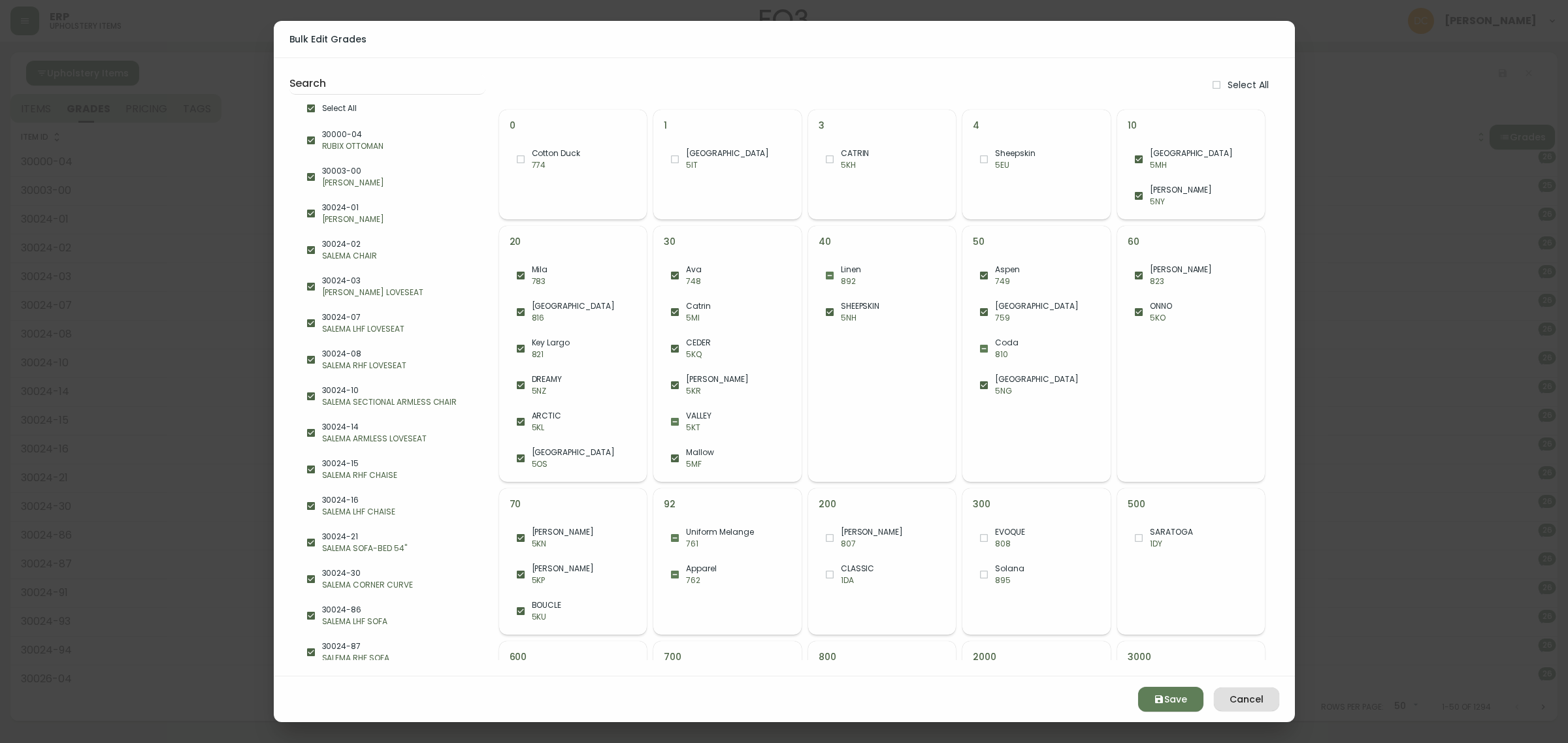
checkbox input "false"
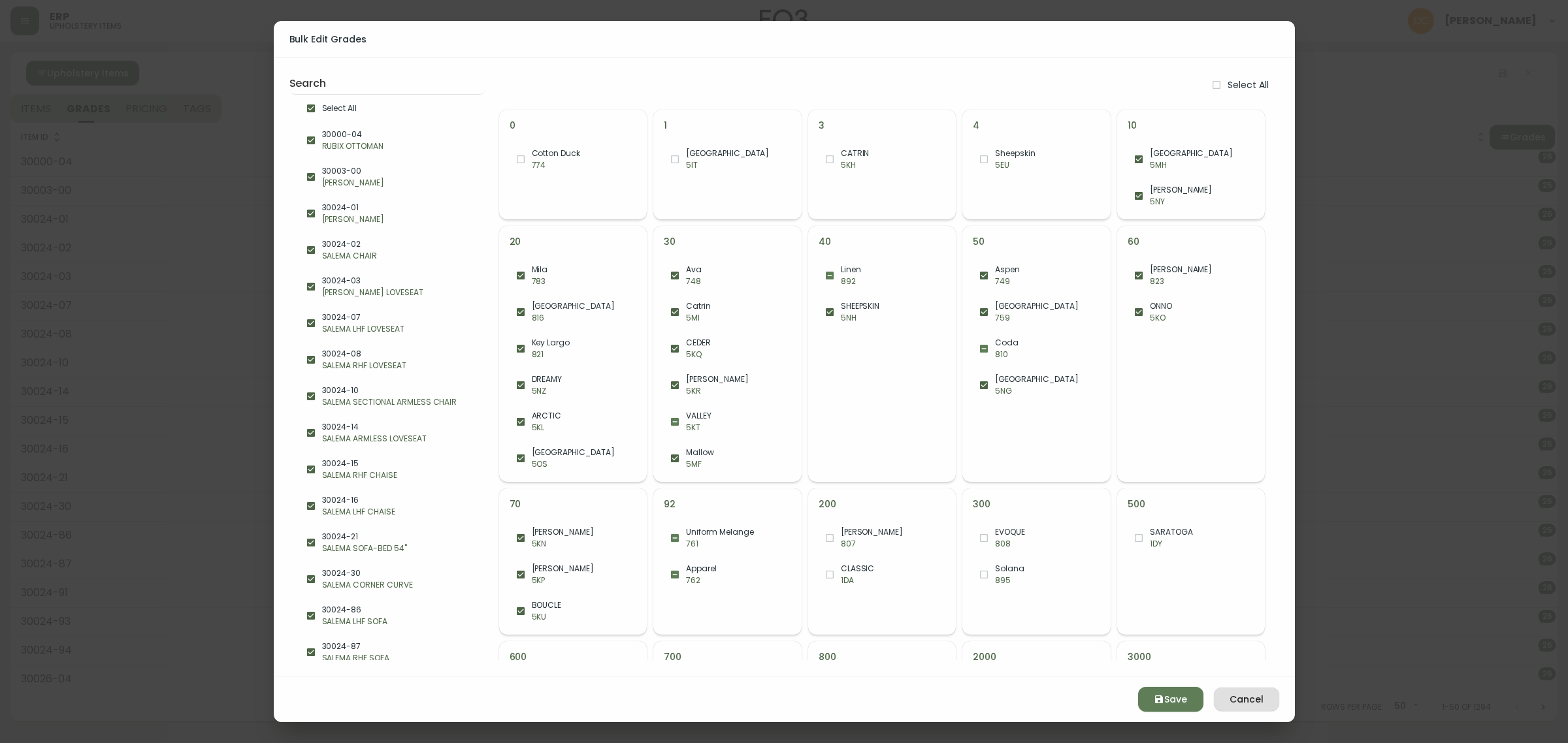
checkbox input "false"
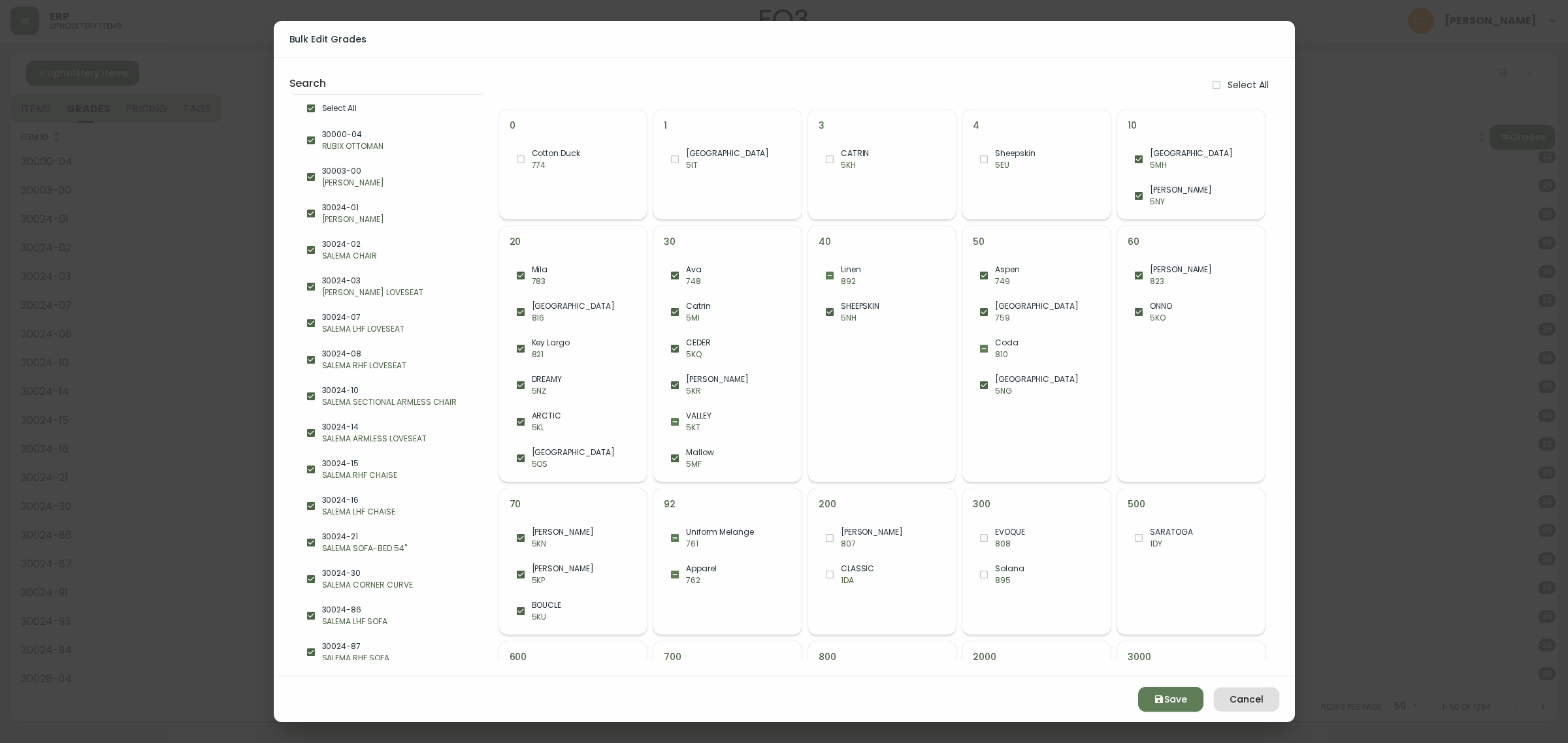
checkbox input "false"
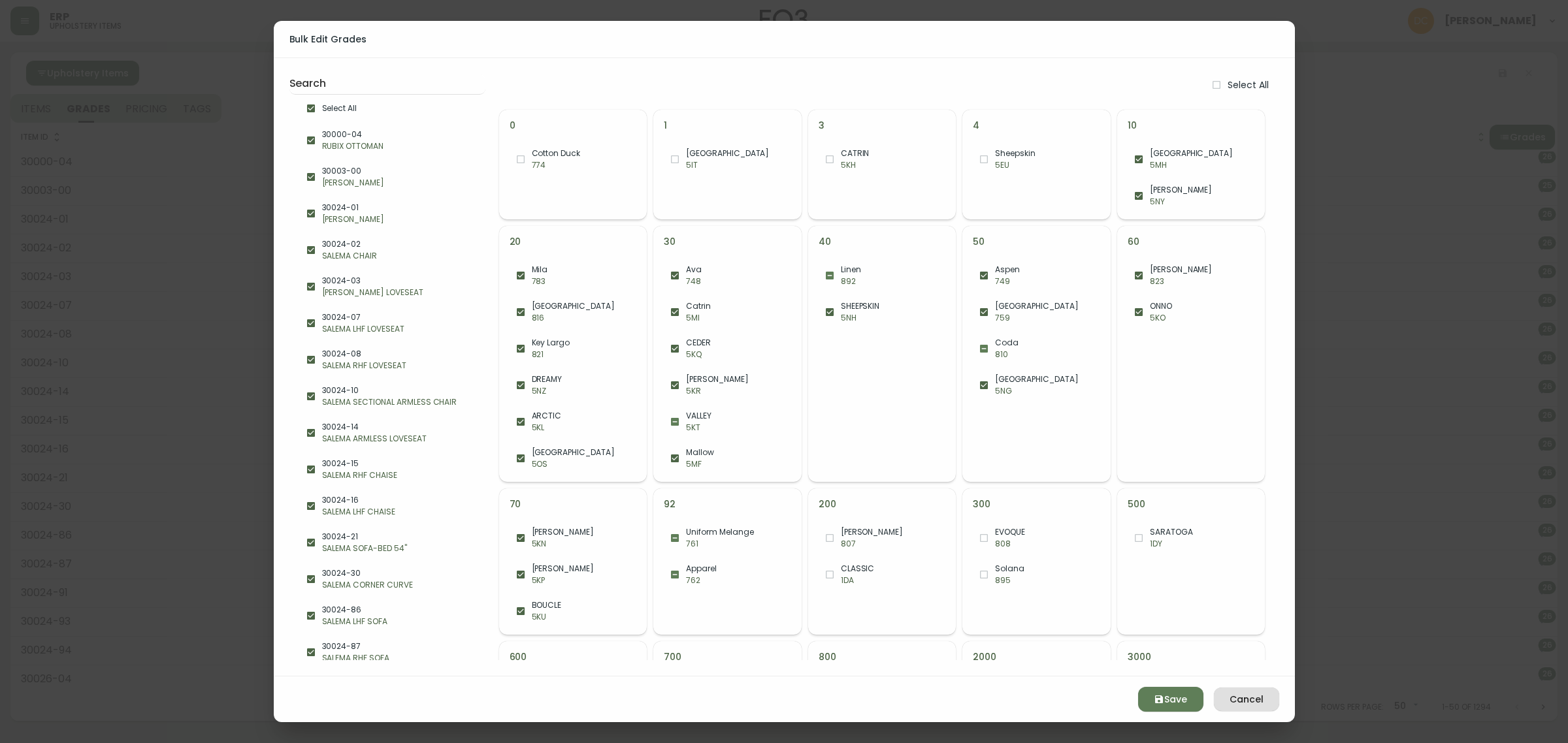
checkbox input "false"
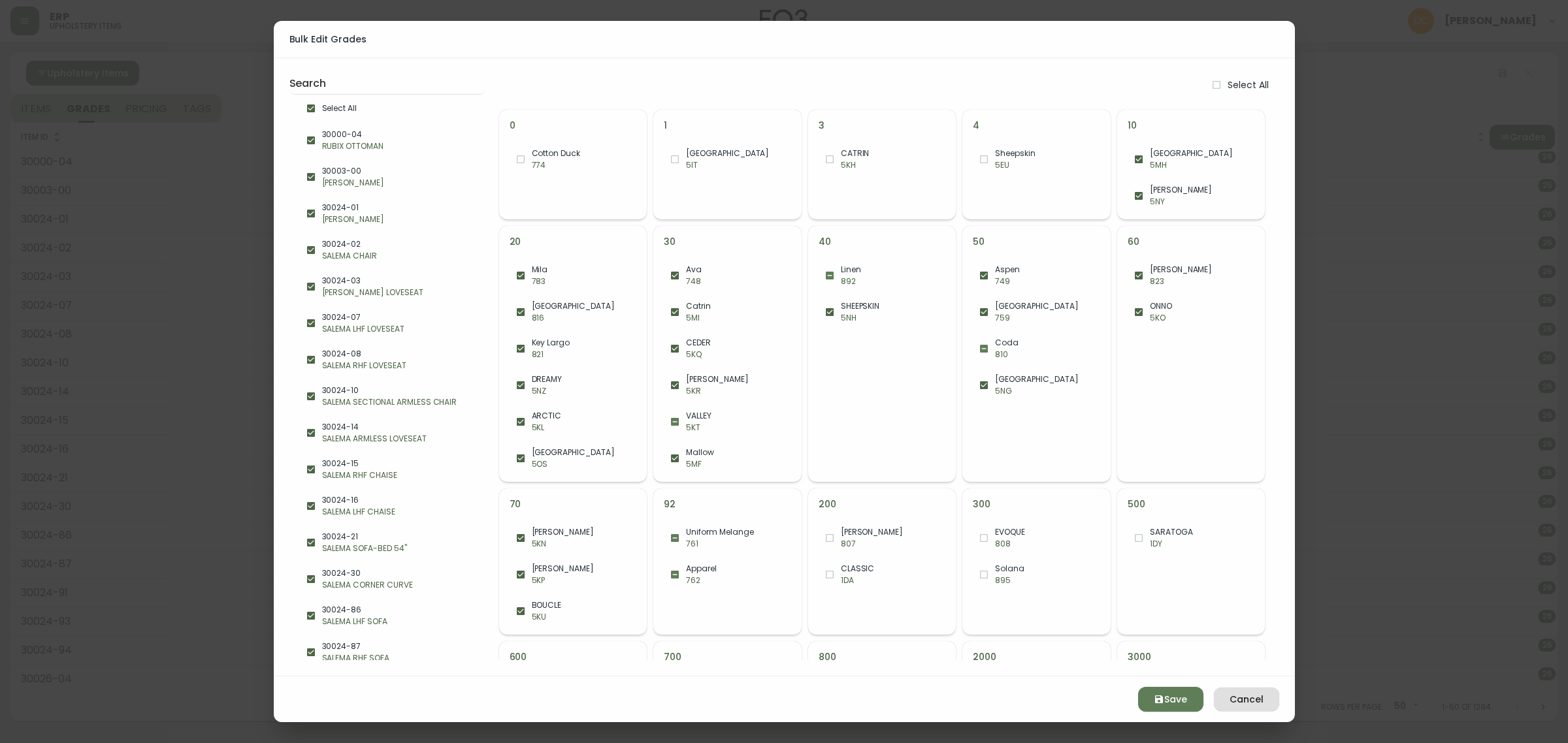
checkbox input "false"
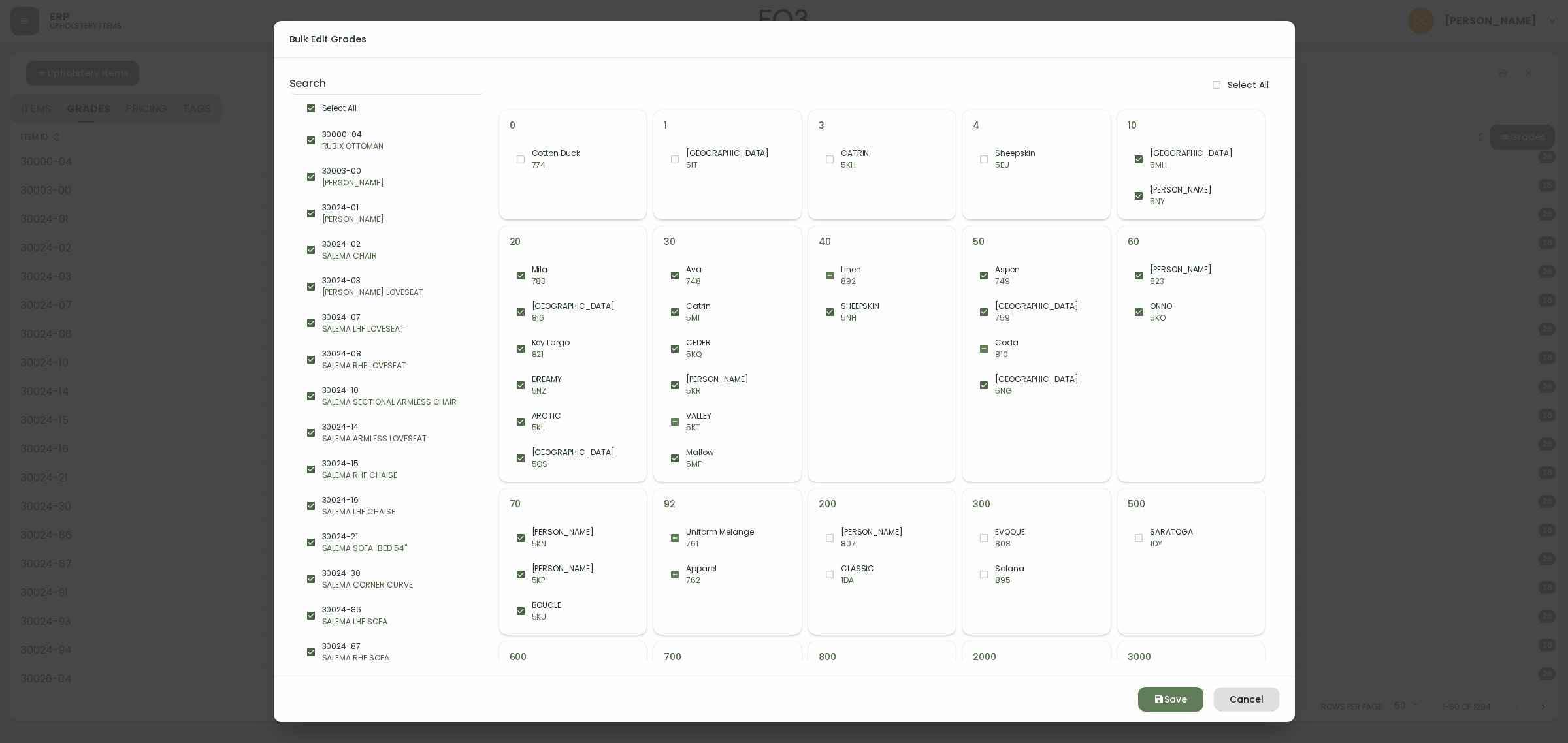
checkbox input "false"
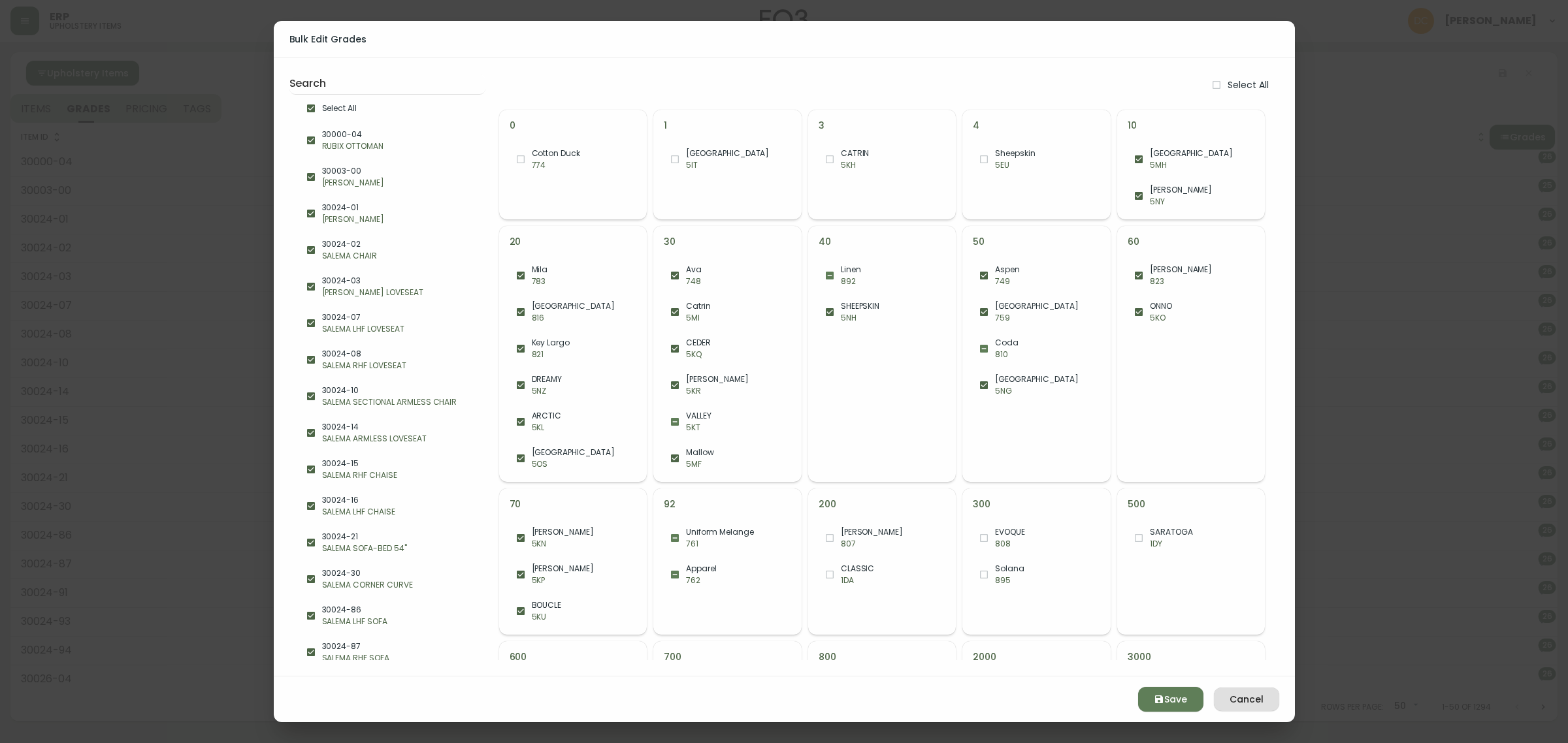
checkbox input "false"
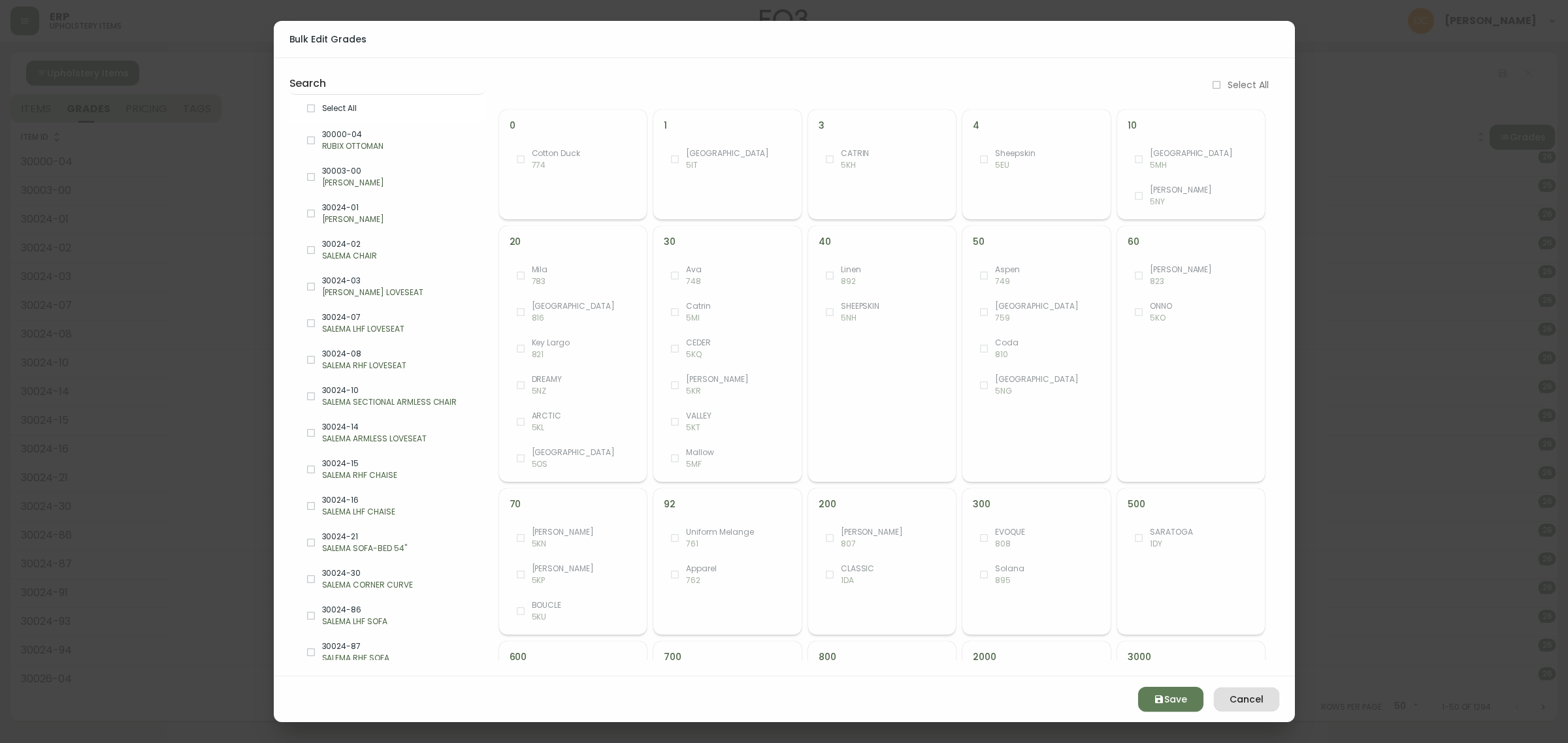
click at [1289, 709] on div "Save Cancel" at bounding box center [784, 699] width 1021 height 46
click at [1243, 700] on span "Cancel" at bounding box center [1246, 699] width 44 height 16
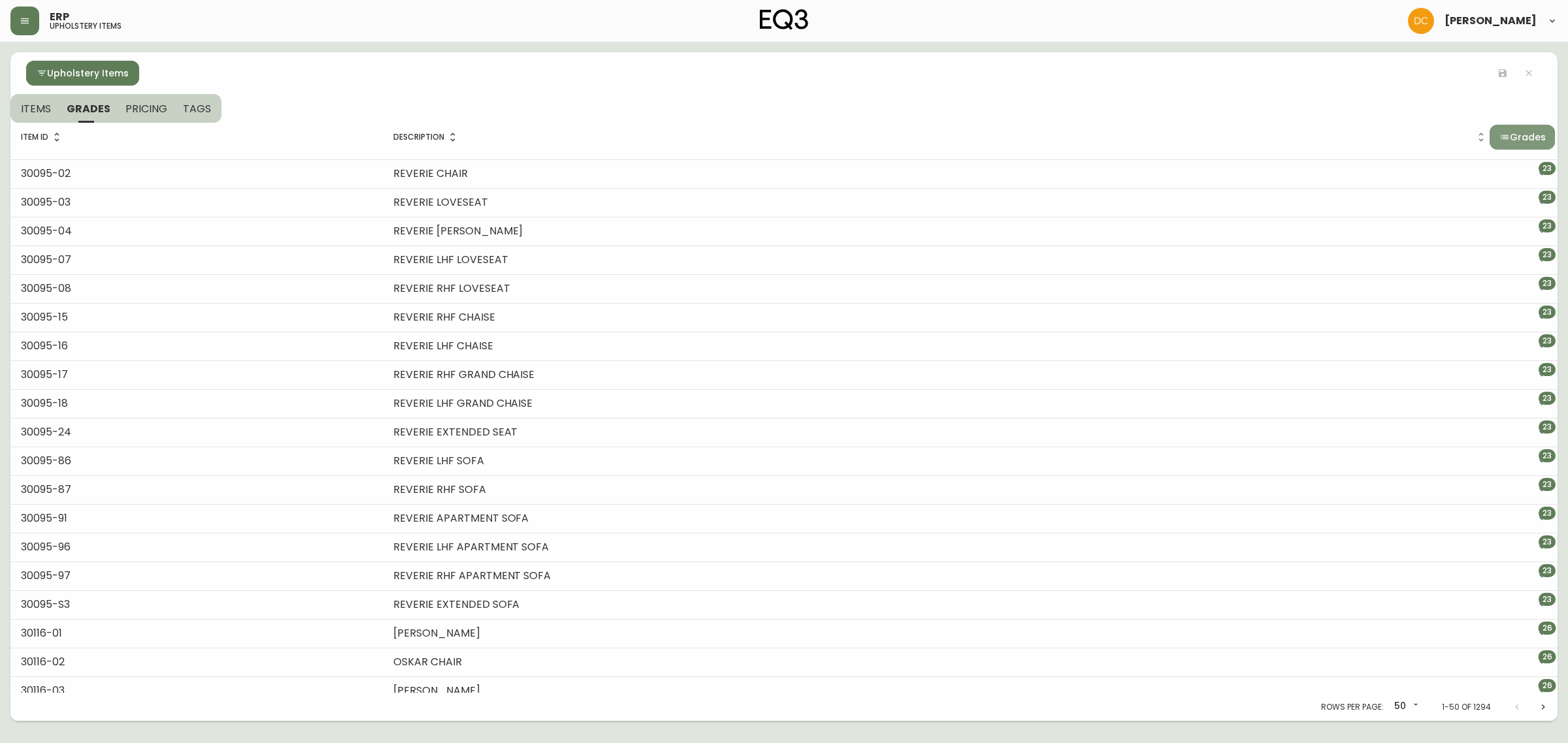
scroll to position [895, 0]
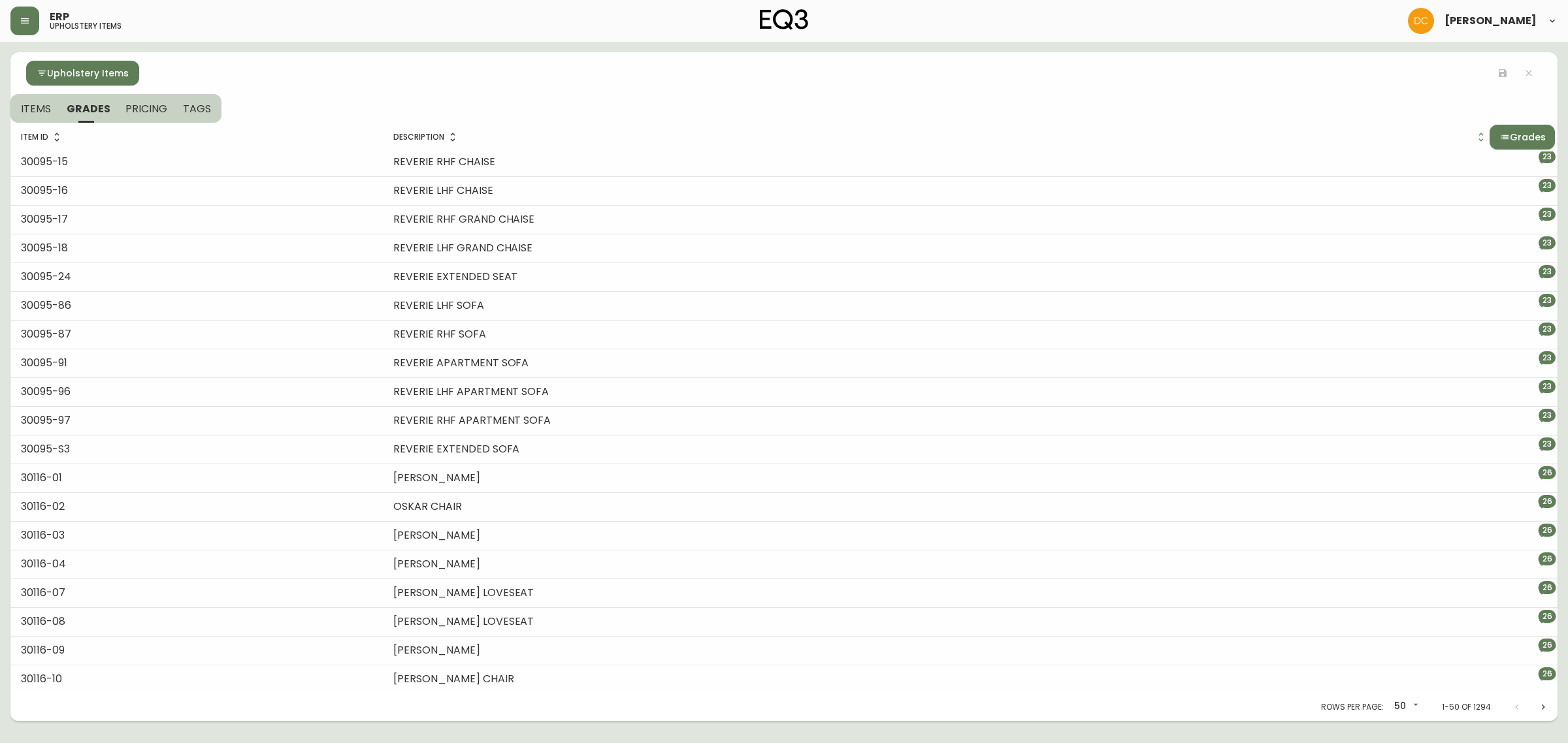
click at [1530, 701] on button "Next page" at bounding box center [1543, 707] width 26 height 26
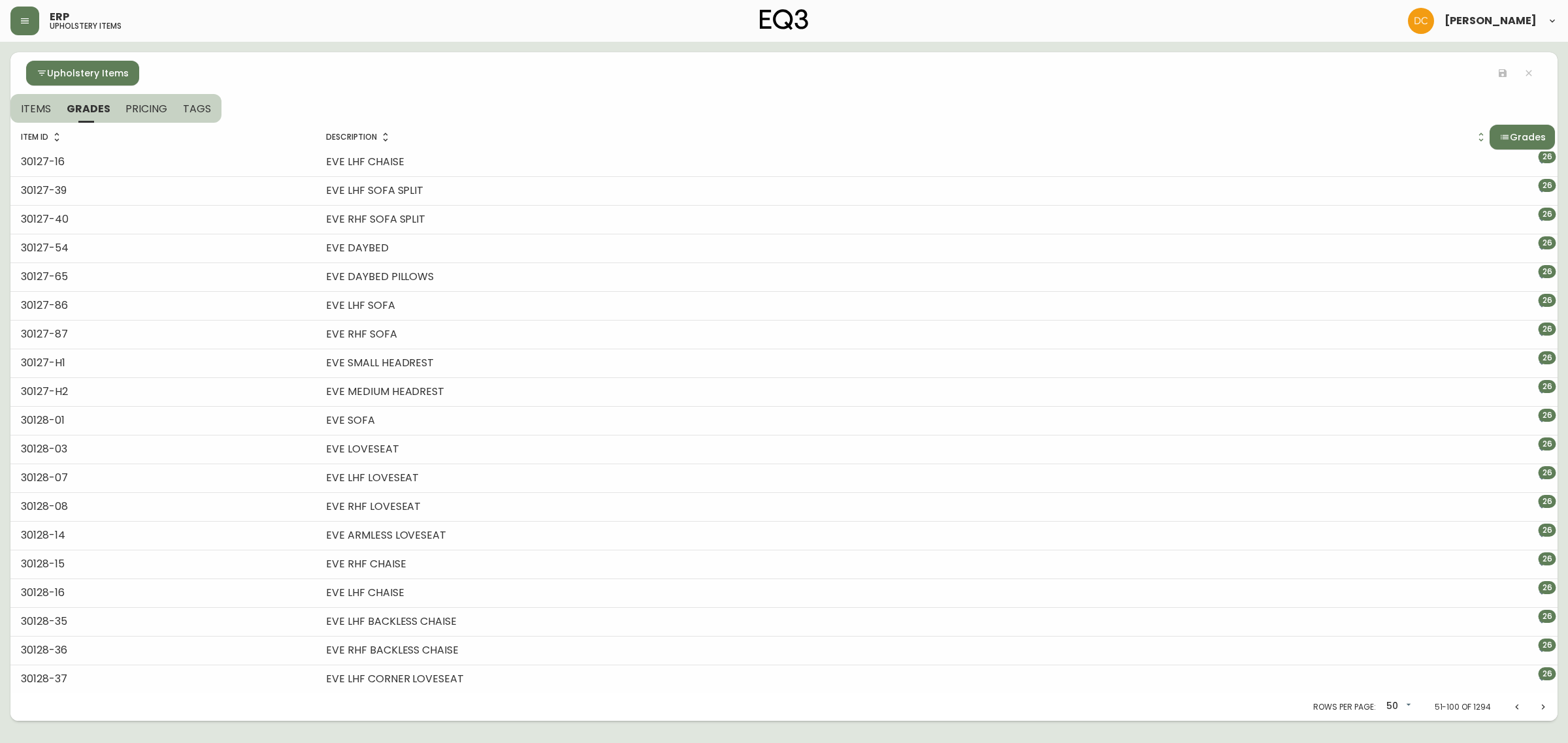
click at [1489, 139] on button "Grades" at bounding box center [1522, 137] width 66 height 25
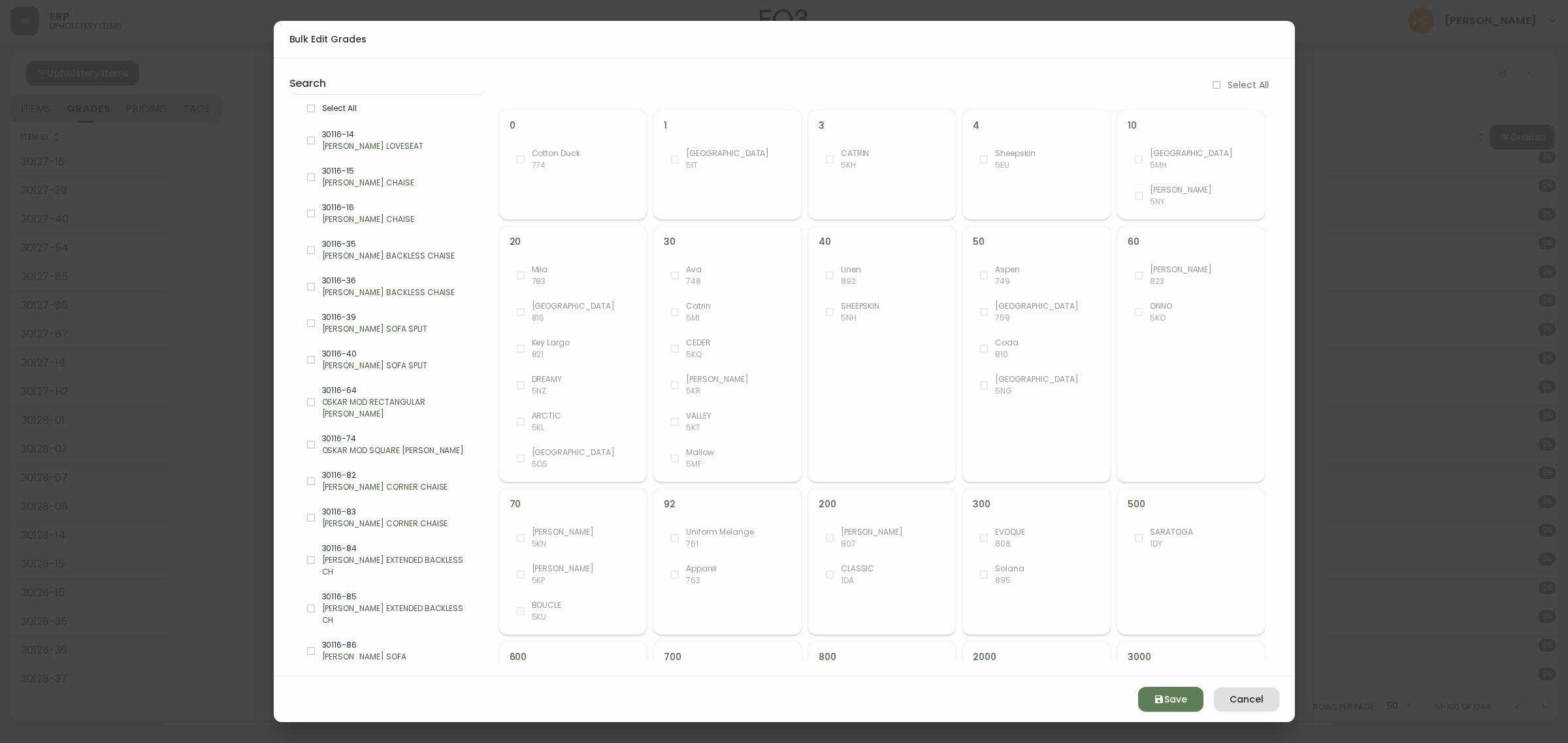
click at [369, 111] on span "Select All" at bounding box center [398, 109] width 153 height 12
checkbox input "true"
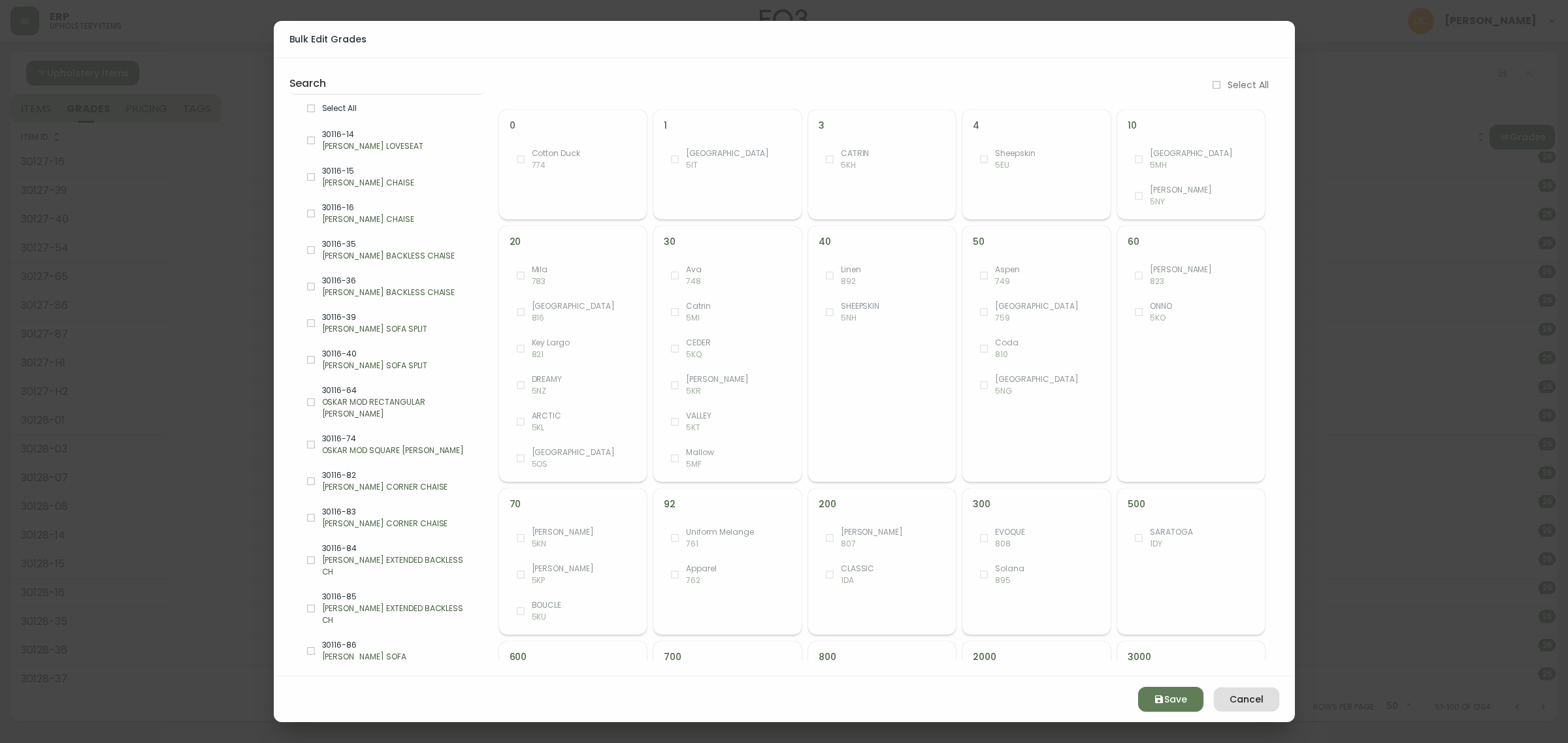
checkbox input "true"
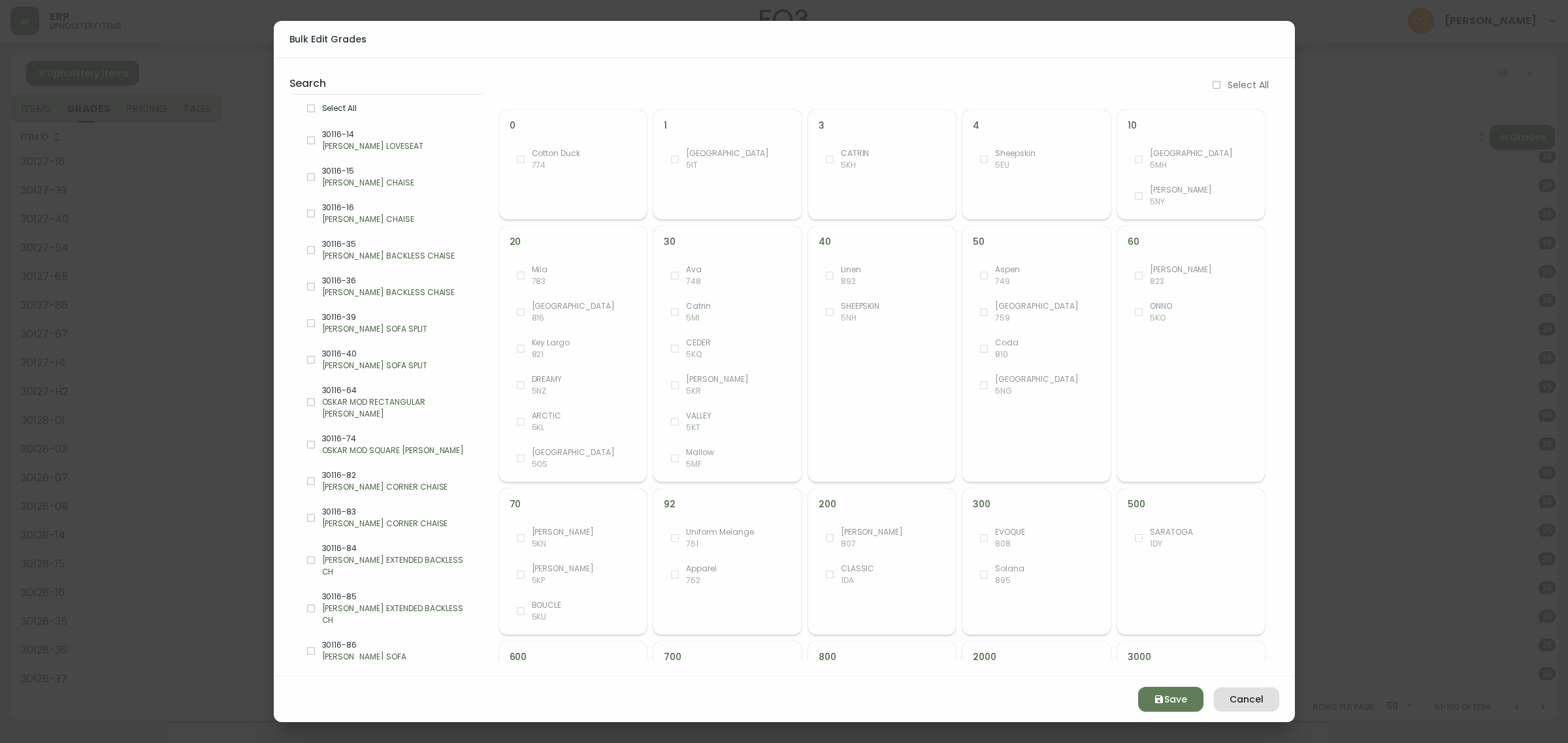
checkbox input "true"
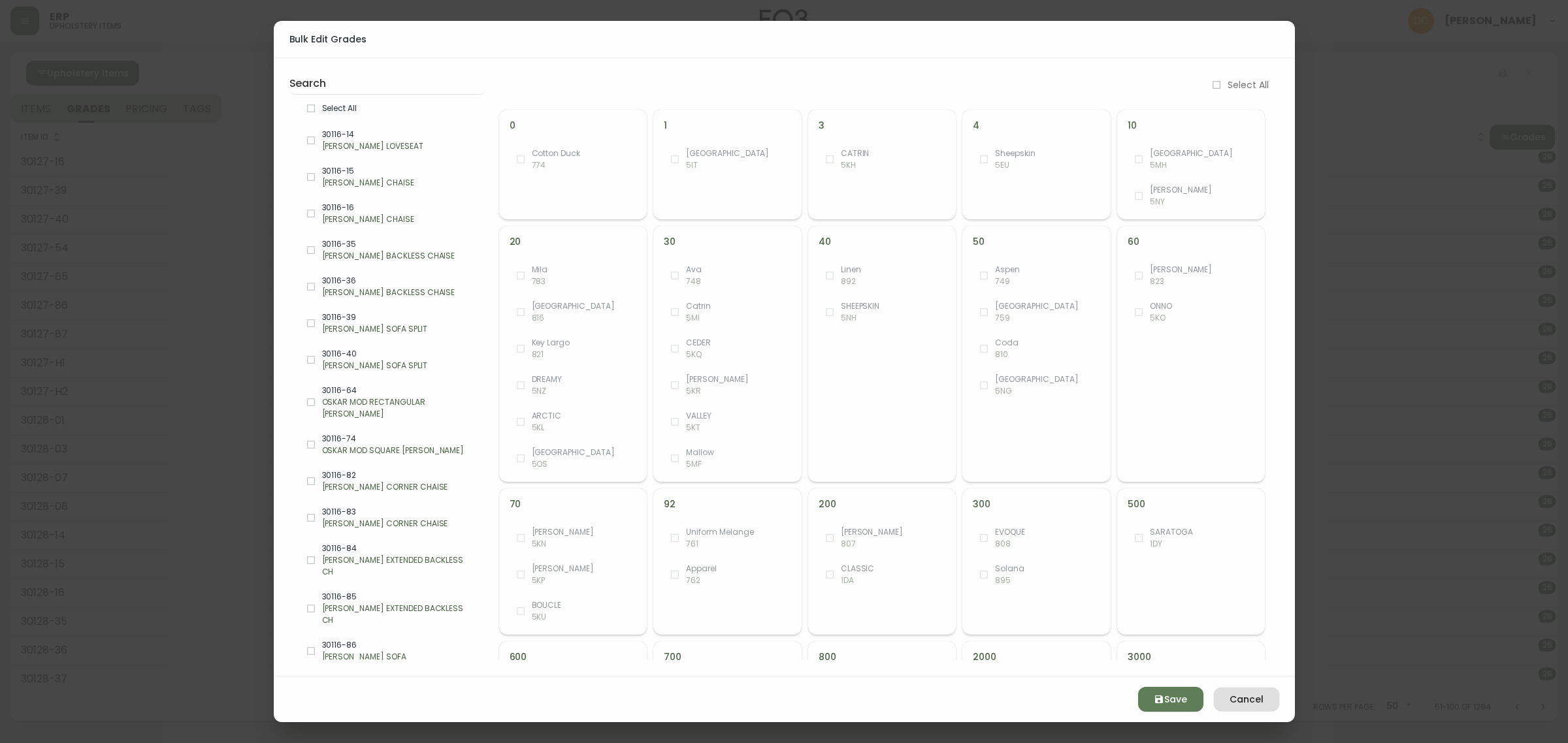
checkbox input "true"
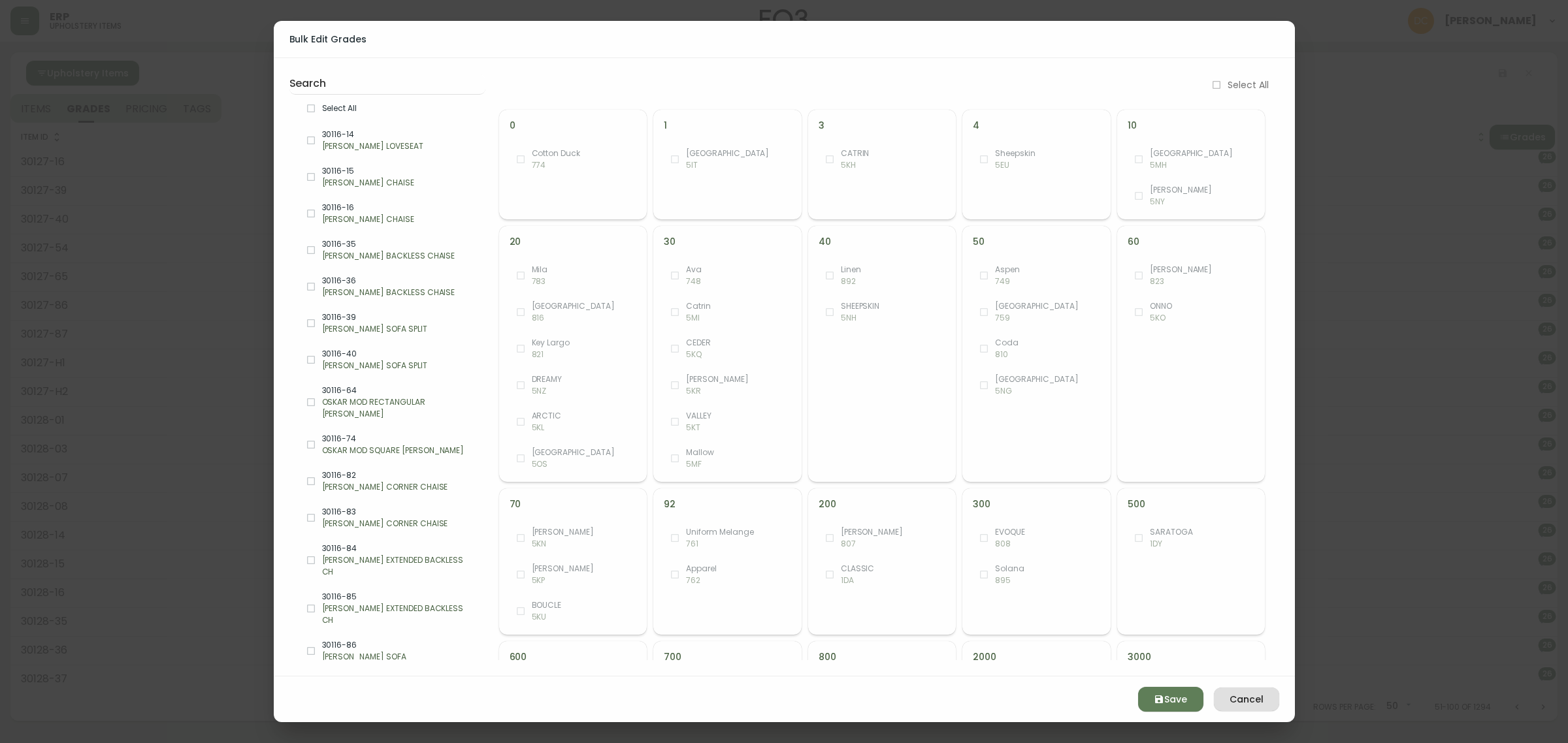
checkbox input "true"
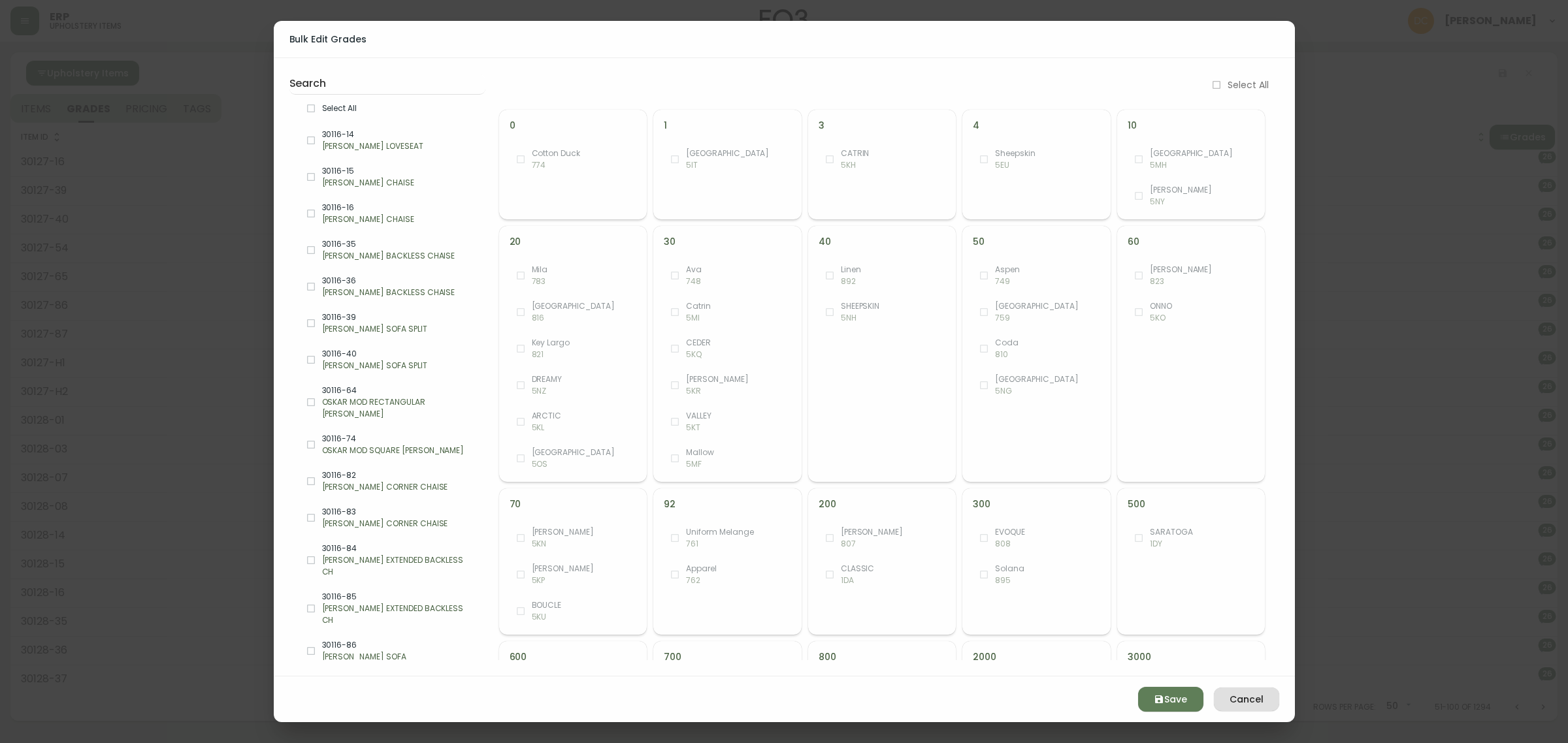
checkbox input "true"
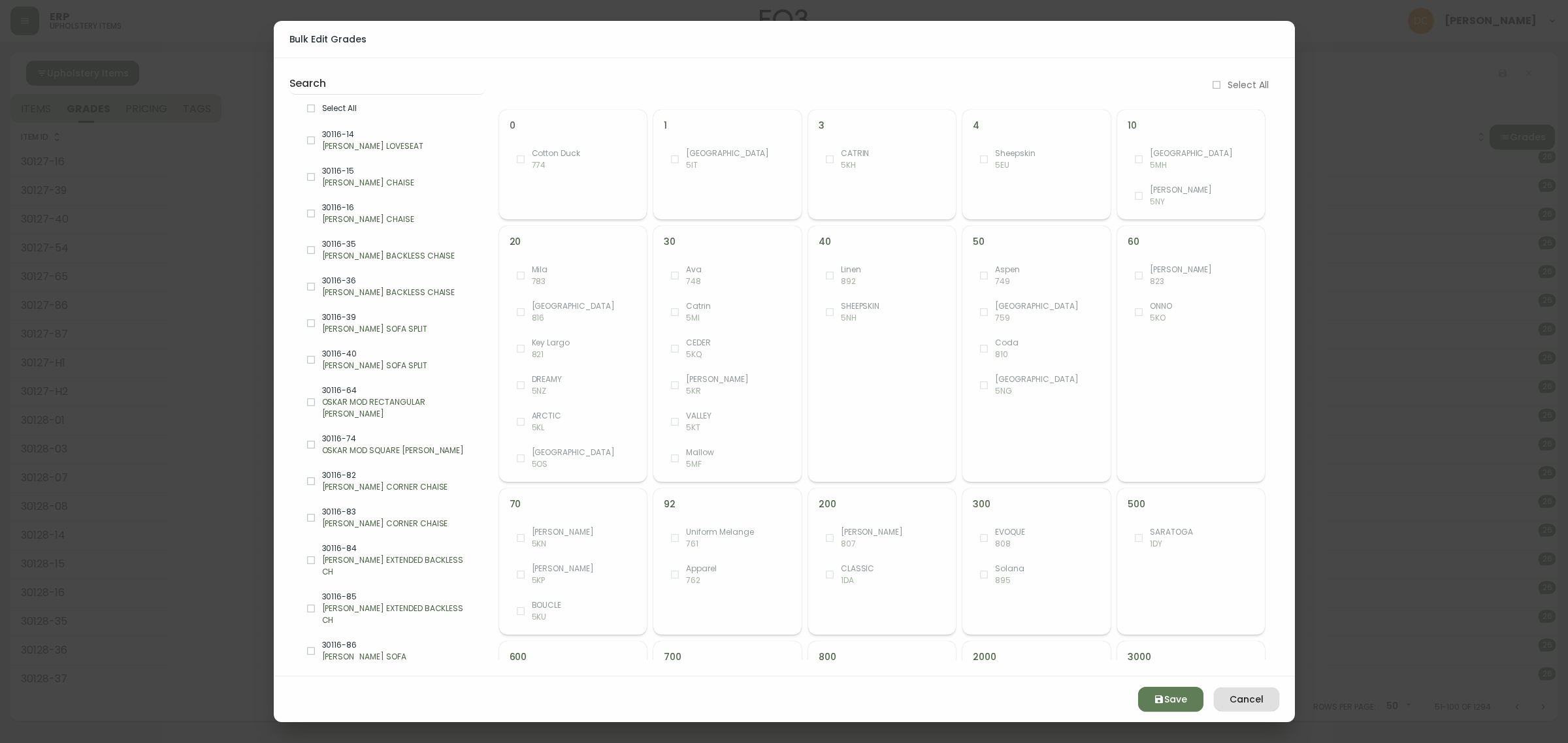
checkbox input "true"
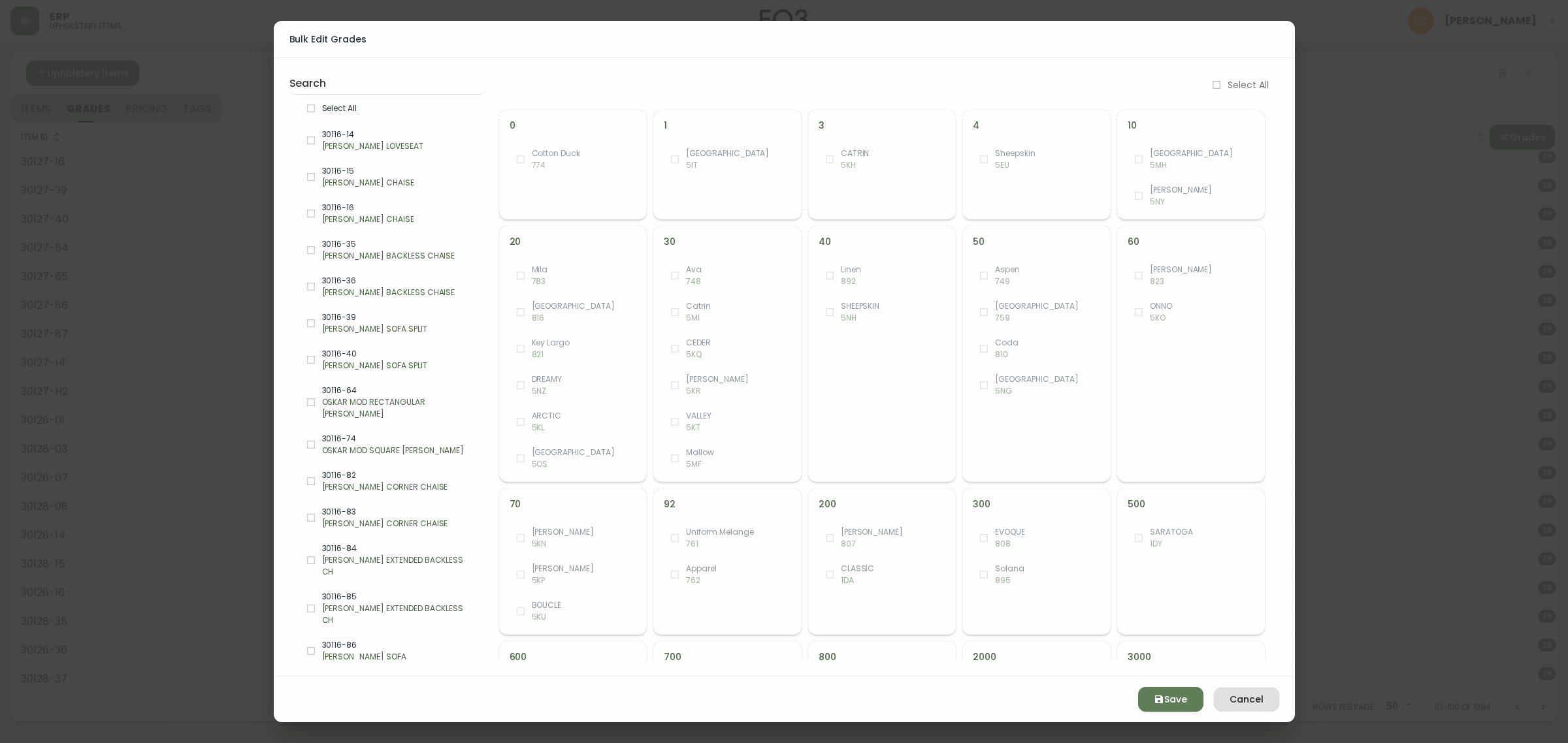
checkbox input "true"
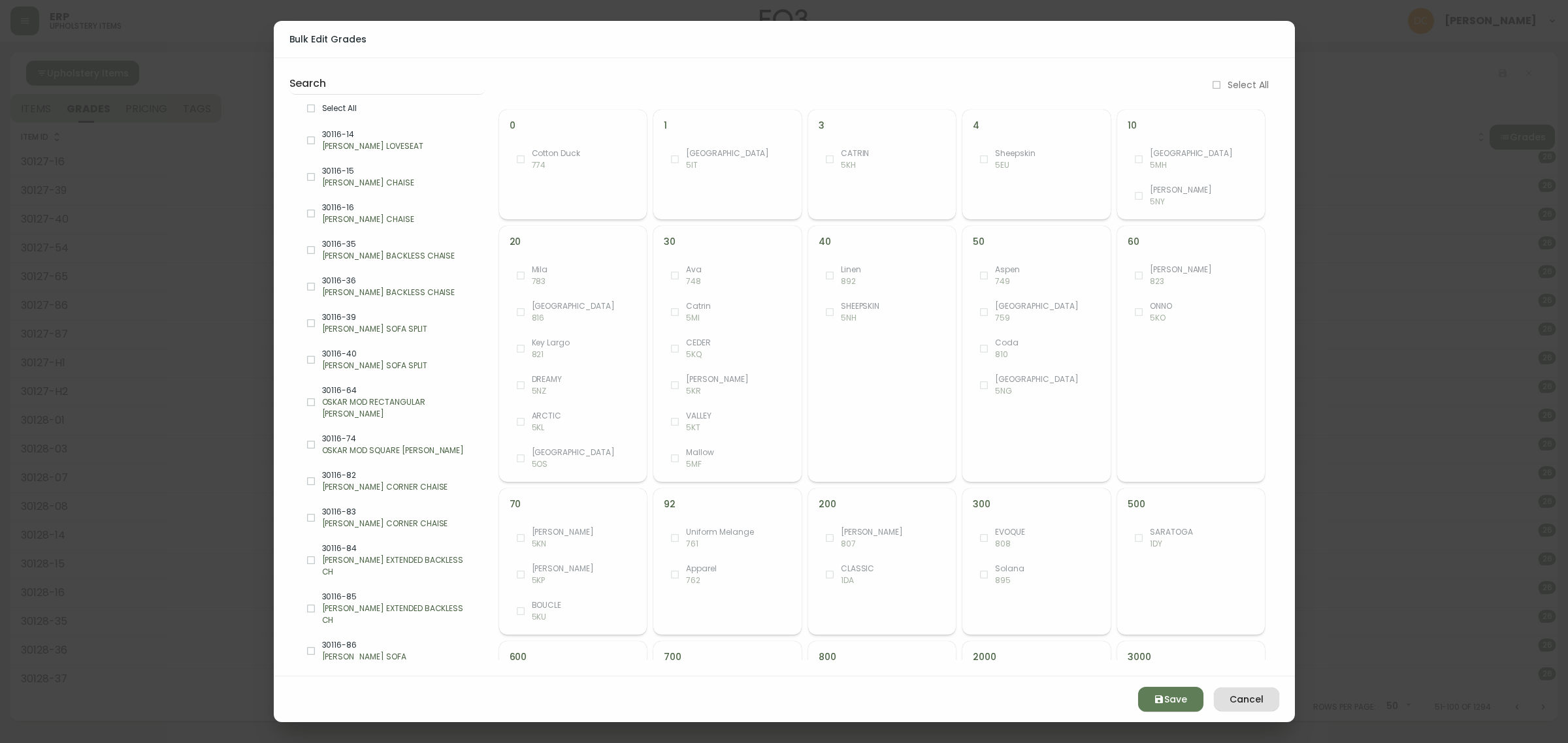
checkbox input "true"
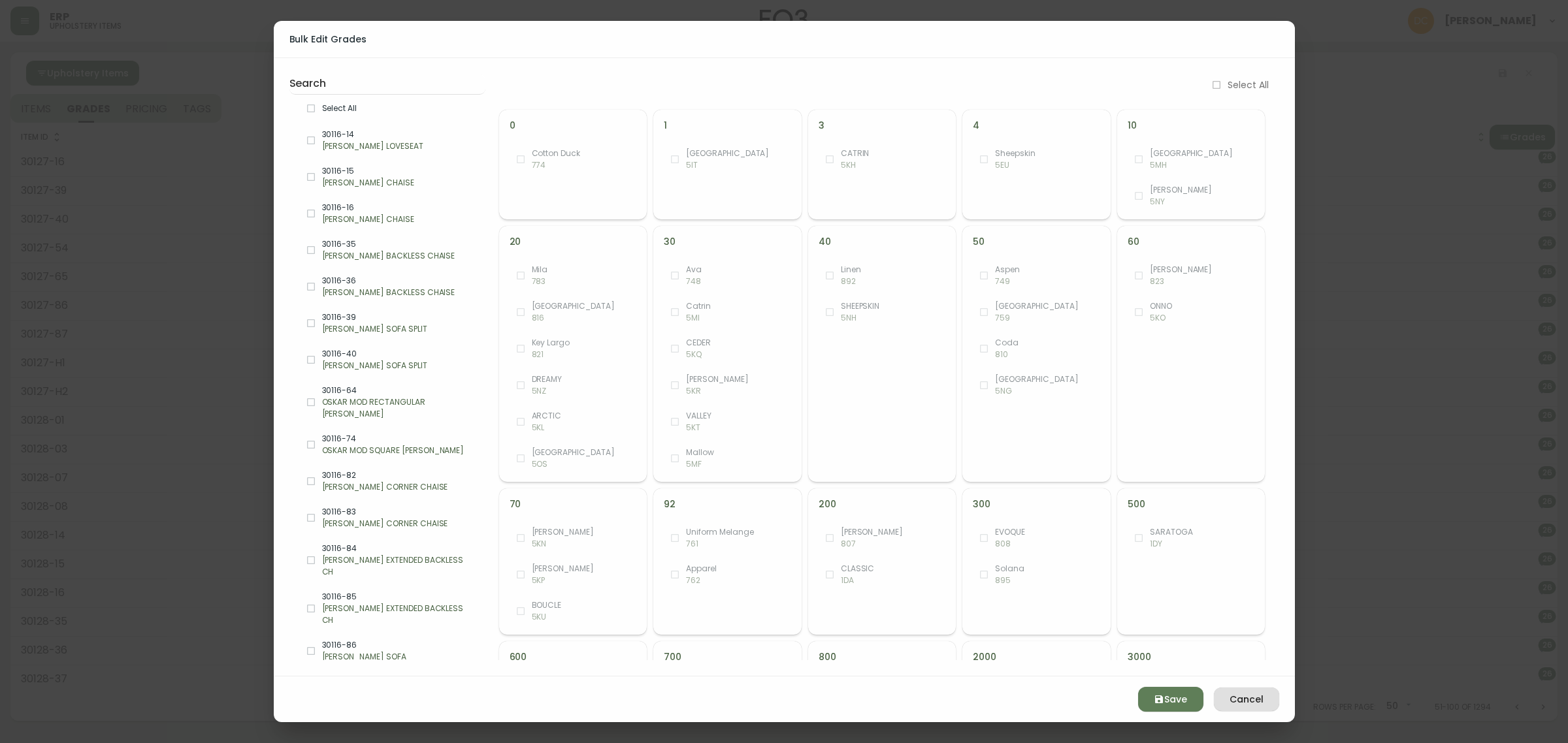
checkbox input "true"
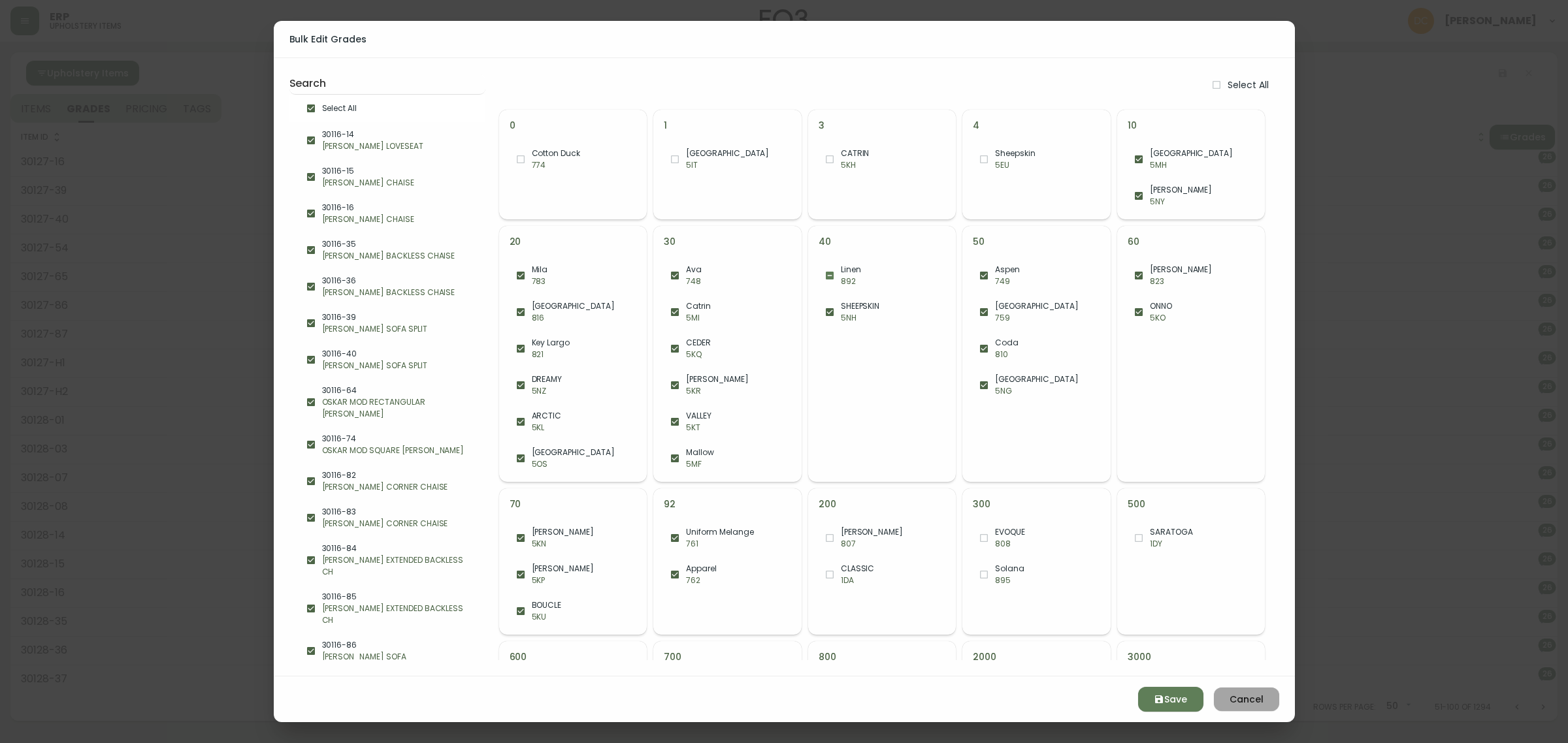
click at [1265, 700] on span "Cancel" at bounding box center [1246, 699] width 44 height 16
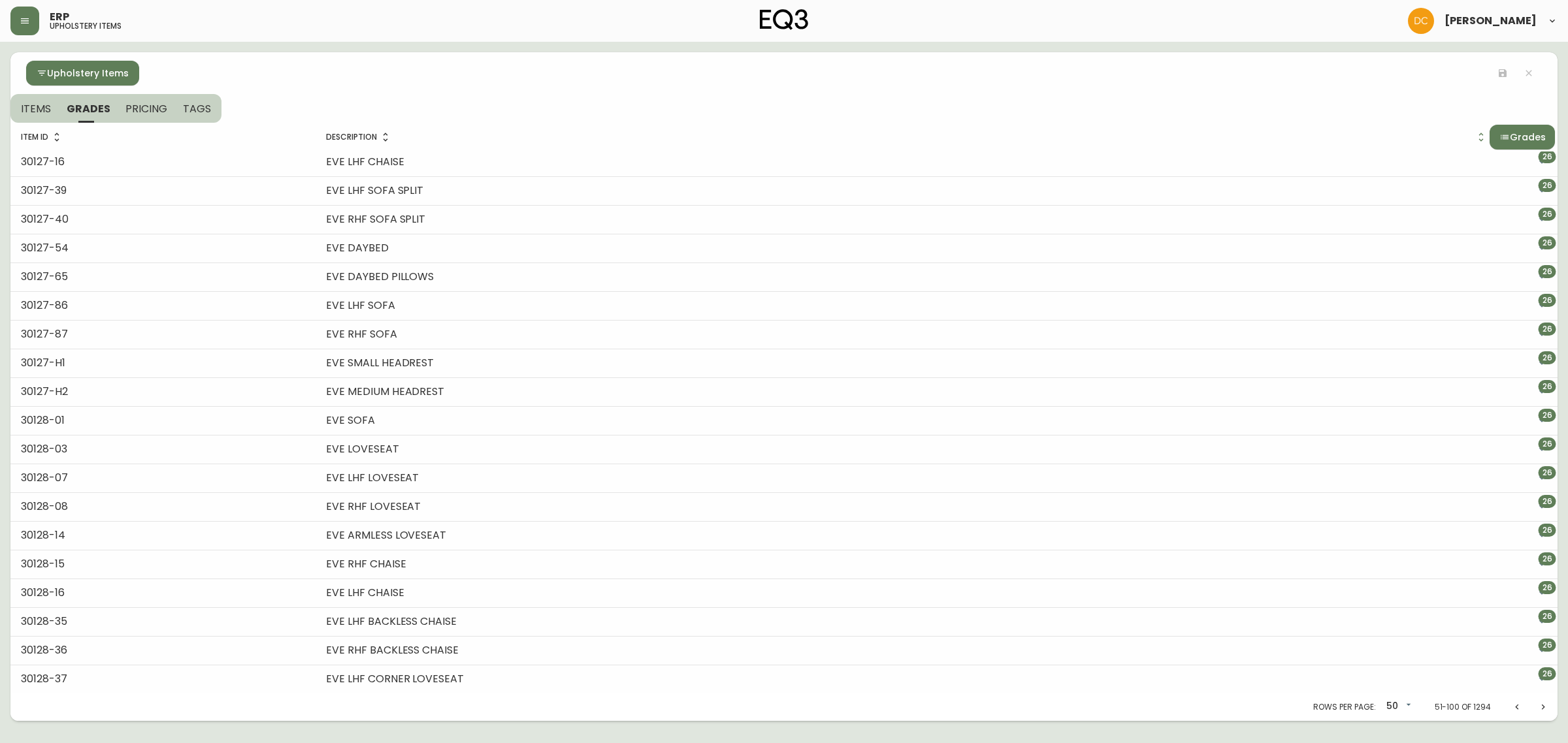
click at [1538, 707] on icon "Next page" at bounding box center [1543, 706] width 10 height 10
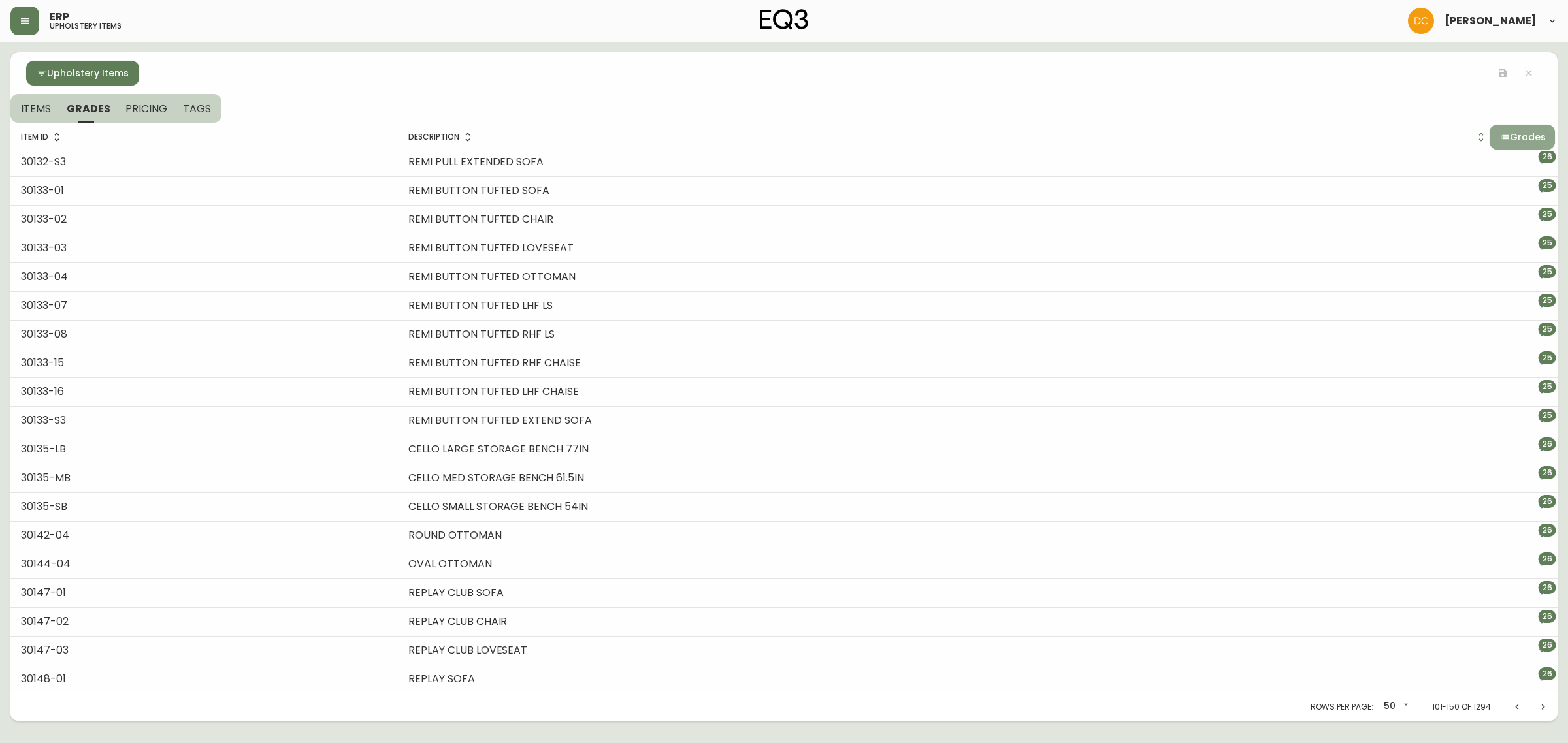
click at [1510, 138] on span "Grades" at bounding box center [1528, 137] width 36 height 16
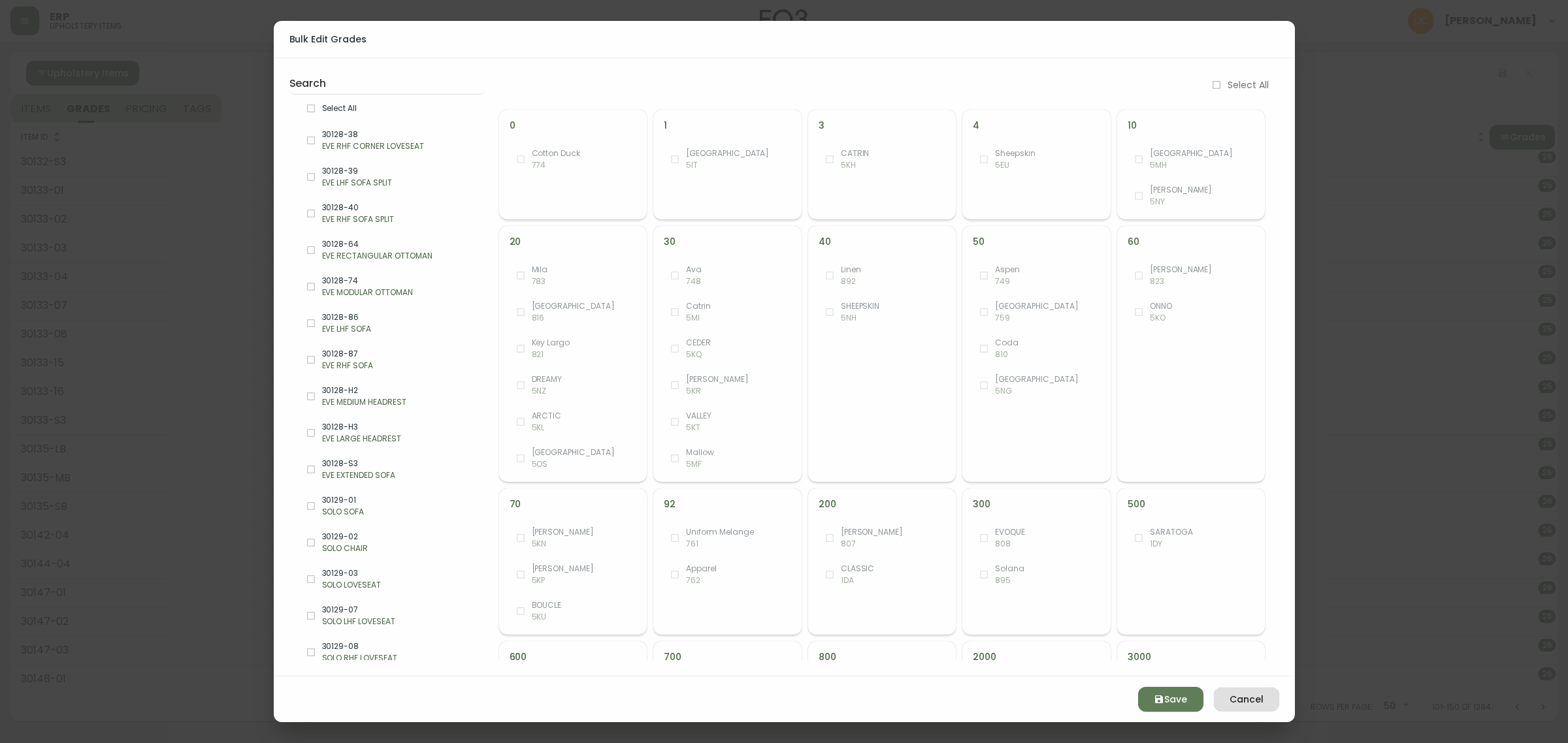
click at [390, 103] on span "Select All" at bounding box center [398, 109] width 153 height 12
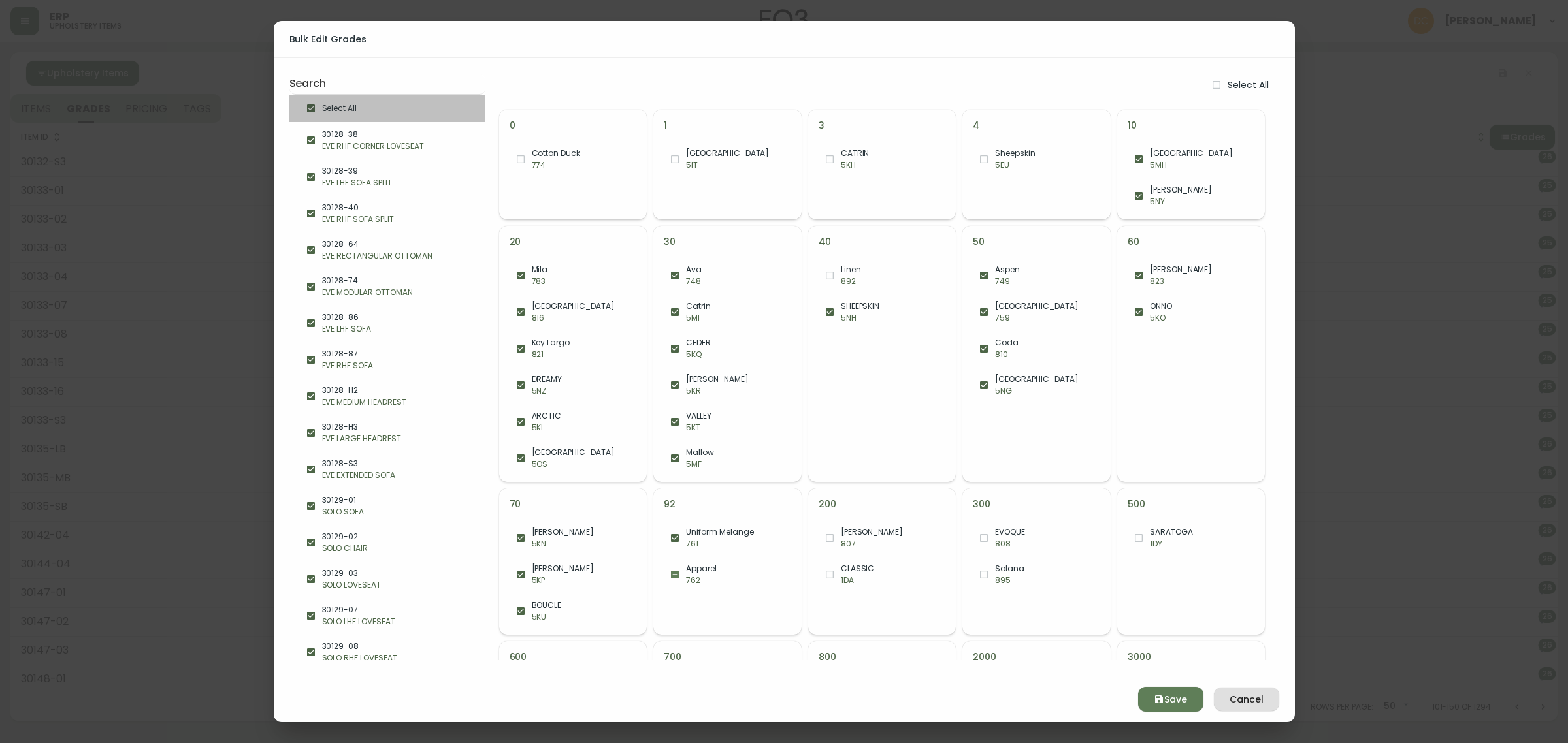
click at [390, 103] on span "Select All" at bounding box center [398, 109] width 153 height 12
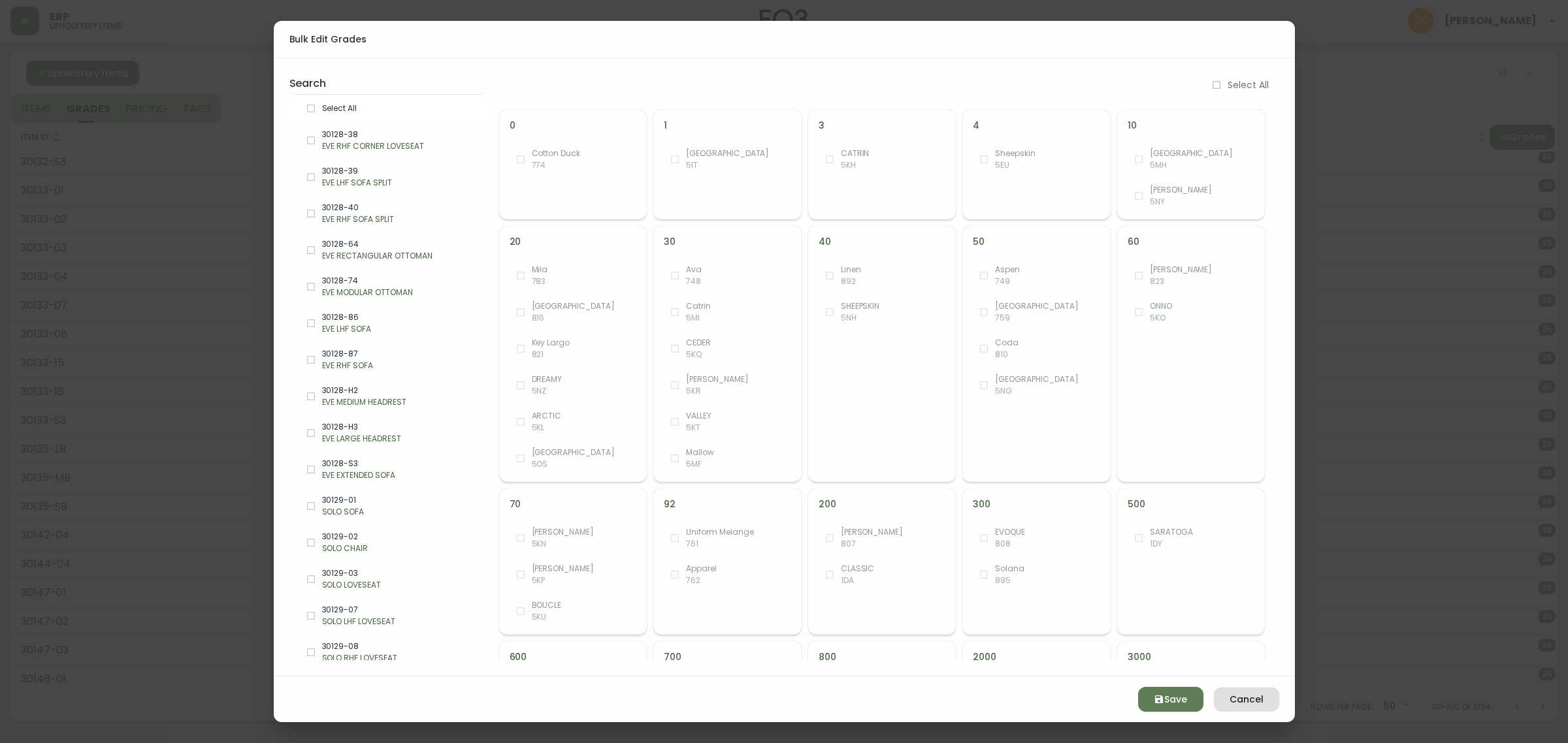
click at [1249, 709] on button "Cancel" at bounding box center [1246, 700] width 66 height 24
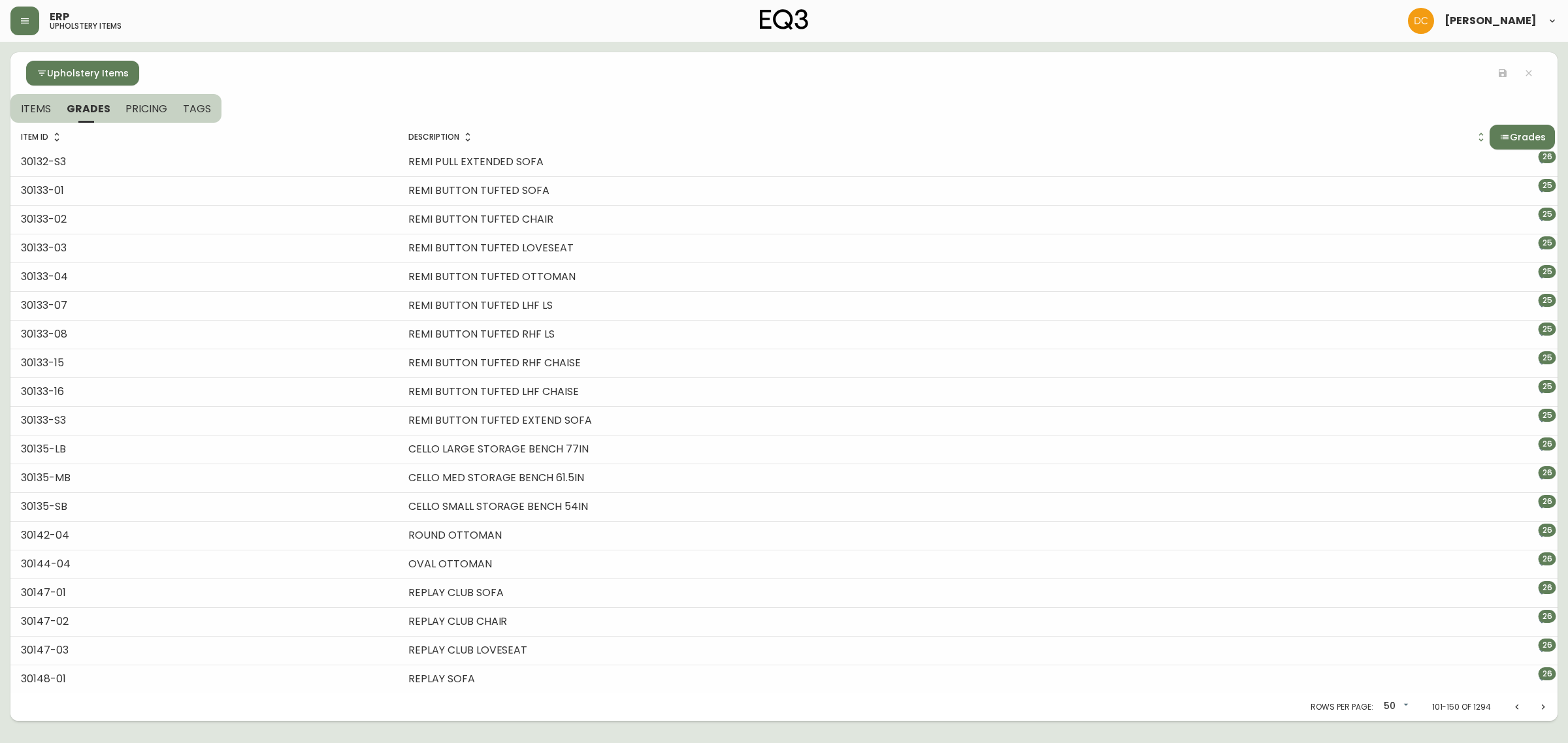
click at [1532, 700] on button "Next page" at bounding box center [1543, 707] width 26 height 26
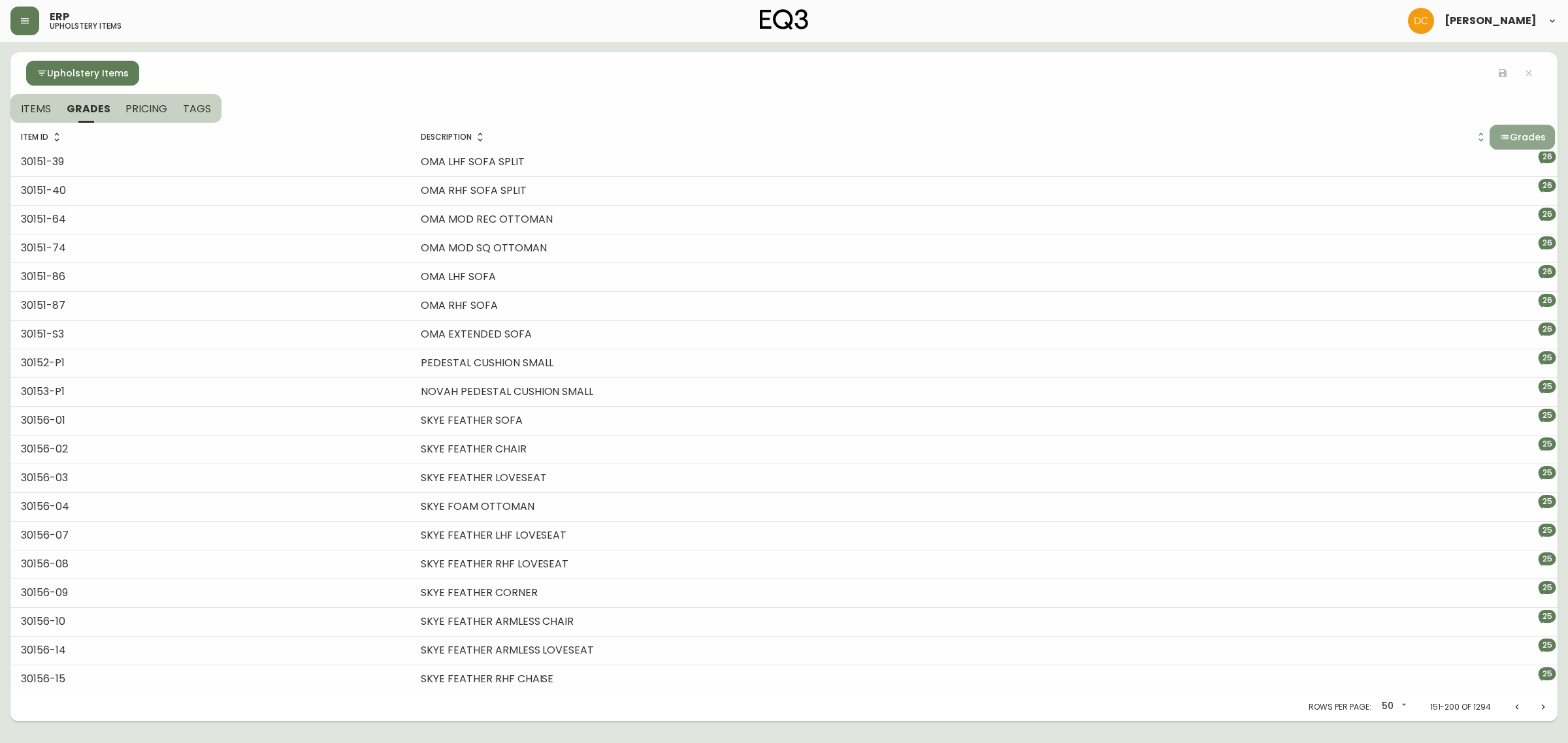
click at [1499, 135] on icon "button" at bounding box center [1503, 137] width 10 height 10
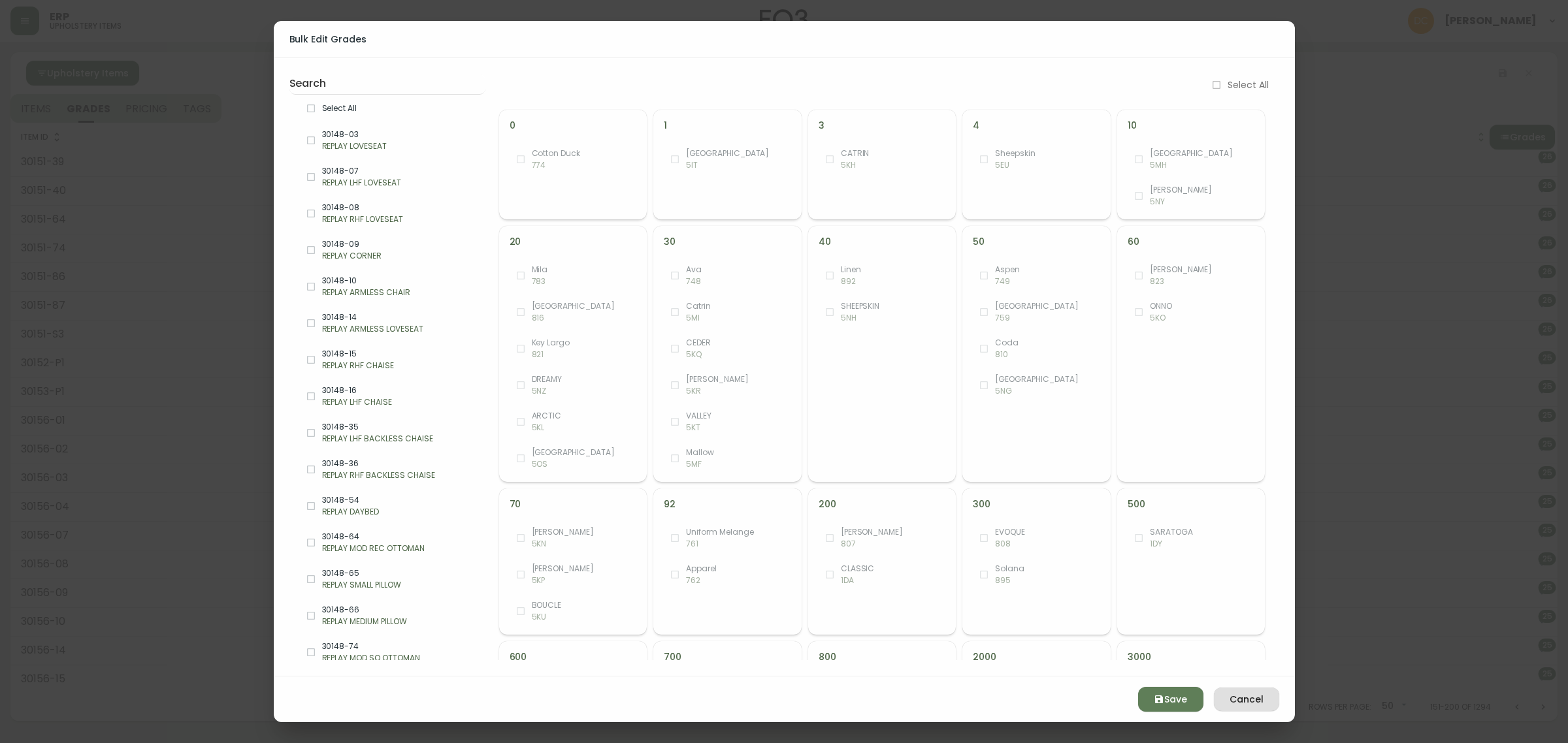
click at [379, 106] on span "Select All" at bounding box center [398, 109] width 153 height 12
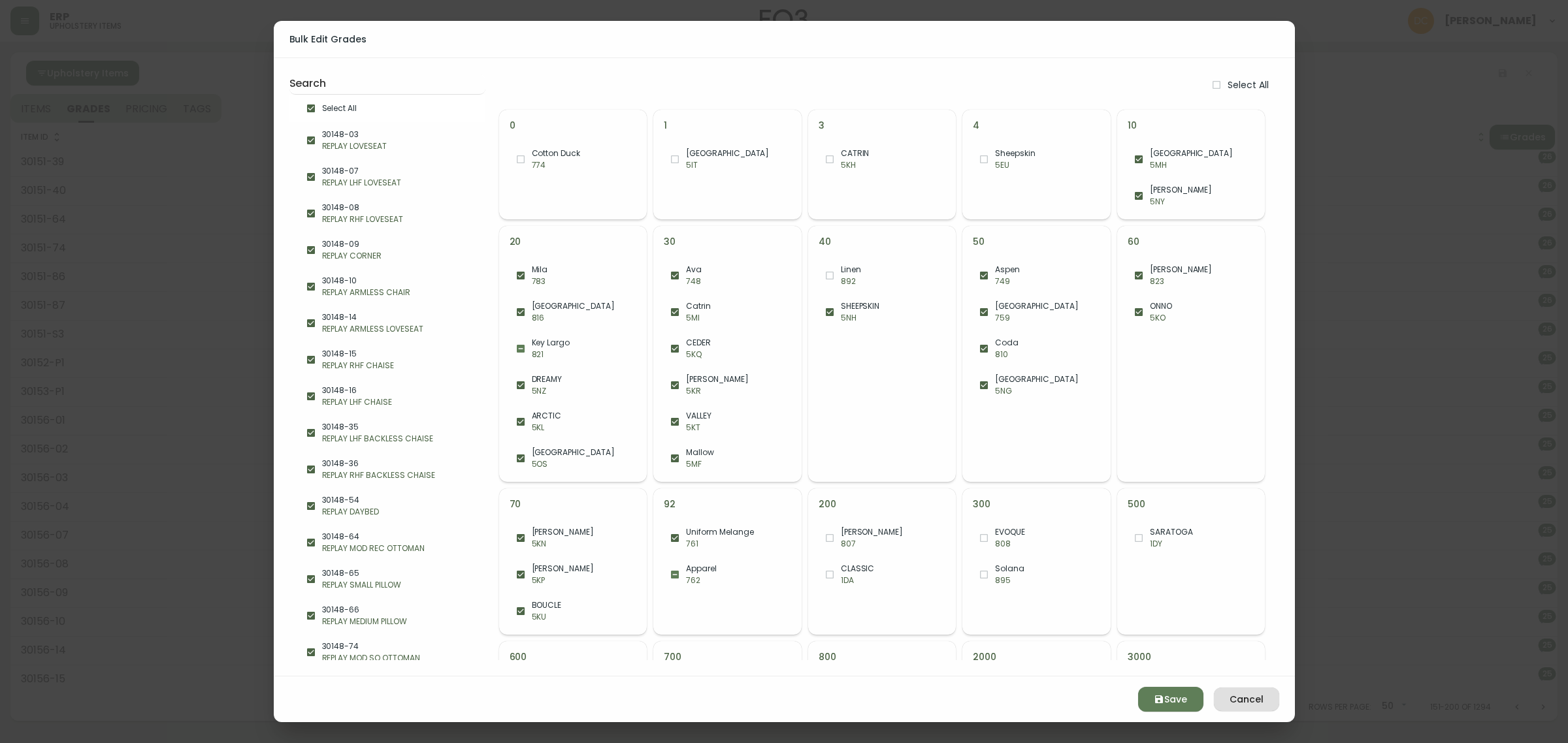
click at [1235, 692] on span "Cancel" at bounding box center [1246, 699] width 44 height 16
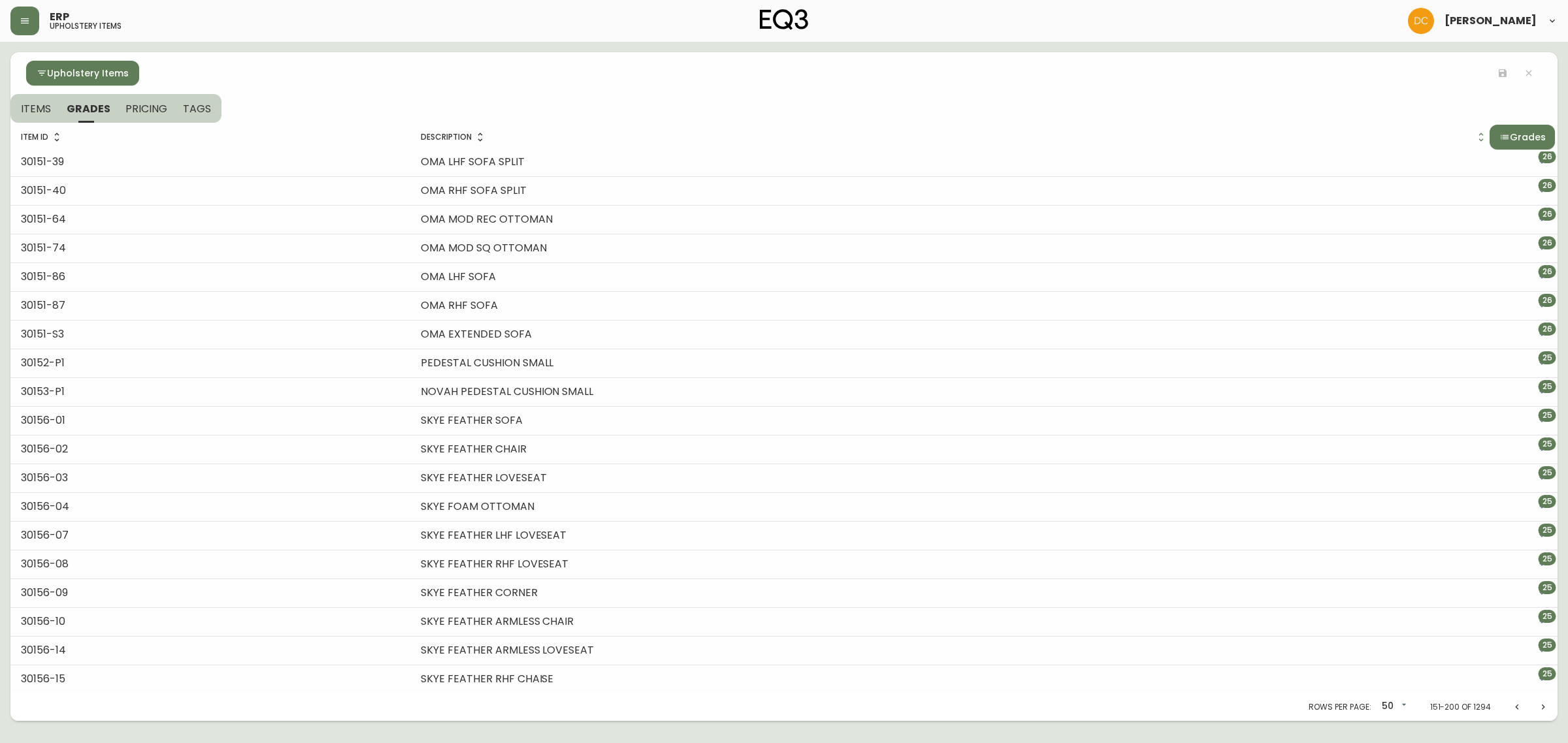
click at [1533, 699] on button "Next page" at bounding box center [1543, 707] width 26 height 26
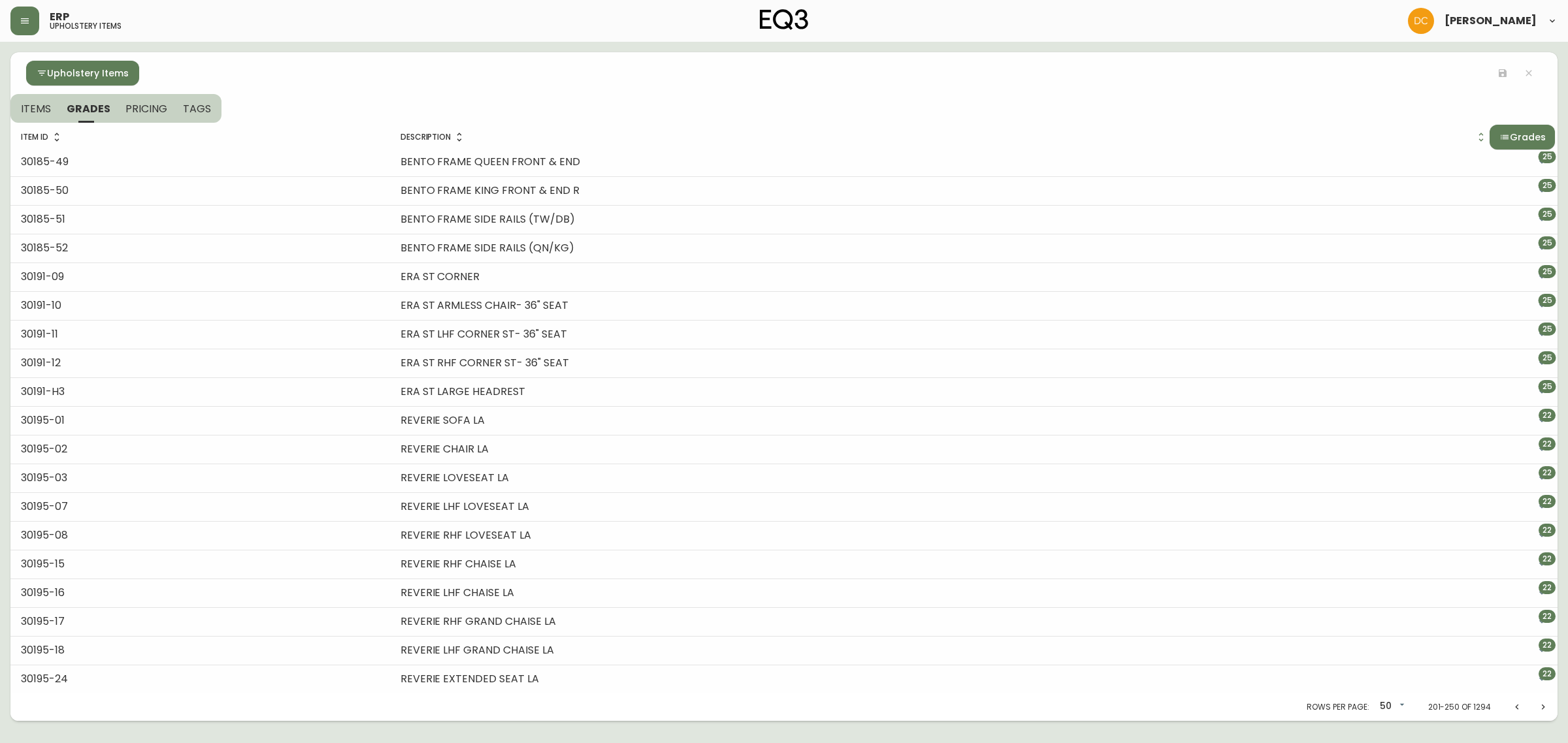
scroll to position [160, 0]
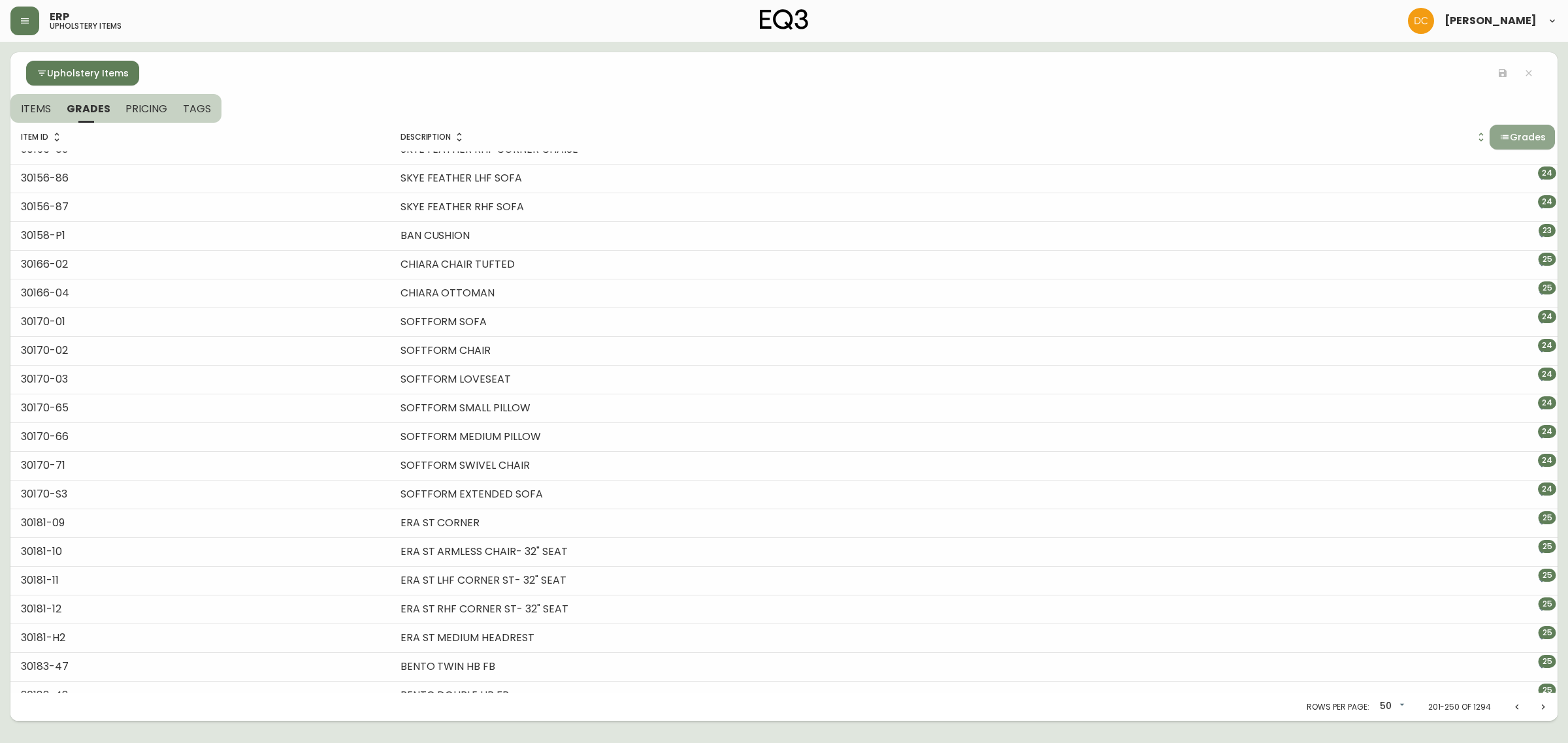
click at [1510, 138] on span "Grades" at bounding box center [1528, 137] width 36 height 16
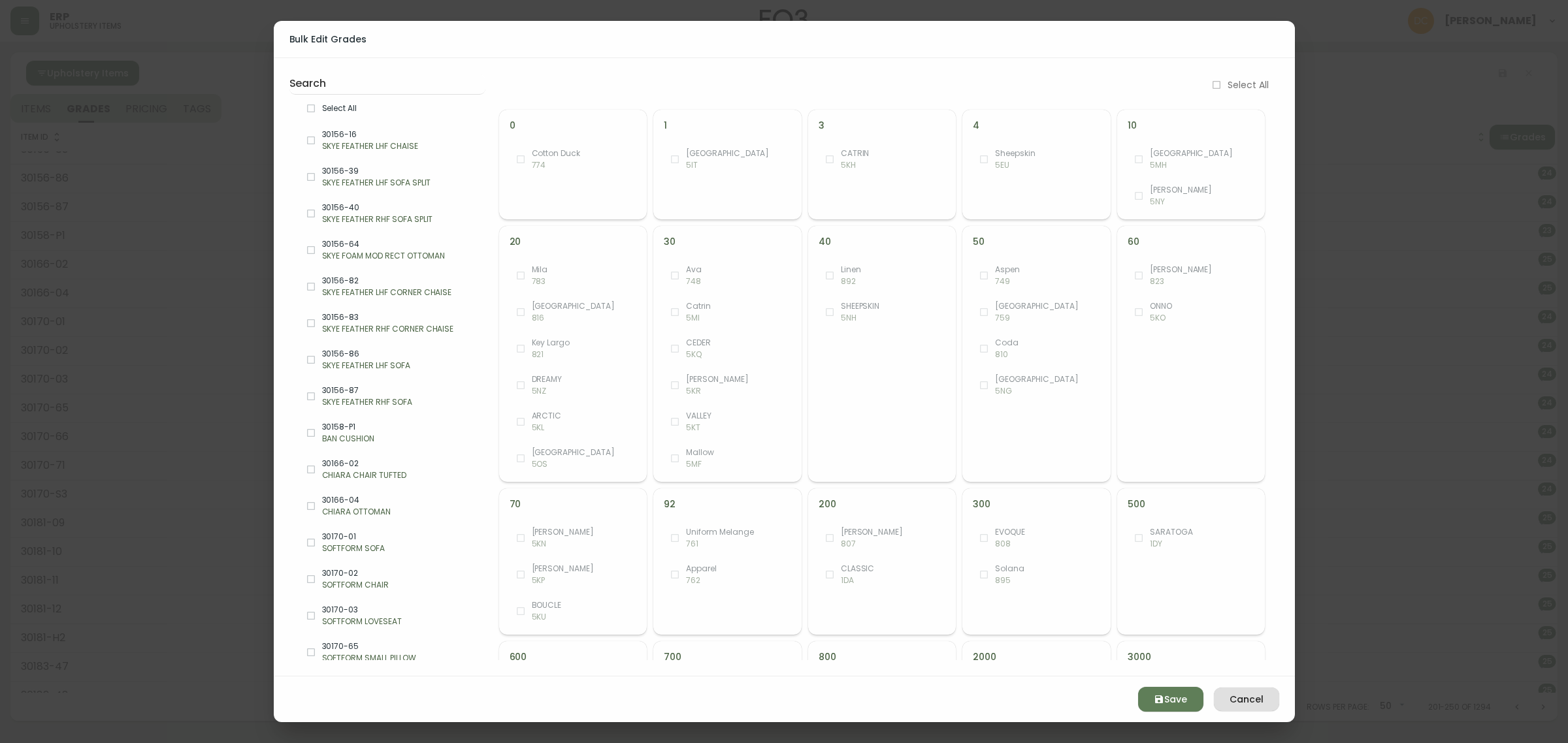
click at [390, 109] on span "Select All" at bounding box center [398, 109] width 153 height 12
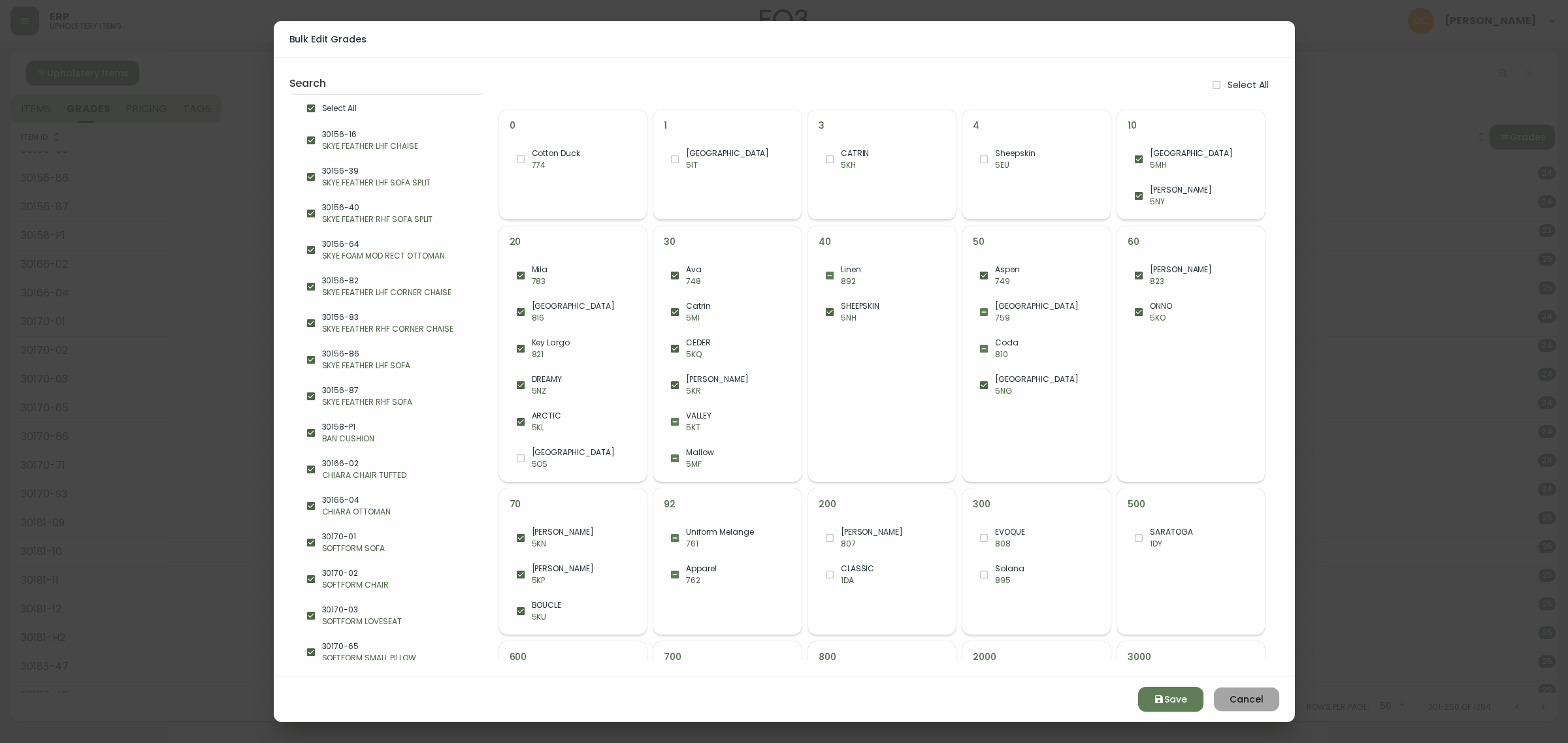
click at [1268, 694] on span "Cancel" at bounding box center [1246, 699] width 44 height 16
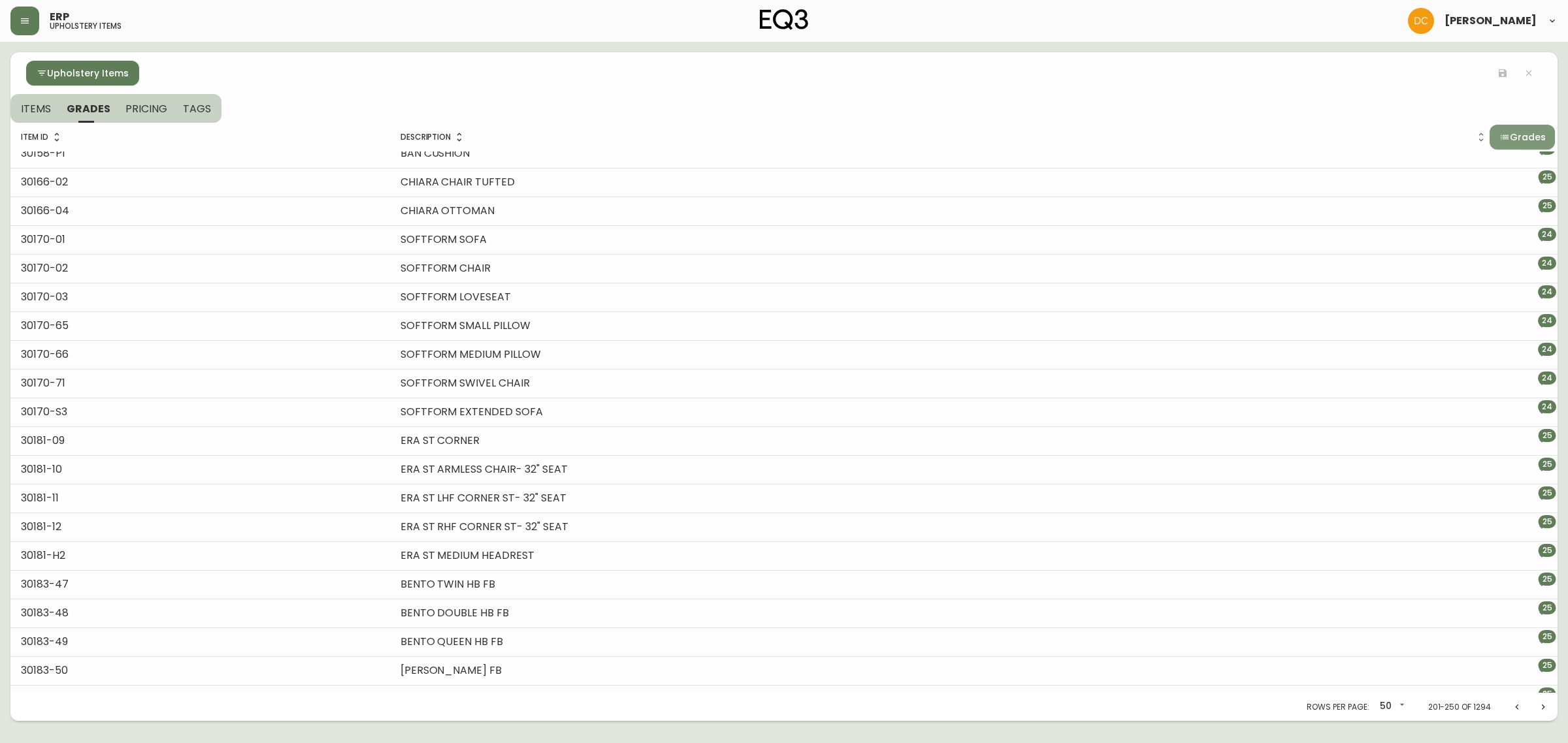
scroll to position [0, 0]
